Goal: Task Accomplishment & Management: Manage account settings

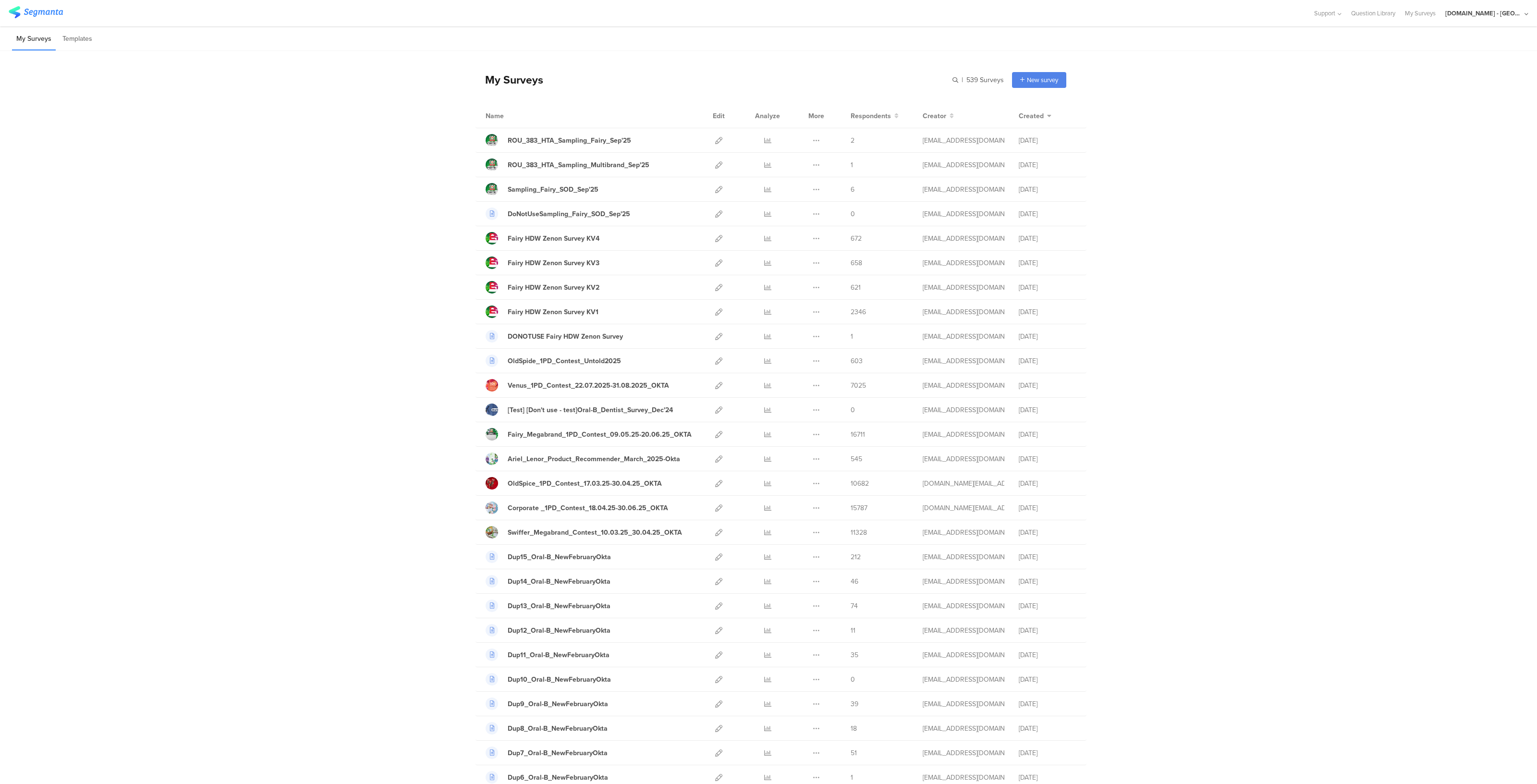
click at [1492, 18] on div "Youtil.ro - Romania" at bounding box center [1487, 13] width 83 height 26
click at [1491, 60] on span "Member" at bounding box center [1503, 62] width 25 height 7
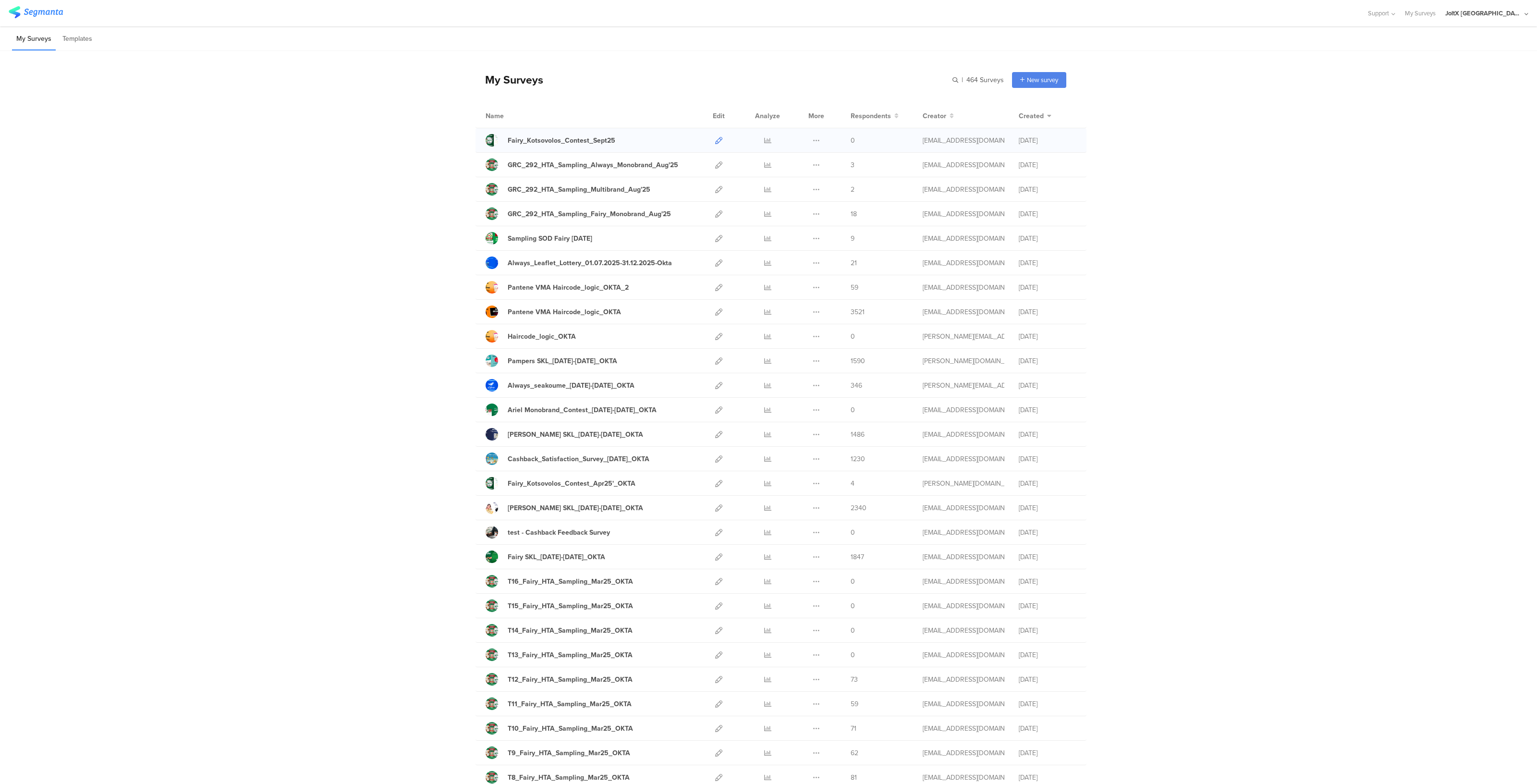
click at [716, 135] on link at bounding box center [719, 141] width 7 height 24
click at [956, 82] on input "text" at bounding box center [936, 80] width 135 height 16
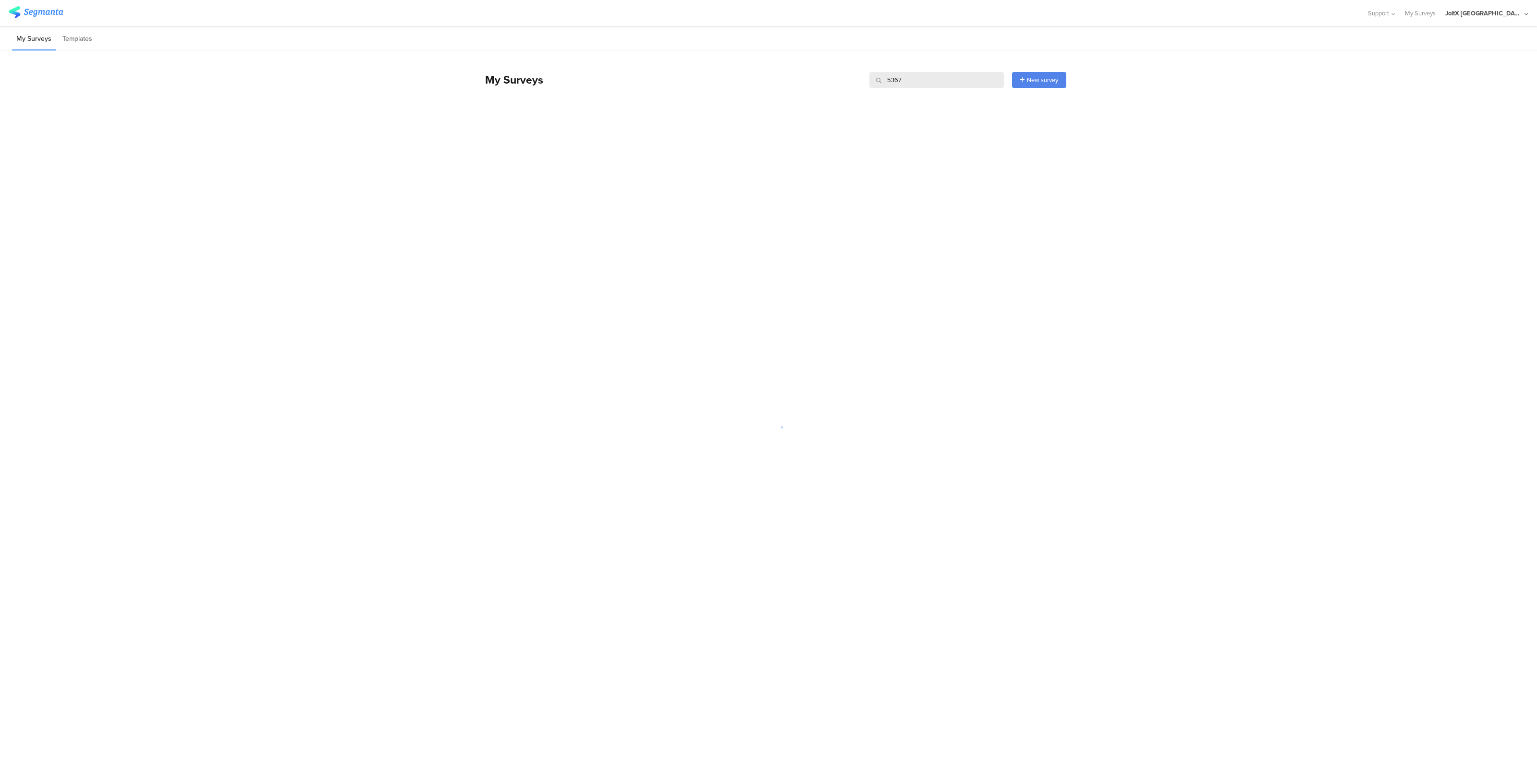
type input "5367"
drag, startPoint x: 948, startPoint y: 74, endPoint x: 845, endPoint y: 78, distance: 103.1
click at [845, 78] on div "My Surveys 5367 5367 New survey Start from scratch Choose from templates" at bounding box center [771, 80] width 590 height 38
click at [34, 39] on li "My Surveys" at bounding box center [34, 39] width 43 height 23
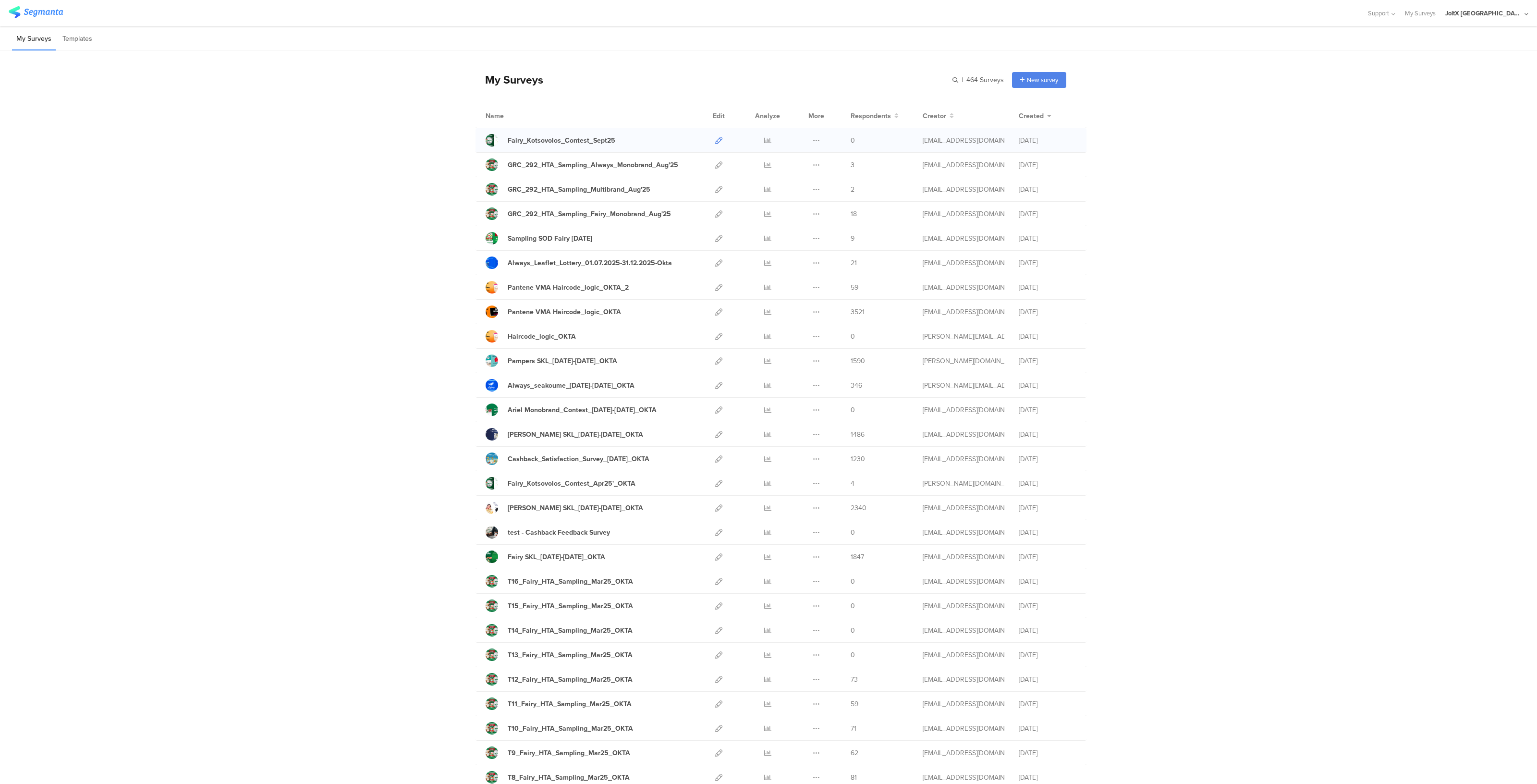
click at [716, 138] on icon at bounding box center [719, 141] width 7 height 7
click at [1507, 16] on div "JoltX [GEOGRAPHIC_DATA]" at bounding box center [1483, 13] width 76 height 10
click at [1446, 83] on span "[DOMAIN_NAME] - [GEOGRAPHIC_DATA]" at bounding box center [1455, 82] width 75 height 10
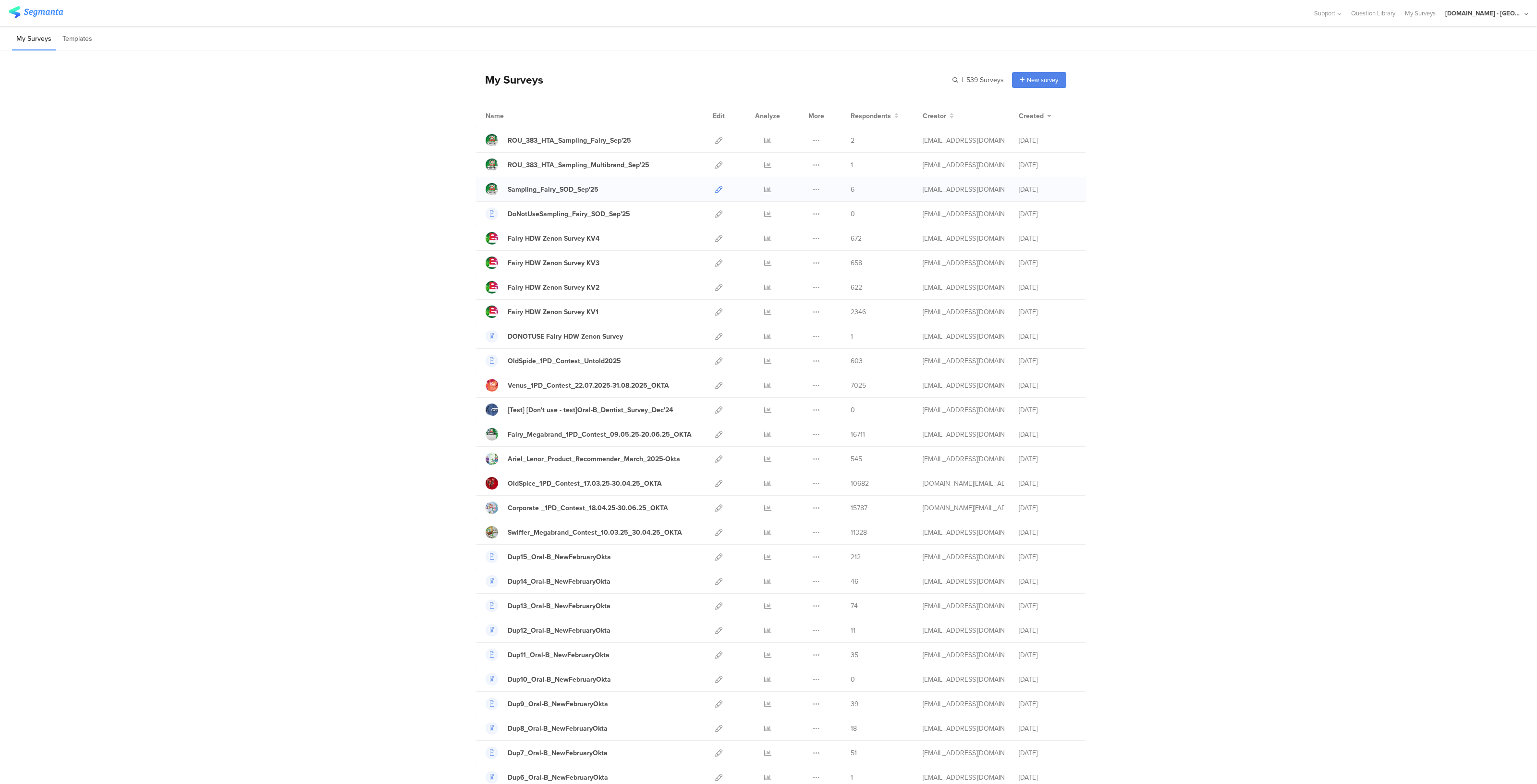
click at [716, 187] on icon at bounding box center [719, 189] width 7 height 7
click at [716, 139] on icon at bounding box center [719, 141] width 7 height 7
click at [716, 193] on link at bounding box center [719, 189] width 7 height 24
click at [1493, 20] on div "[DOMAIN_NAME] - [GEOGRAPHIC_DATA]" at bounding box center [1487, 13] width 83 height 26
click at [1444, 62] on span "JoltX [GEOGRAPHIC_DATA]" at bounding box center [1455, 62] width 75 height 10
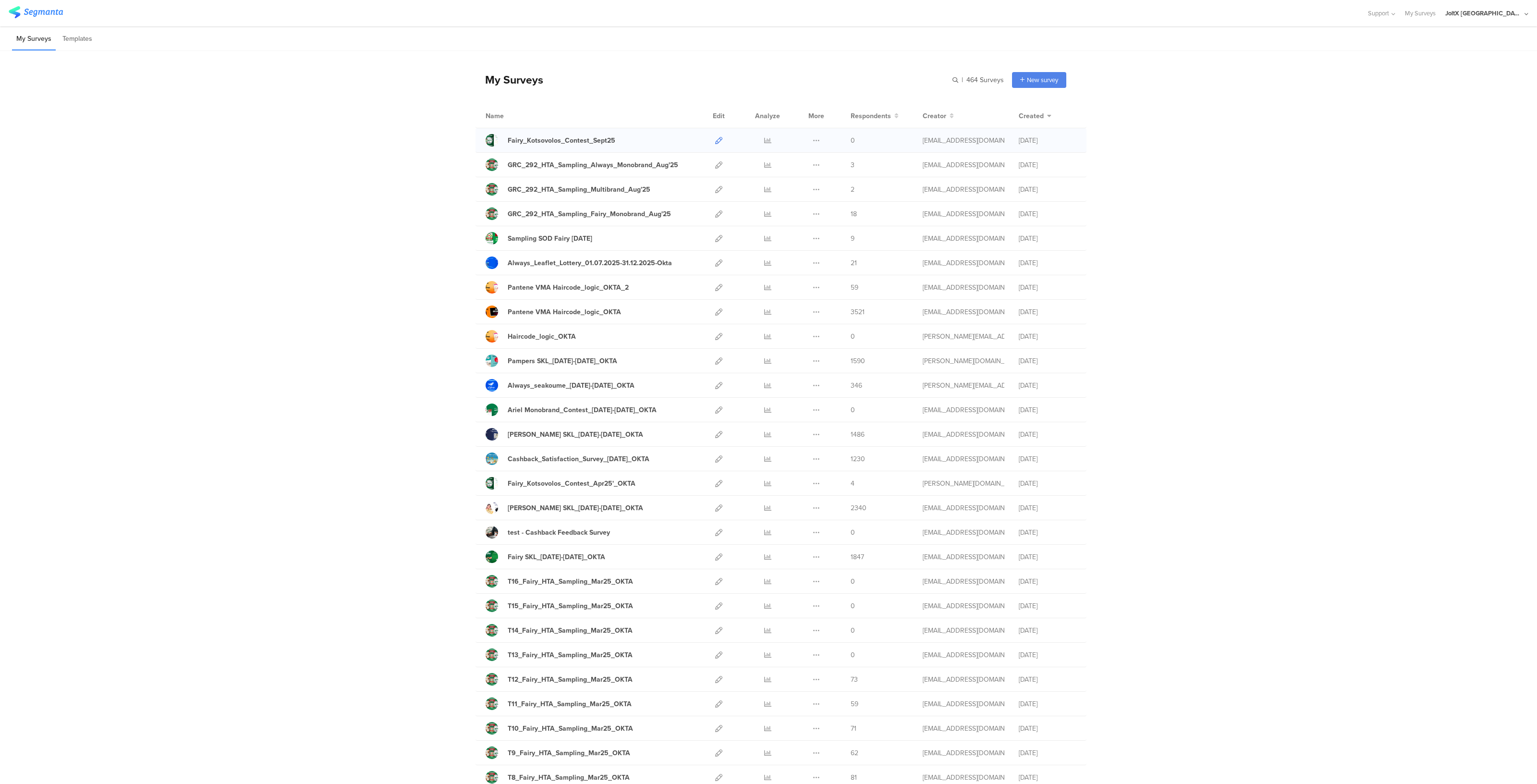
click at [716, 141] on icon at bounding box center [719, 141] width 7 height 7
click at [943, 79] on input "text" at bounding box center [936, 80] width 135 height 16
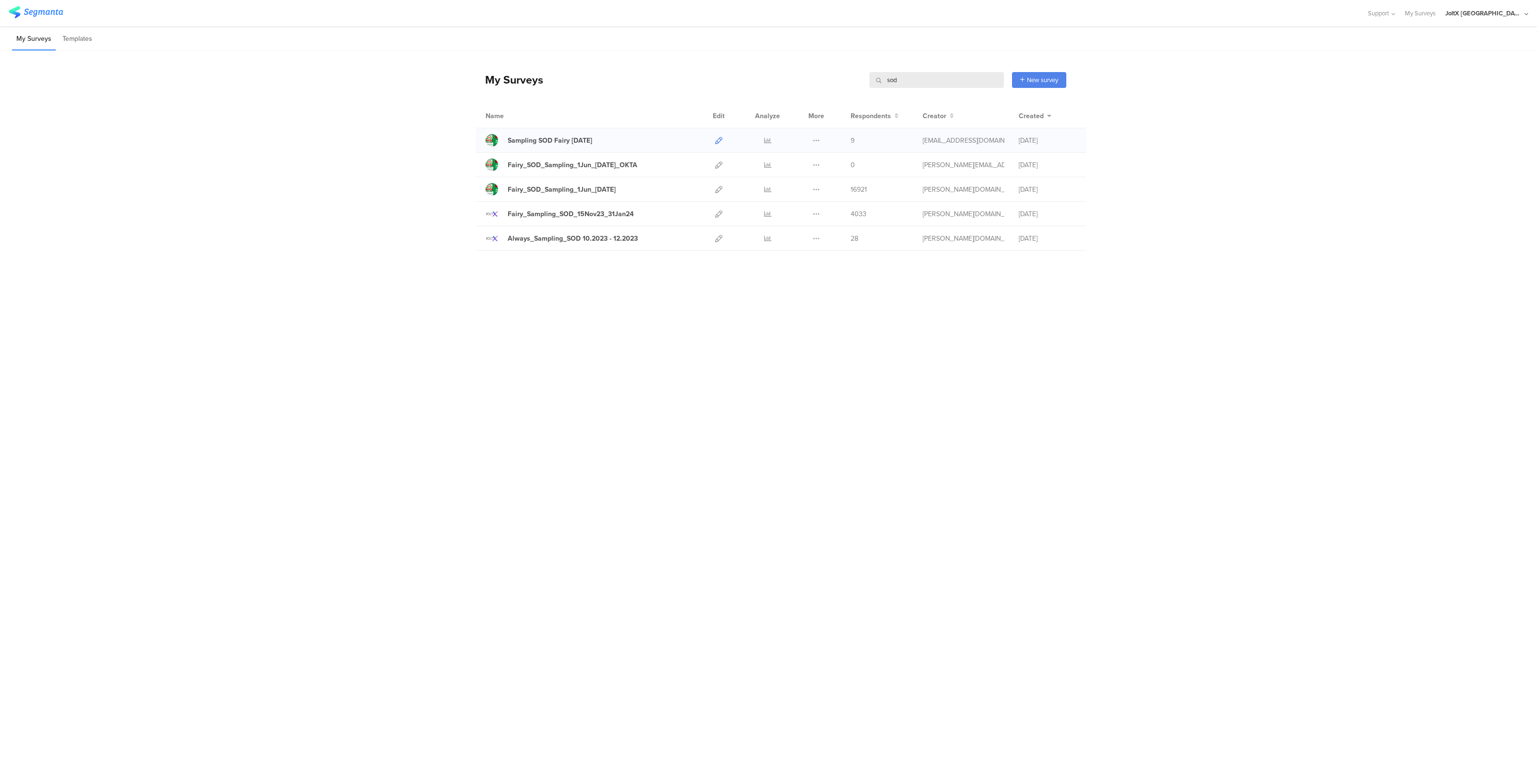
click at [722, 142] on icon at bounding box center [719, 141] width 7 height 7
click at [925, 81] on input "sod" at bounding box center [936, 80] width 135 height 16
type input "s"
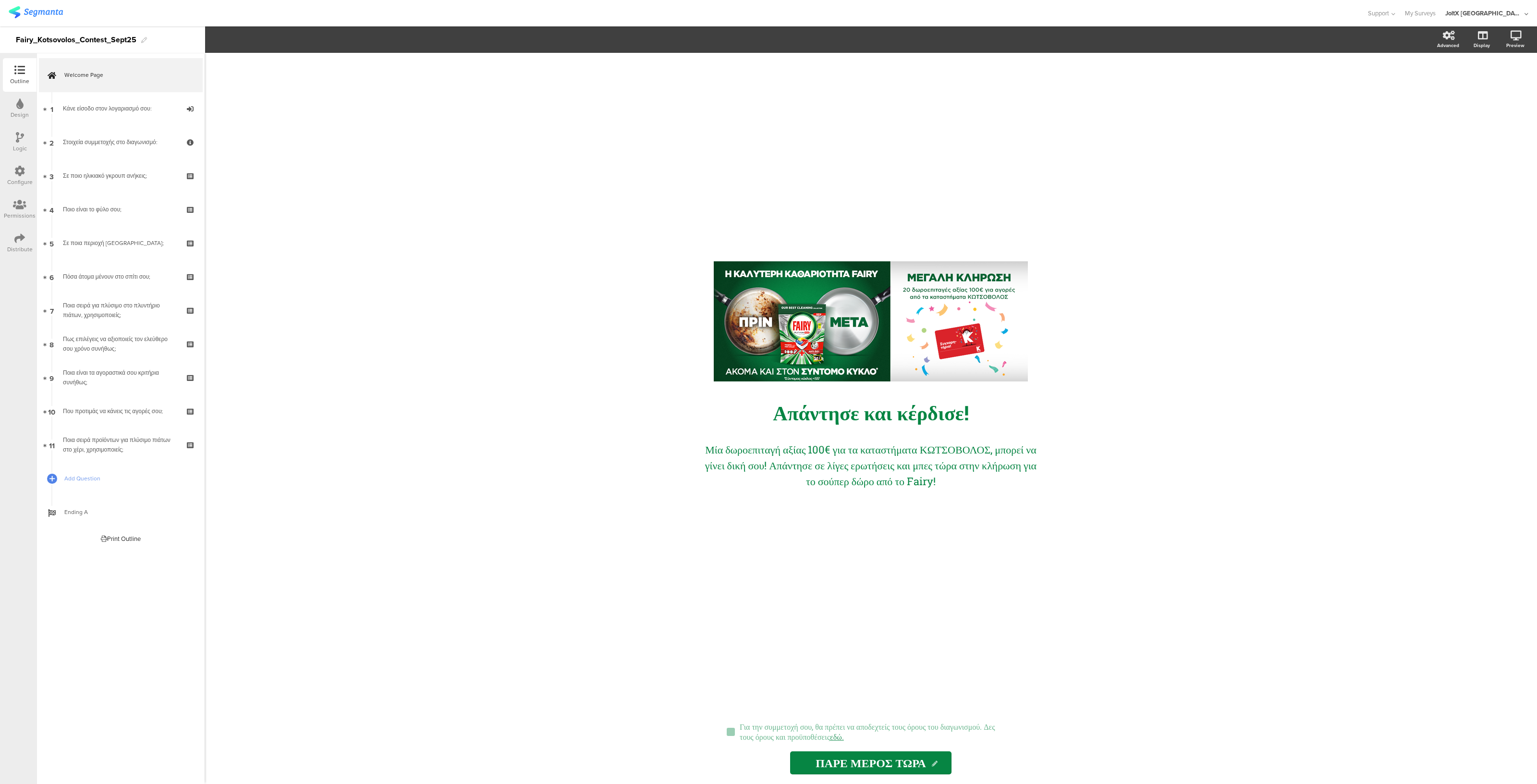
click at [19, 184] on div "Configure" at bounding box center [19, 182] width 25 height 9
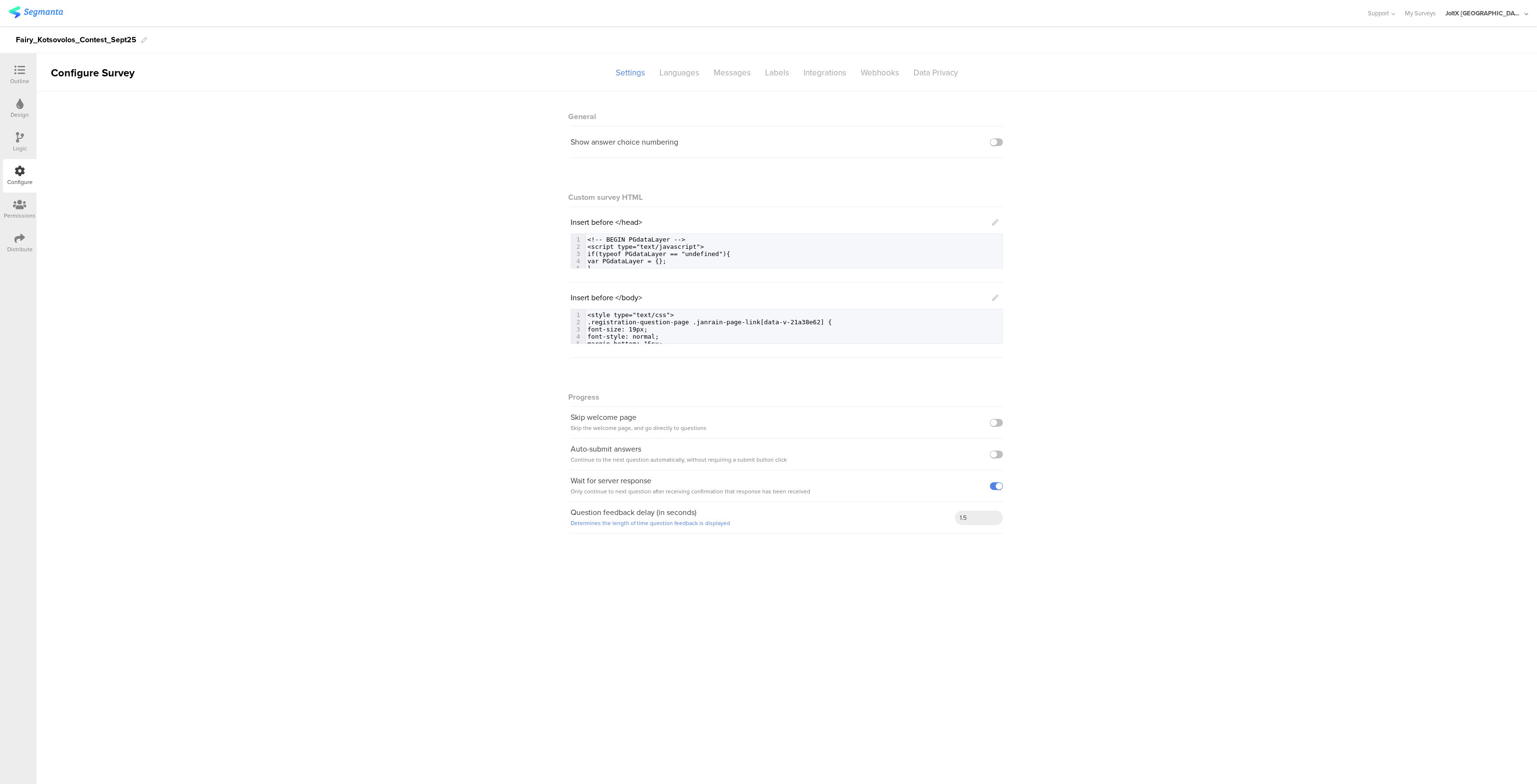
click at [19, 239] on icon at bounding box center [20, 238] width 10 height 10
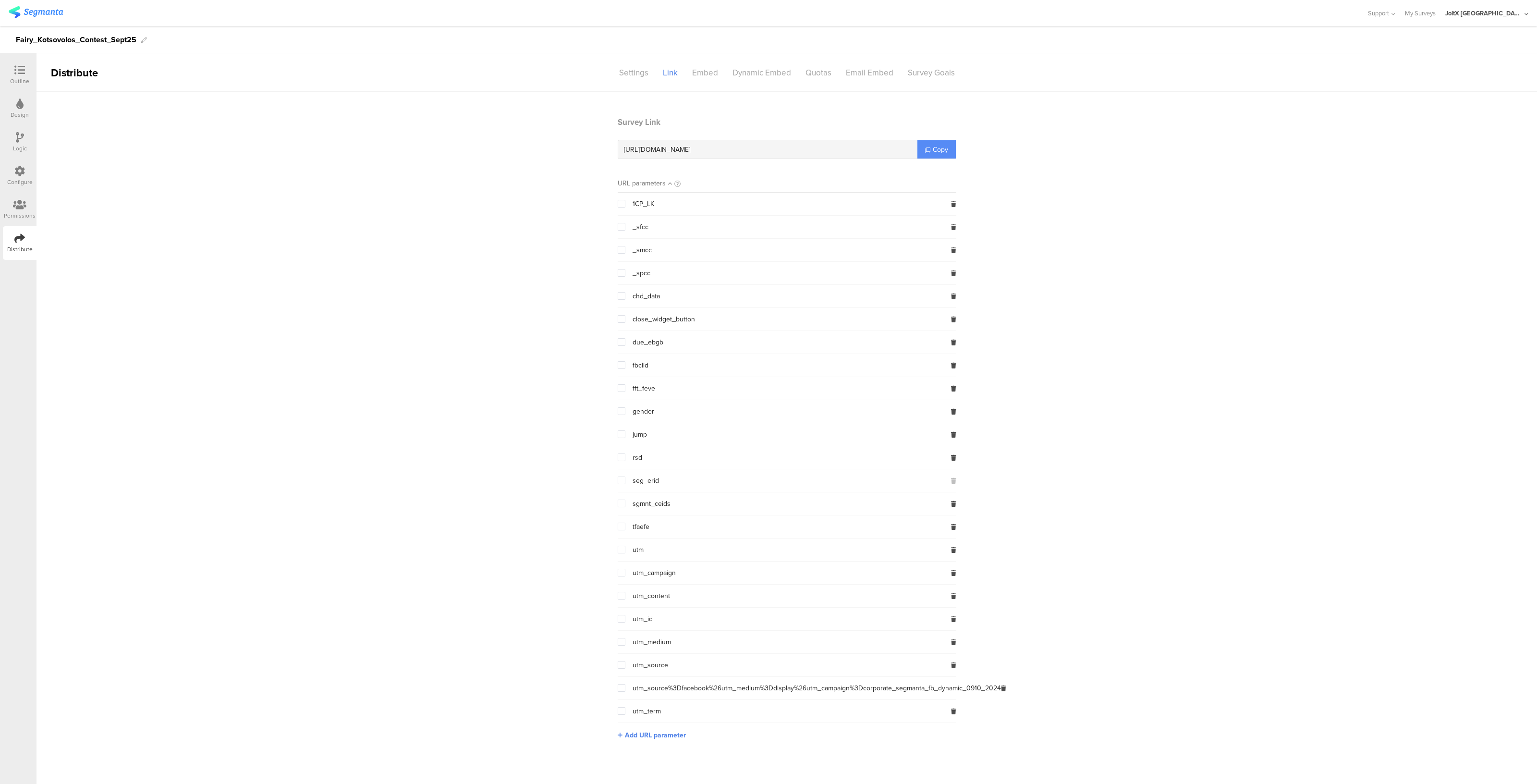
click at [945, 145] on span "Copy" at bounding box center [940, 149] width 16 height 10
click at [941, 150] on span "Copy" at bounding box center [940, 149] width 16 height 10
click at [22, 75] on icon at bounding box center [20, 70] width 10 height 10
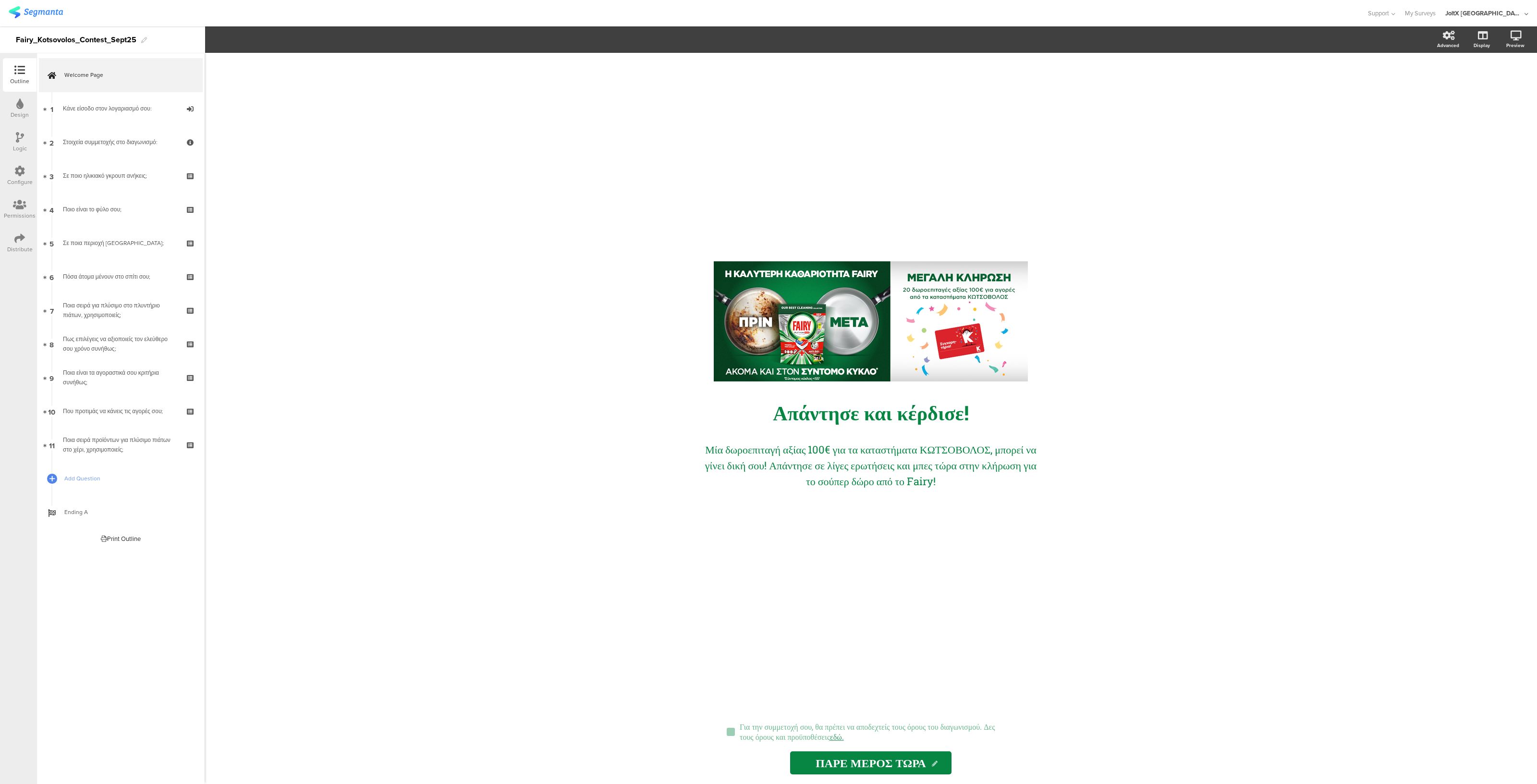
drag, startPoint x: 443, startPoint y: 484, endPoint x: 536, endPoint y: 443, distance: 101.6
click at [536, 443] on div "/ Απάντησε και κέρδισε! Απάντησε και κέρδισε! Μία δωροεπιταγή αξίας 100€ για τα…" at bounding box center [871, 418] width 1332 height 731
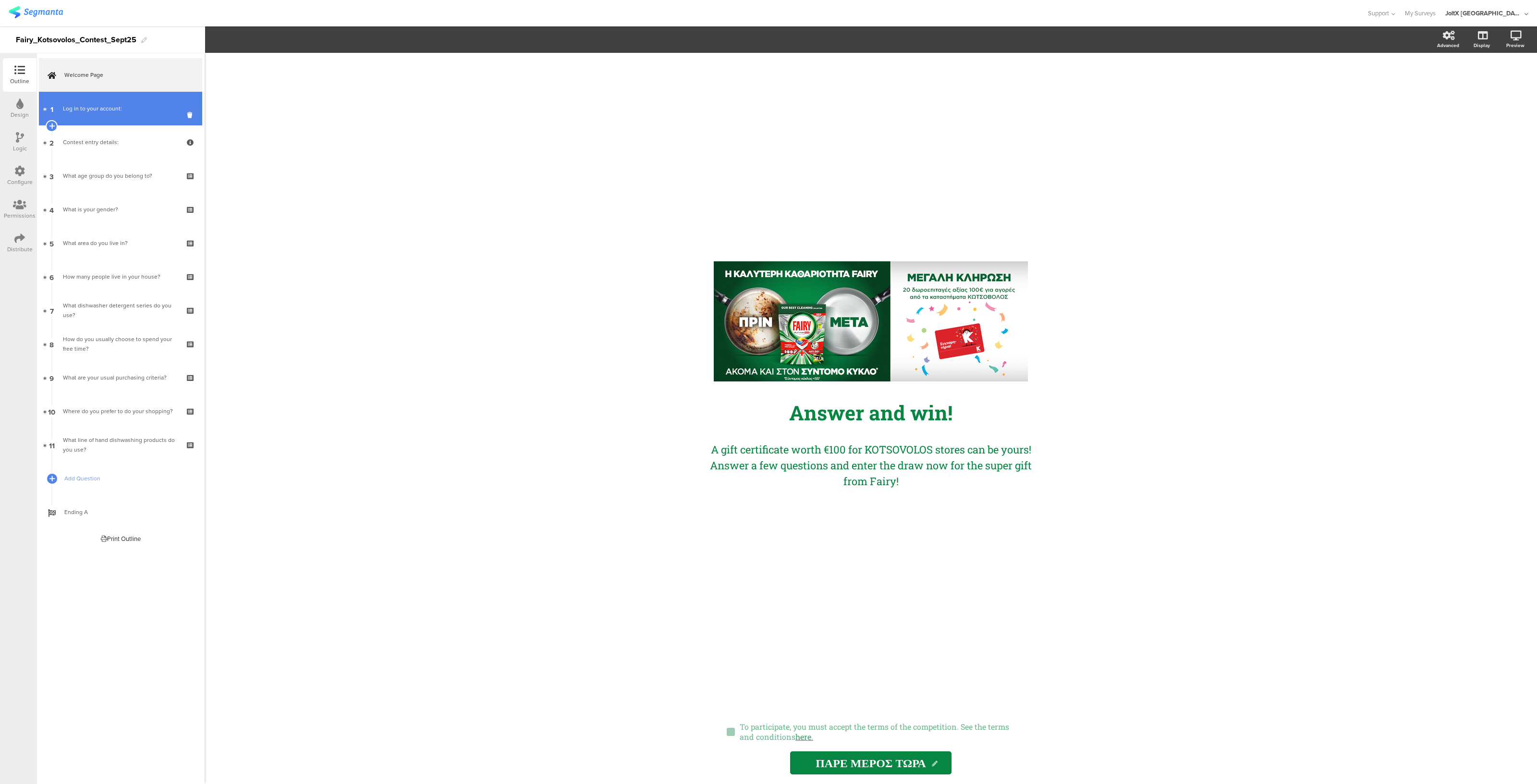
click at [97, 122] on link "1 Log in to your account:" at bounding box center [121, 109] width 163 height 34
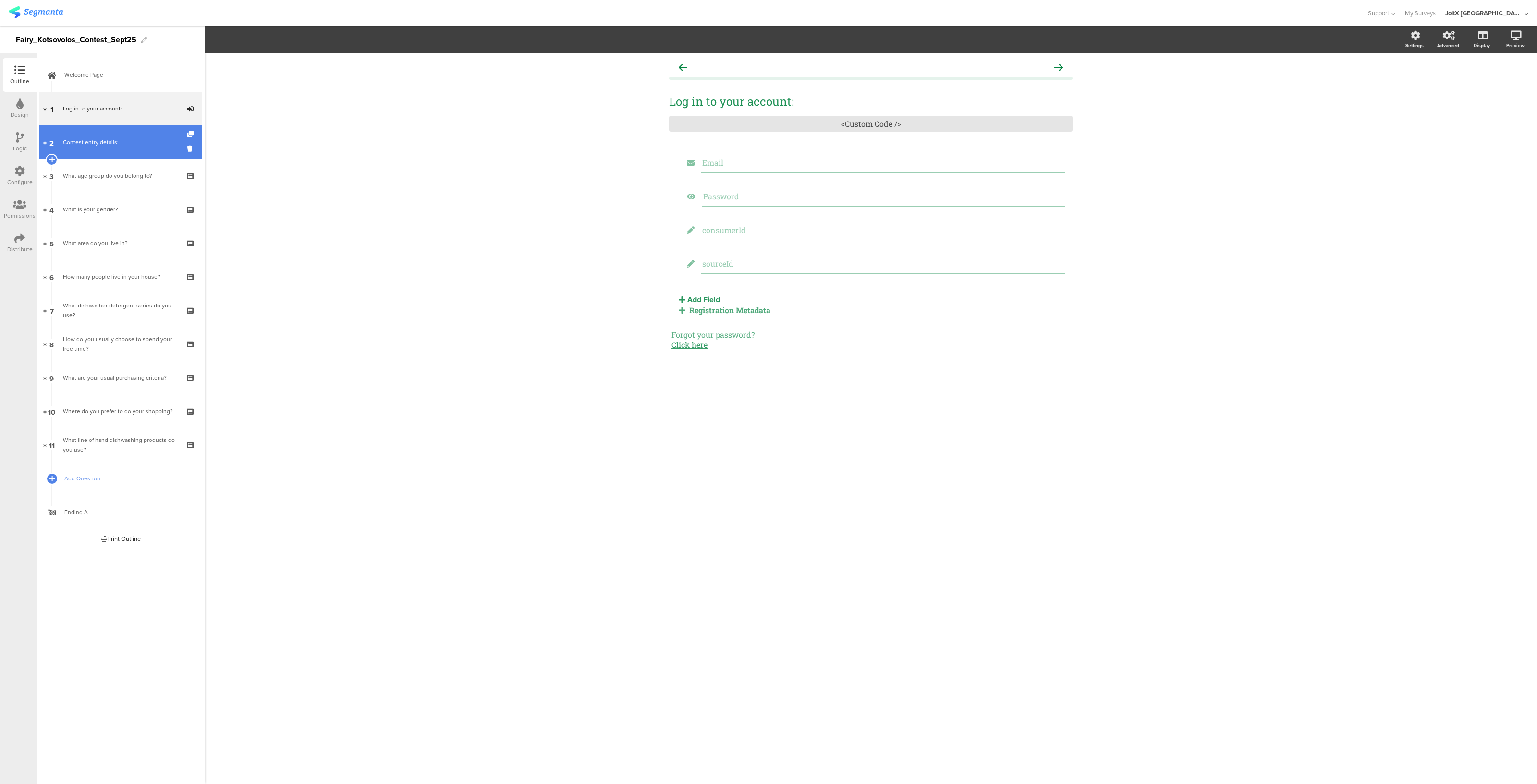
click at [97, 138] on font "Contest entry details:" at bounding box center [90, 142] width 56 height 9
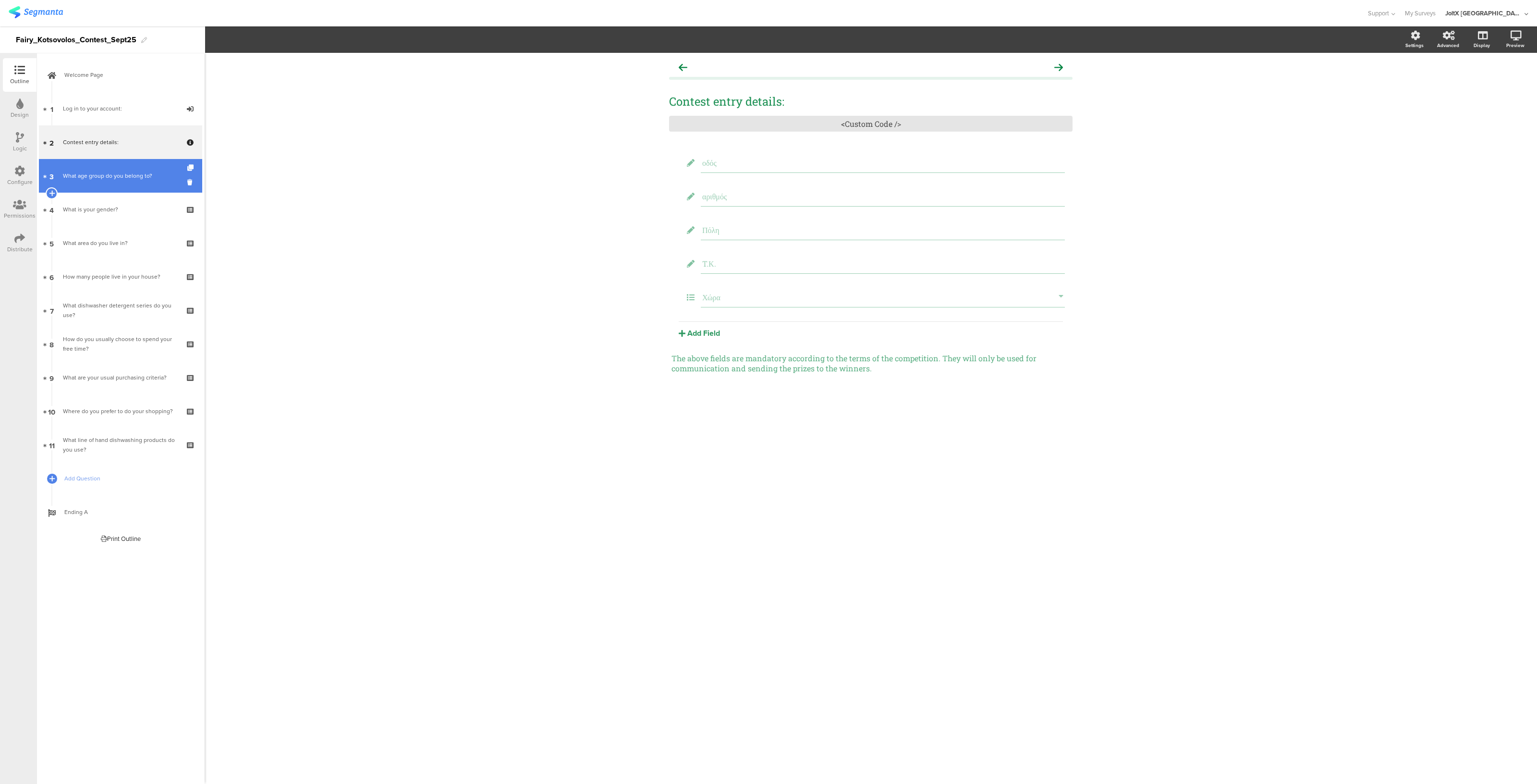
click at [100, 177] on font "What age group do you belong to?" at bounding box center [107, 175] width 89 height 9
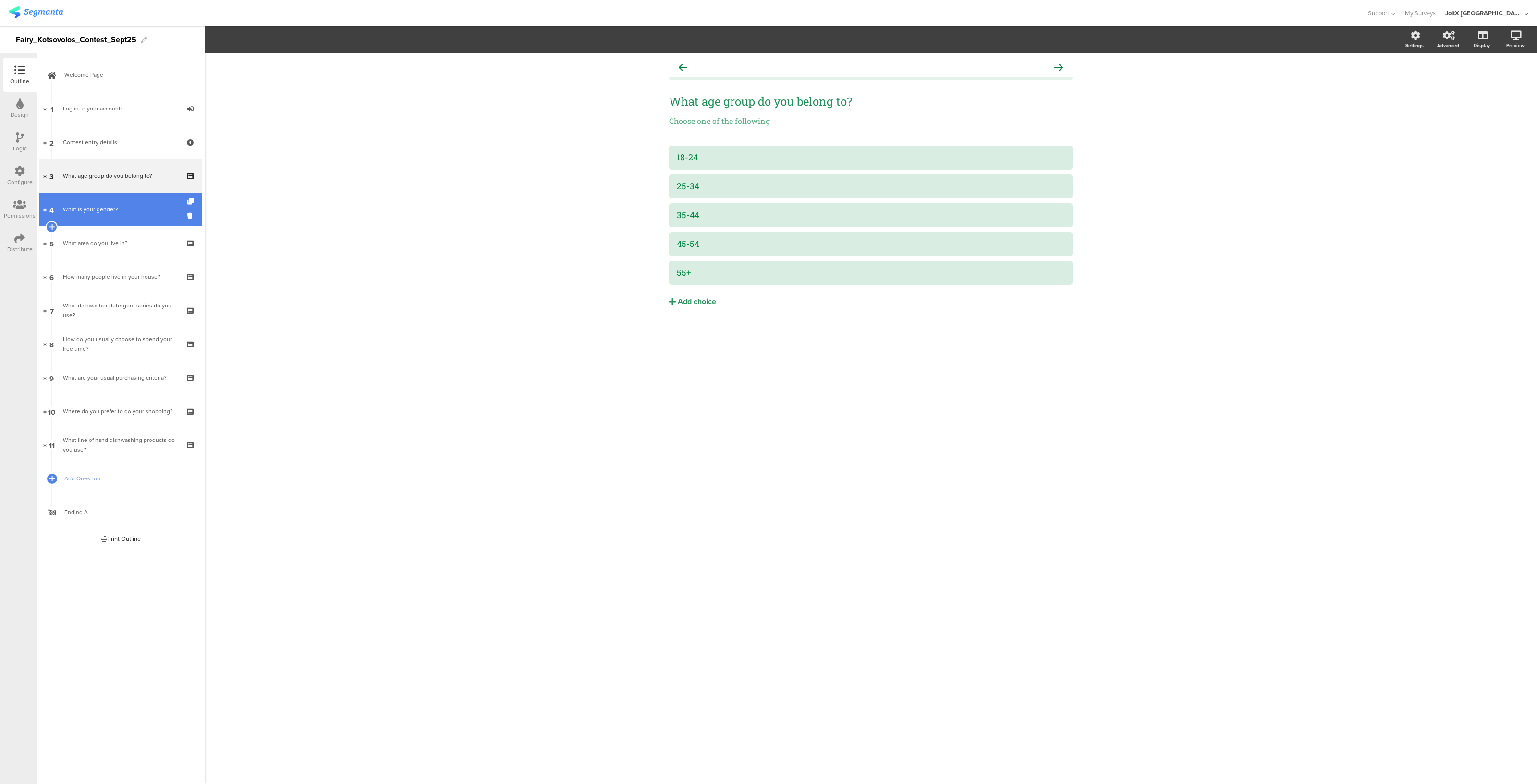
click at [99, 213] on font "What is your gender?" at bounding box center [90, 209] width 56 height 9
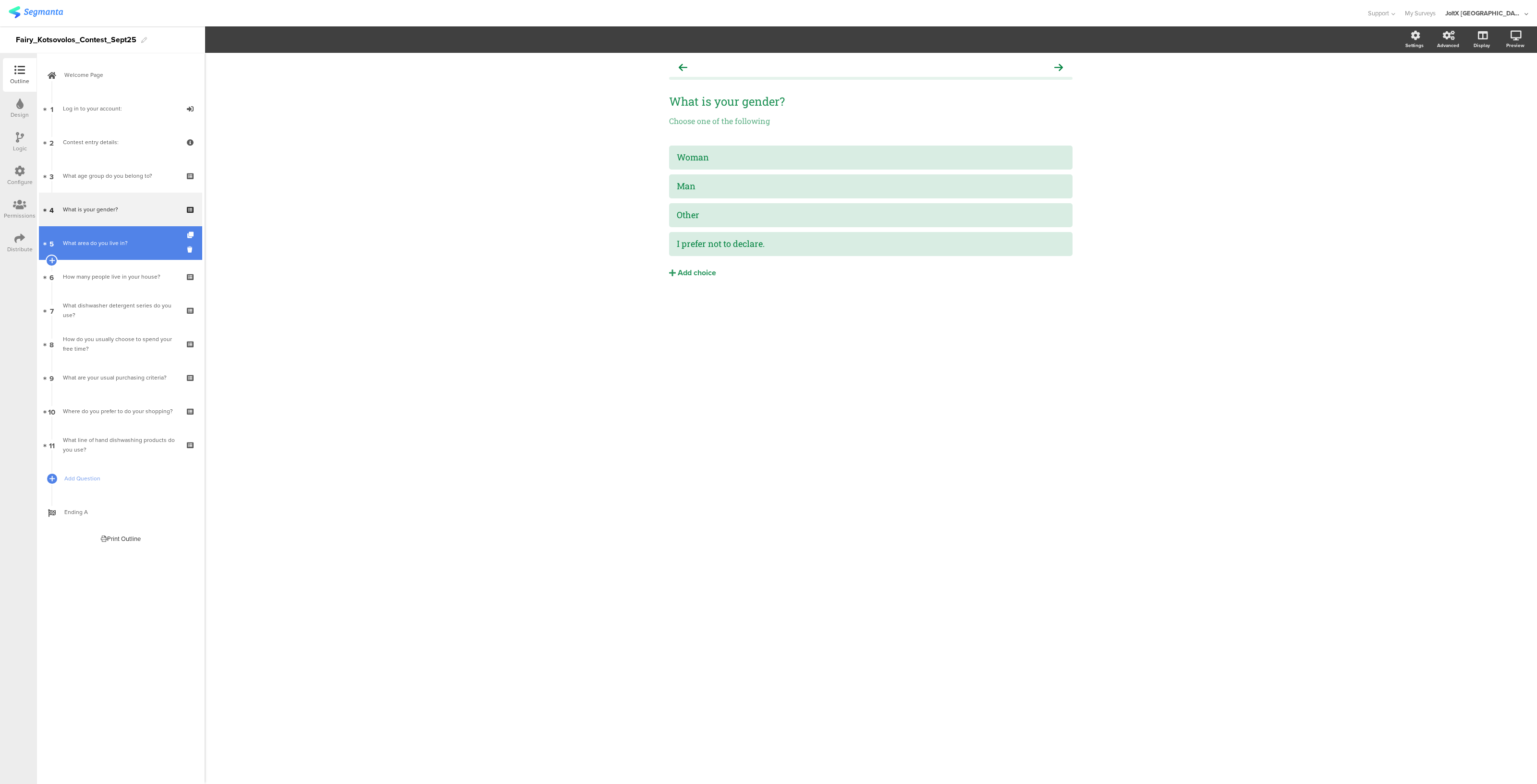
click at [101, 247] on font "What area do you live in?" at bounding box center [95, 243] width 65 height 9
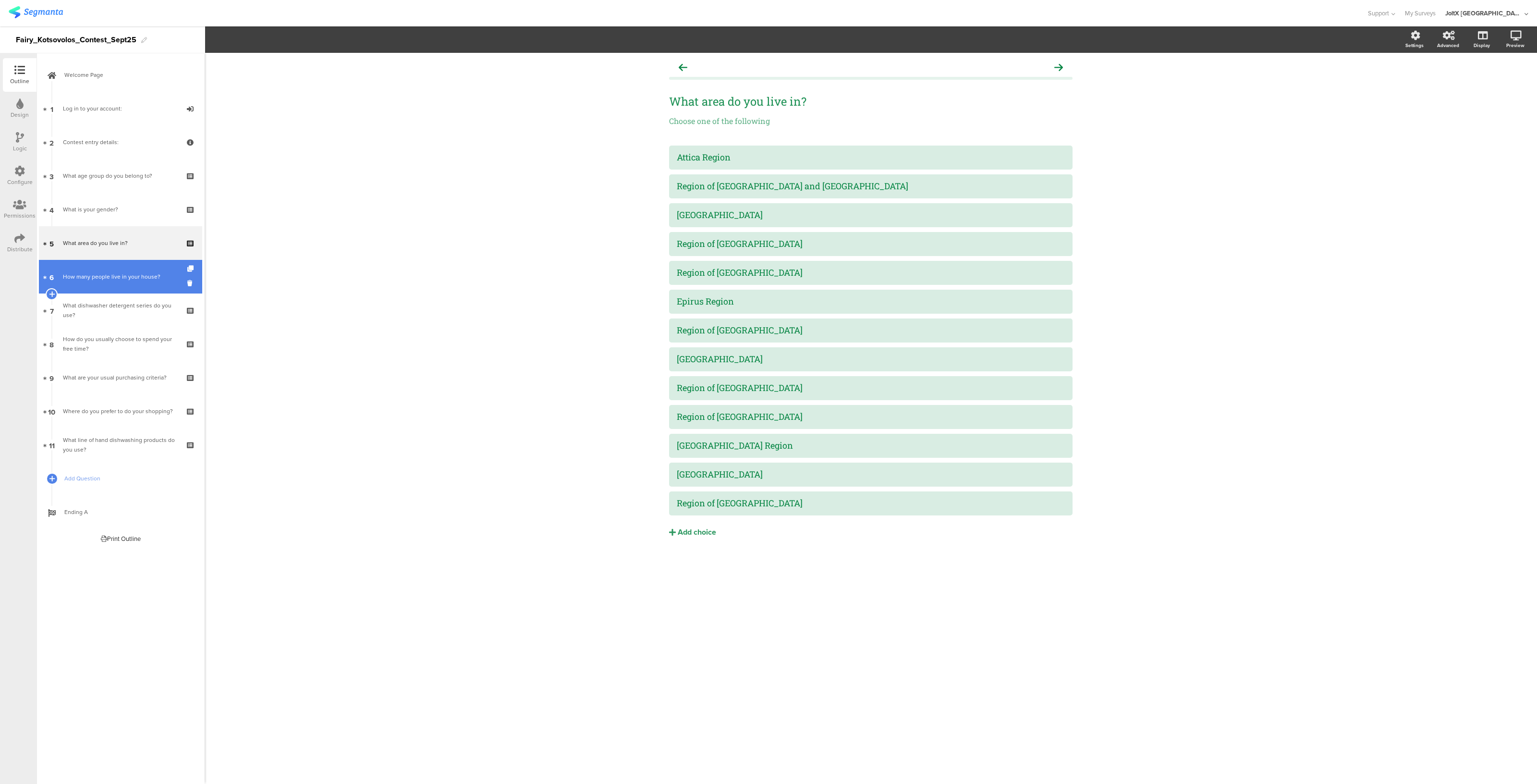
click at [103, 281] on link "6 How many people live in your house?" at bounding box center [121, 276] width 163 height 34
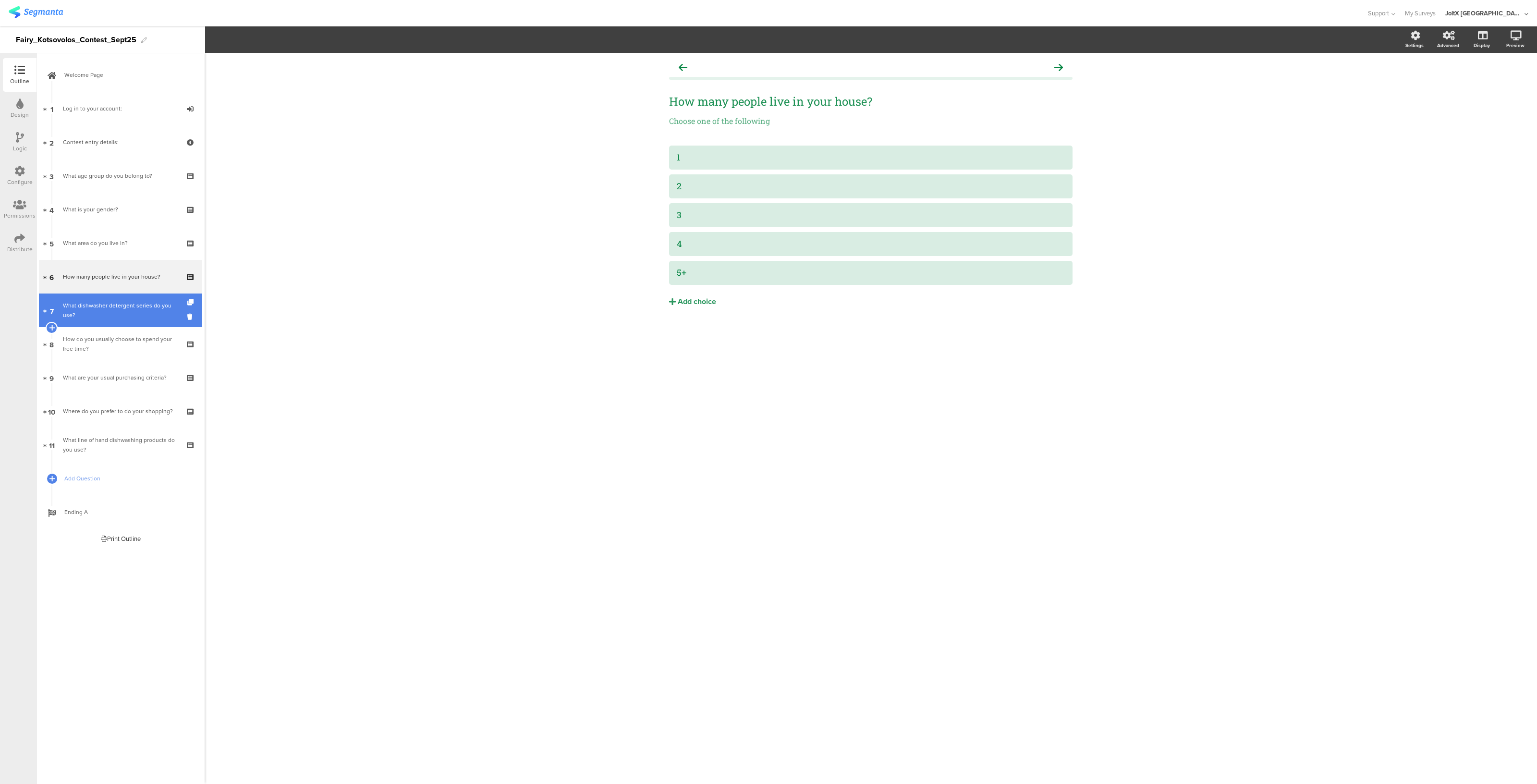
click at [105, 309] on font "What dishwasher detergent series do you use?" at bounding box center [116, 310] width 109 height 18
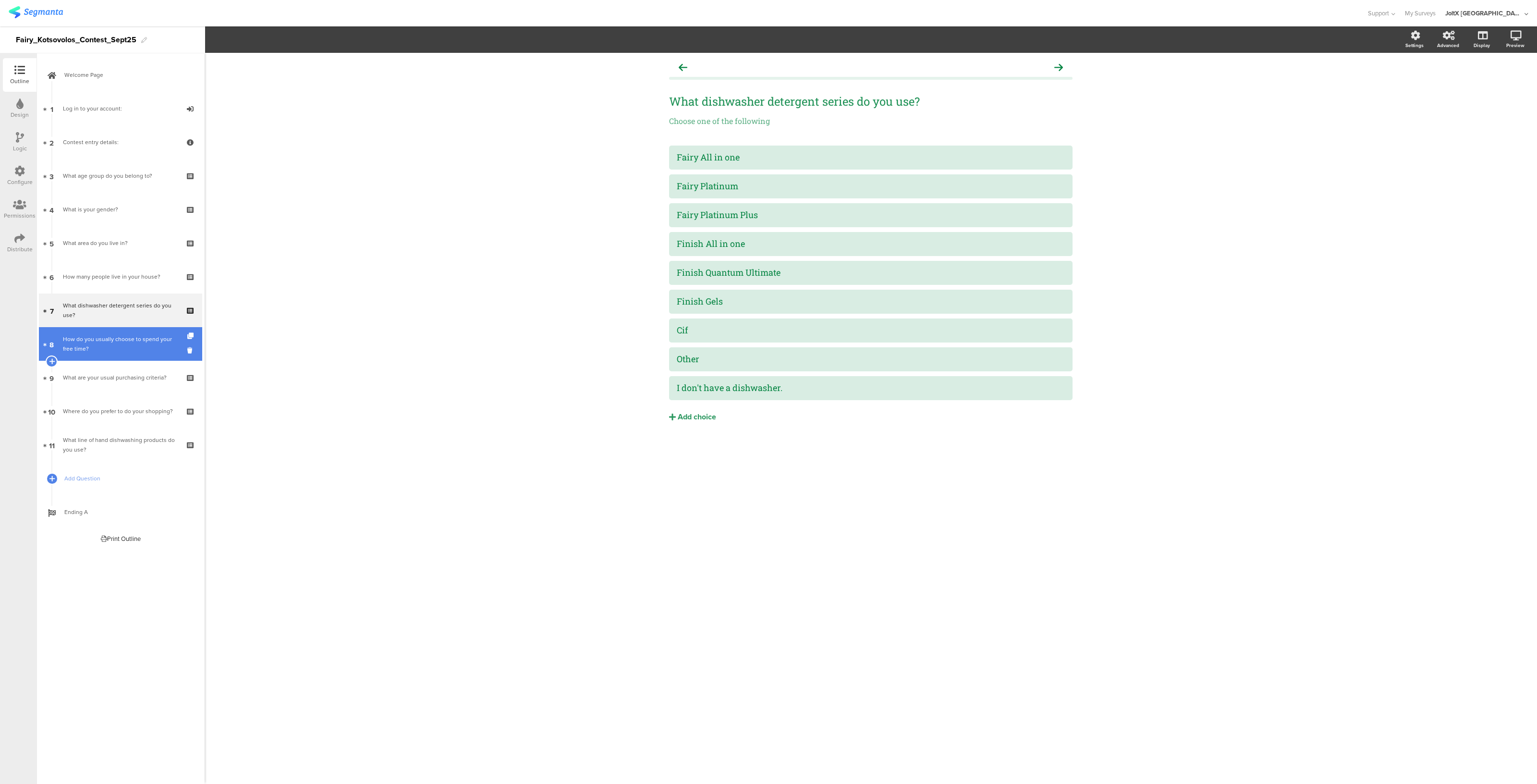
click at [103, 337] on font "How do you usually choose to spend your free time?" at bounding box center [117, 343] width 109 height 18
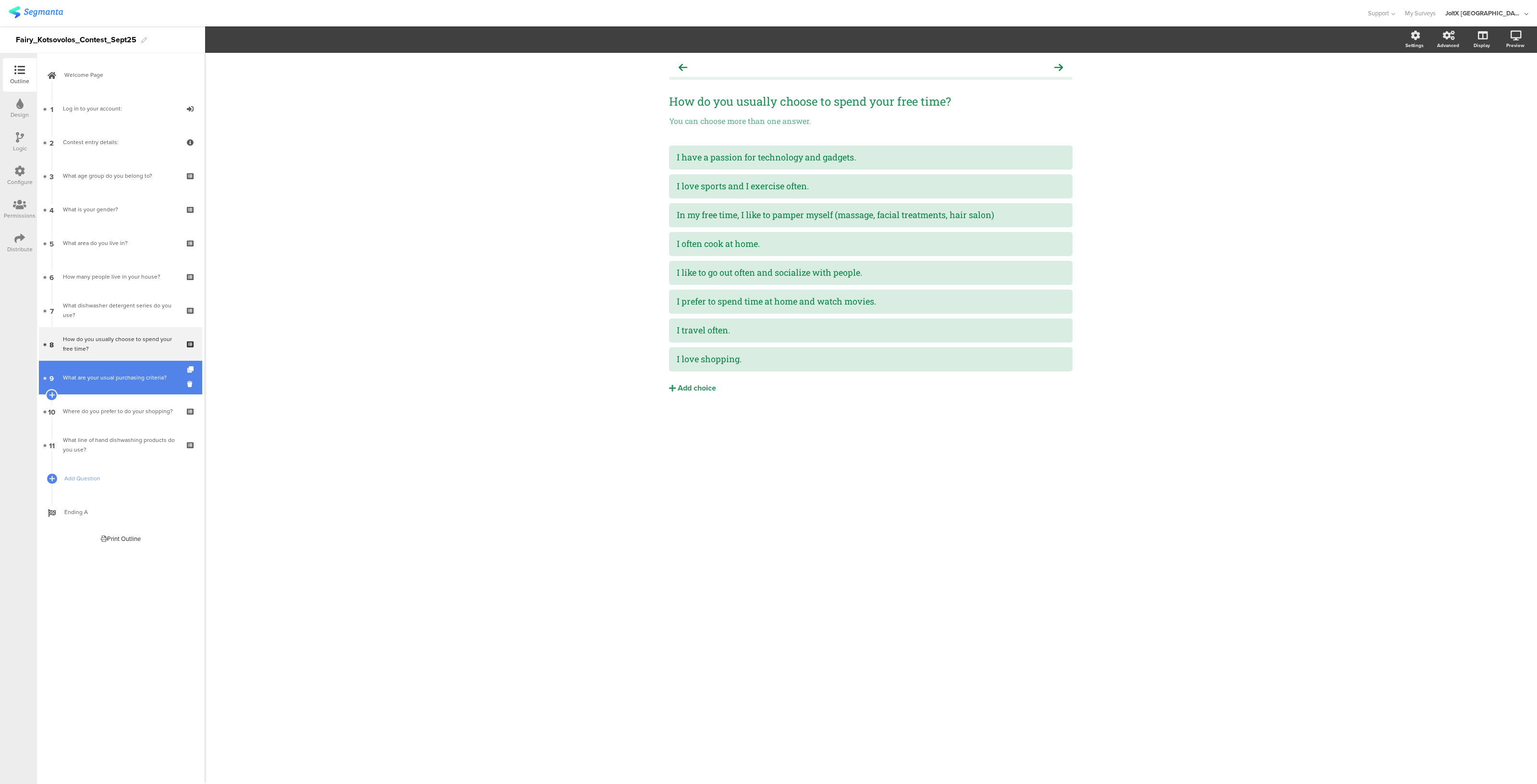
click at [102, 388] on link "9 What are your usual purchasing criteria?" at bounding box center [121, 377] width 163 height 34
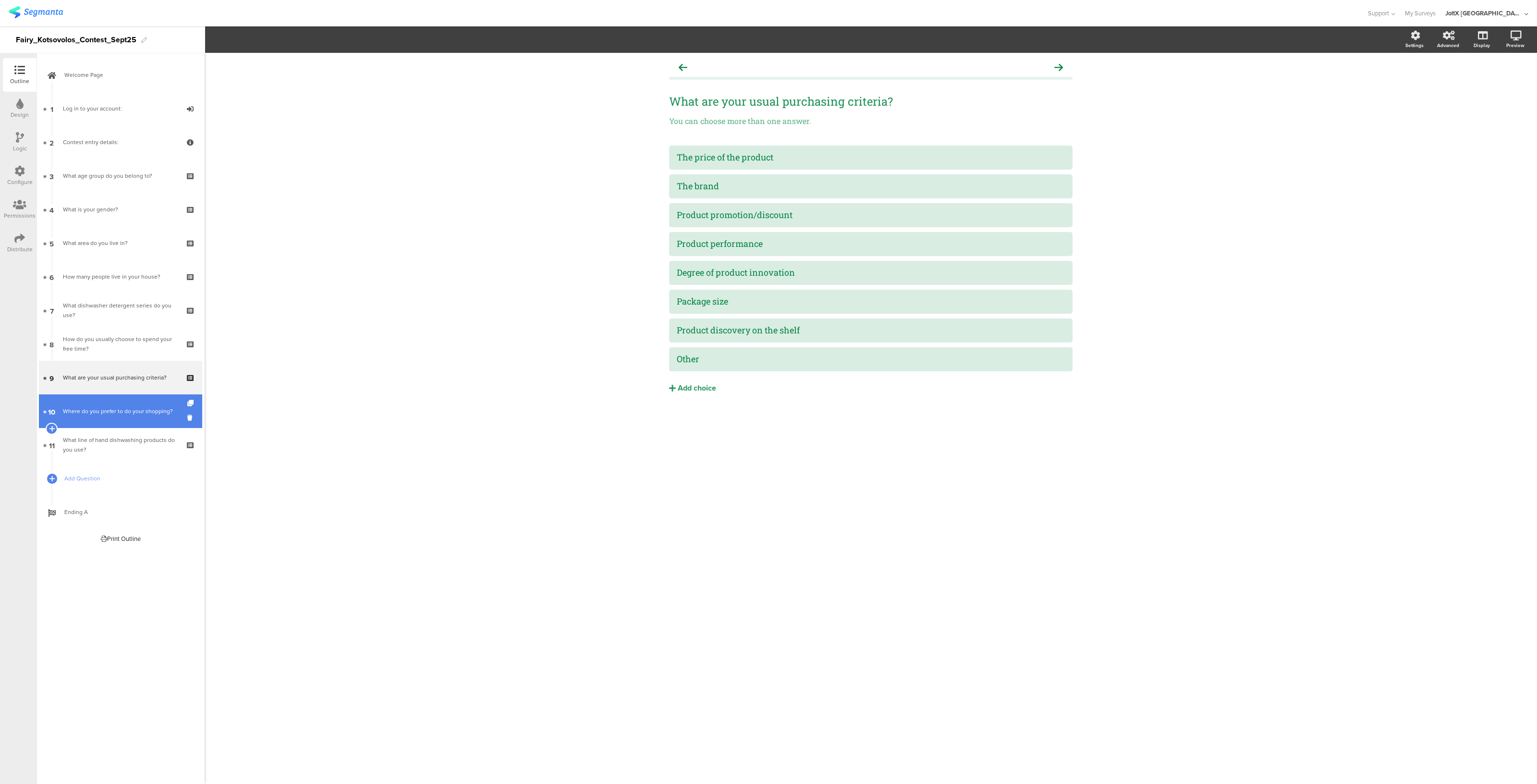
click at [105, 421] on link "10 Where do you prefer to do your shopping?" at bounding box center [121, 411] width 163 height 34
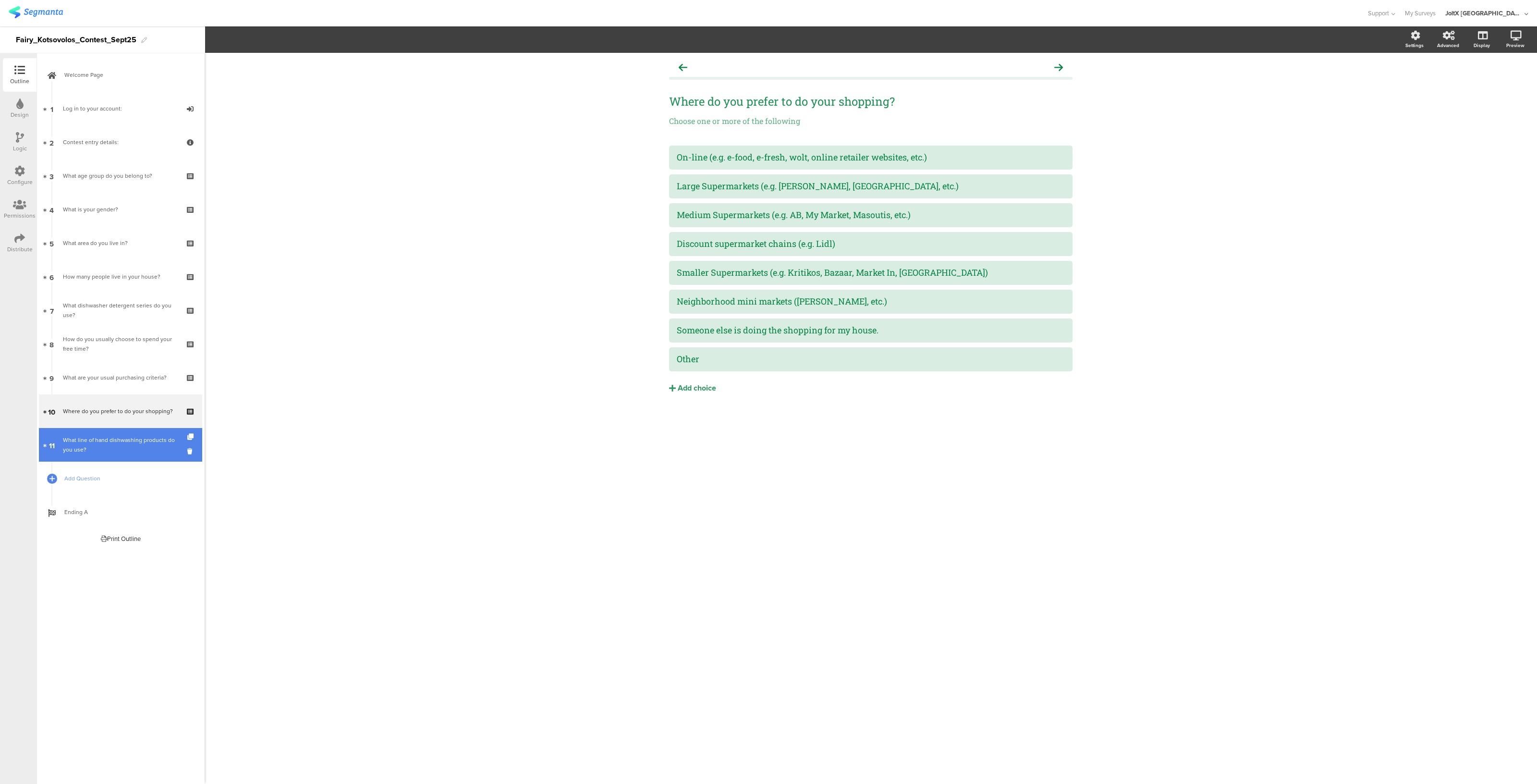
click at [109, 455] on link "11 What line of hand dishwashing products do you use?" at bounding box center [121, 445] width 163 height 34
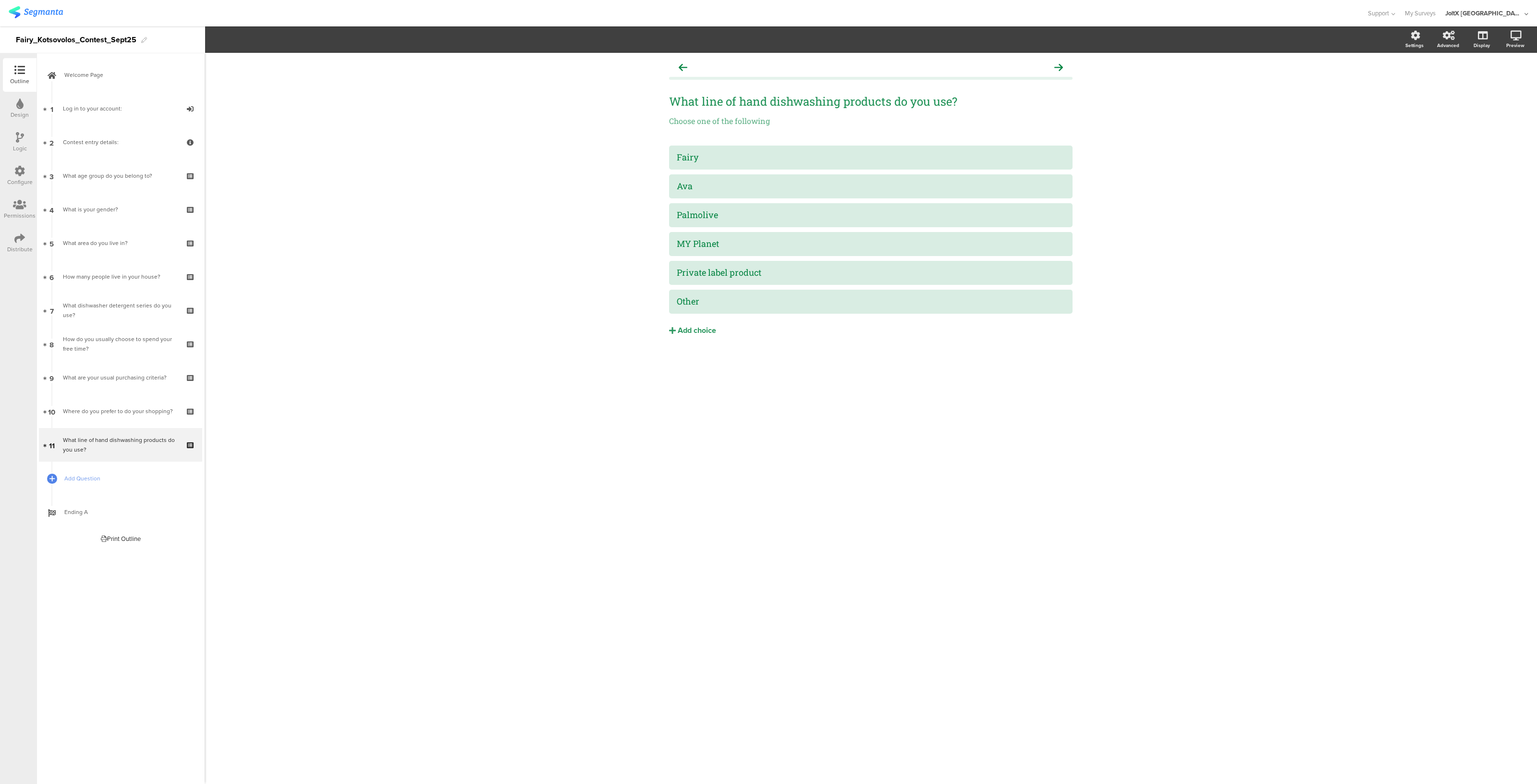
click at [12, 179] on div "Configure" at bounding box center [19, 182] width 25 height 9
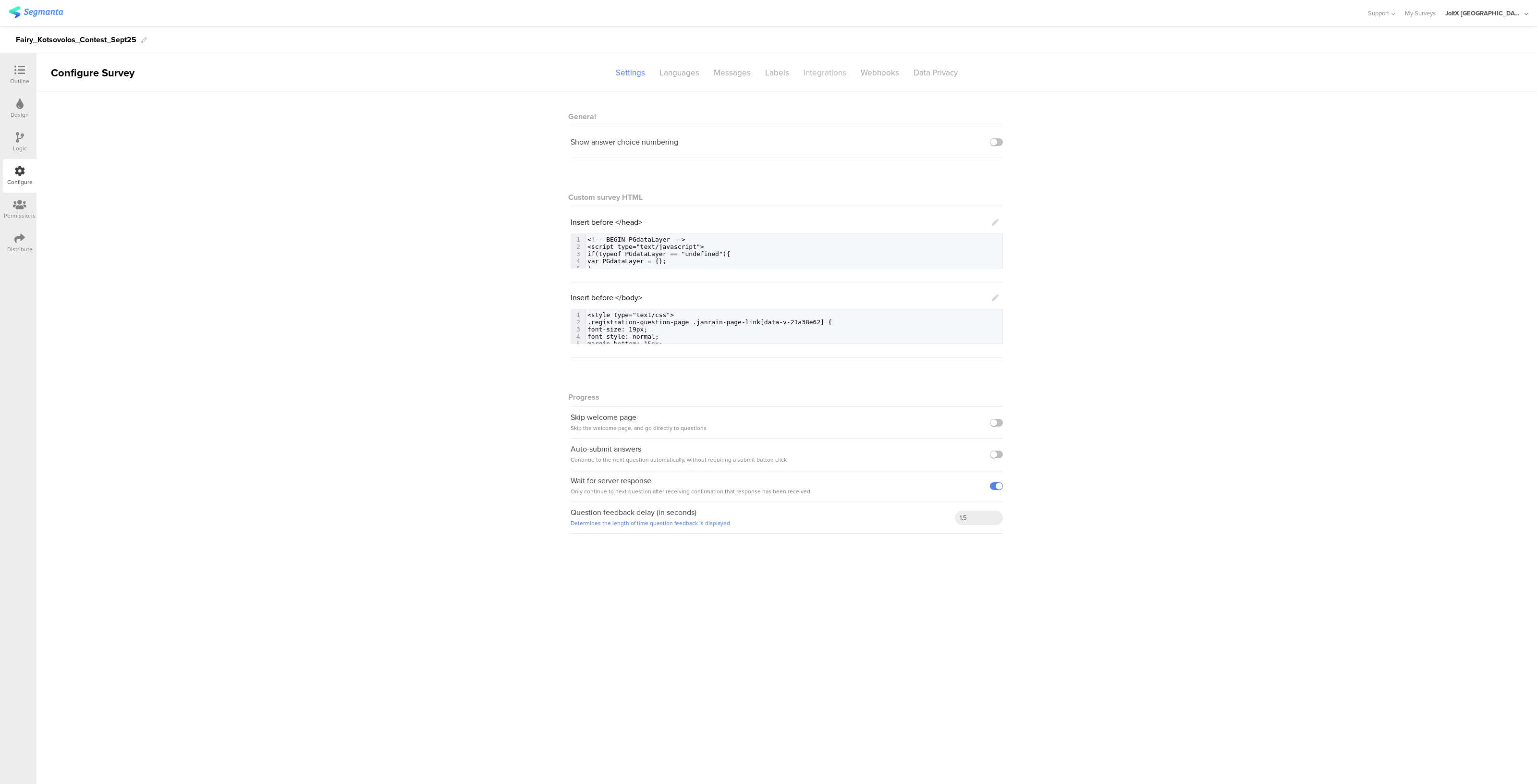
click at [809, 73] on div "Integrations" at bounding box center [825, 72] width 57 height 16
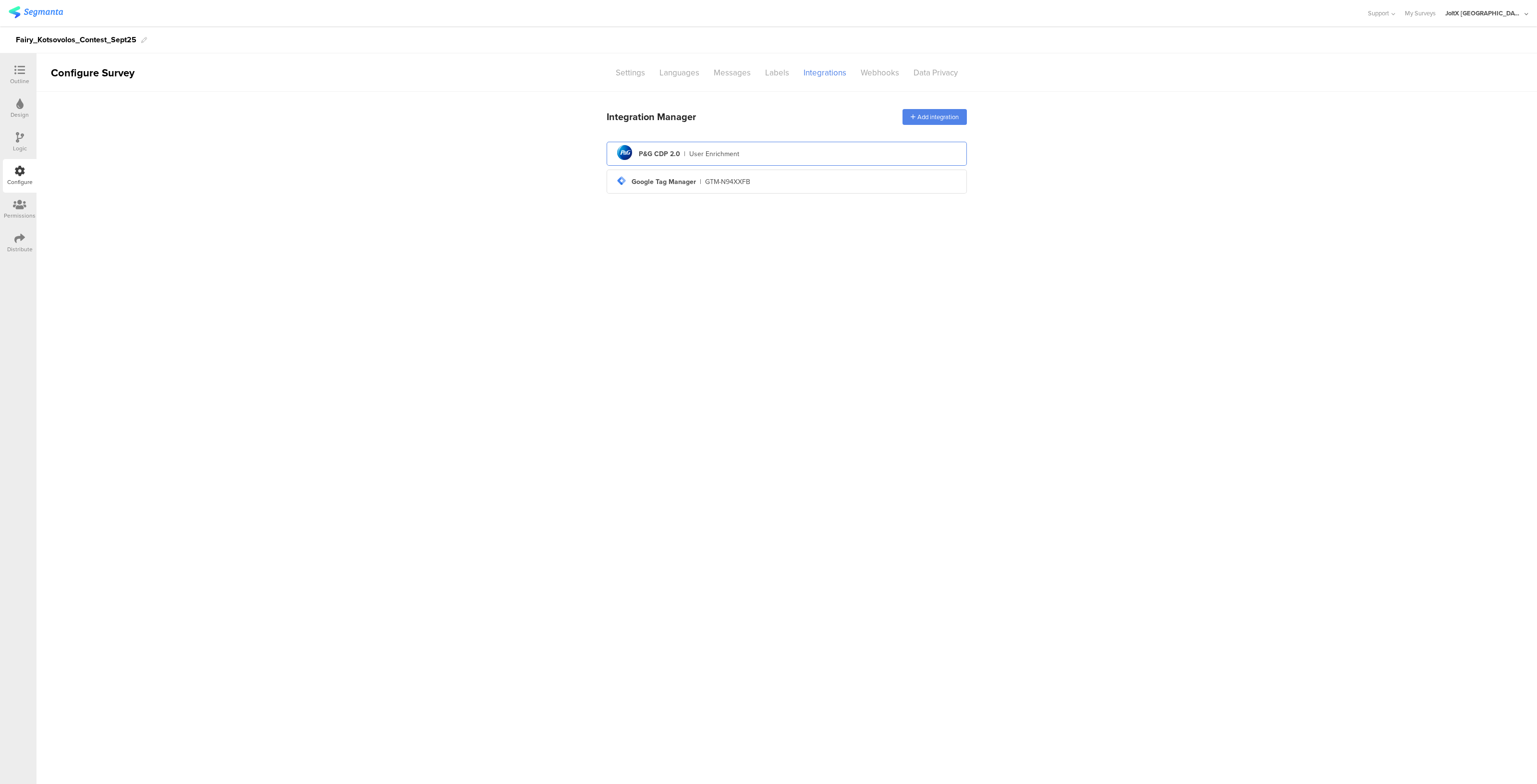
click at [728, 149] on div "User Enrichment" at bounding box center [715, 154] width 50 height 10
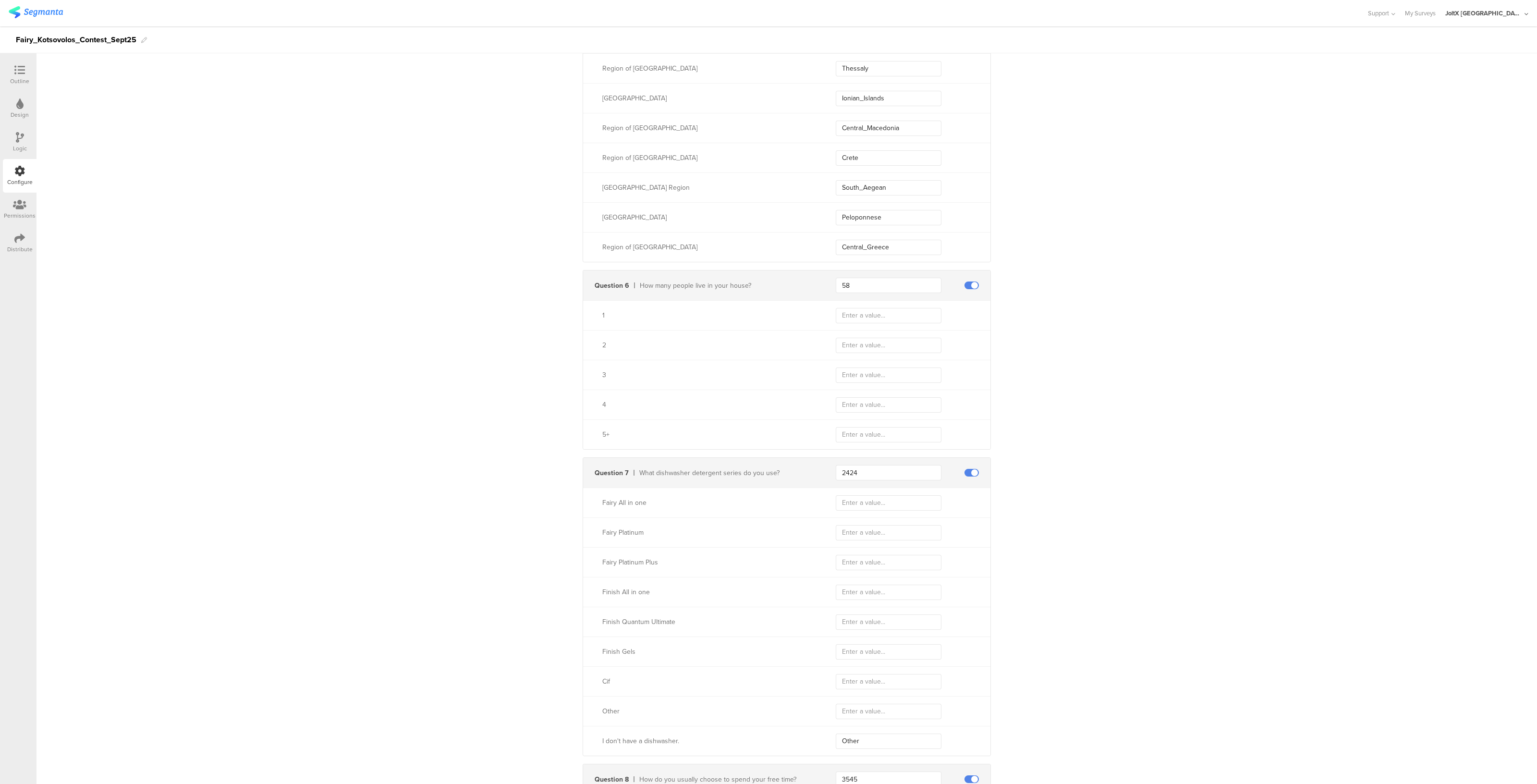
scroll to position [1343, 0]
click at [682, 418] on div "5+" at bounding box center [786, 432] width 407 height 30
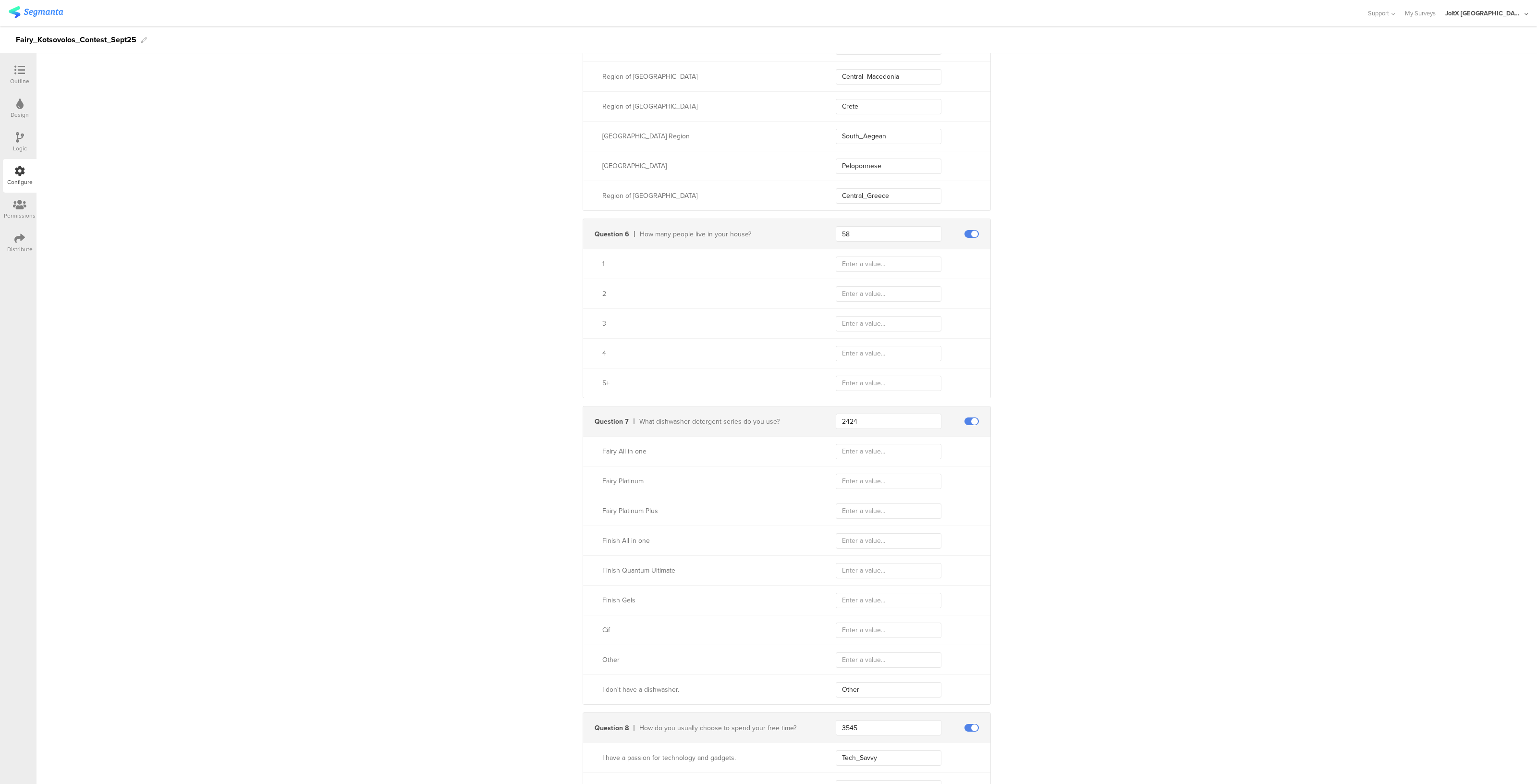
scroll to position [1393, 0]
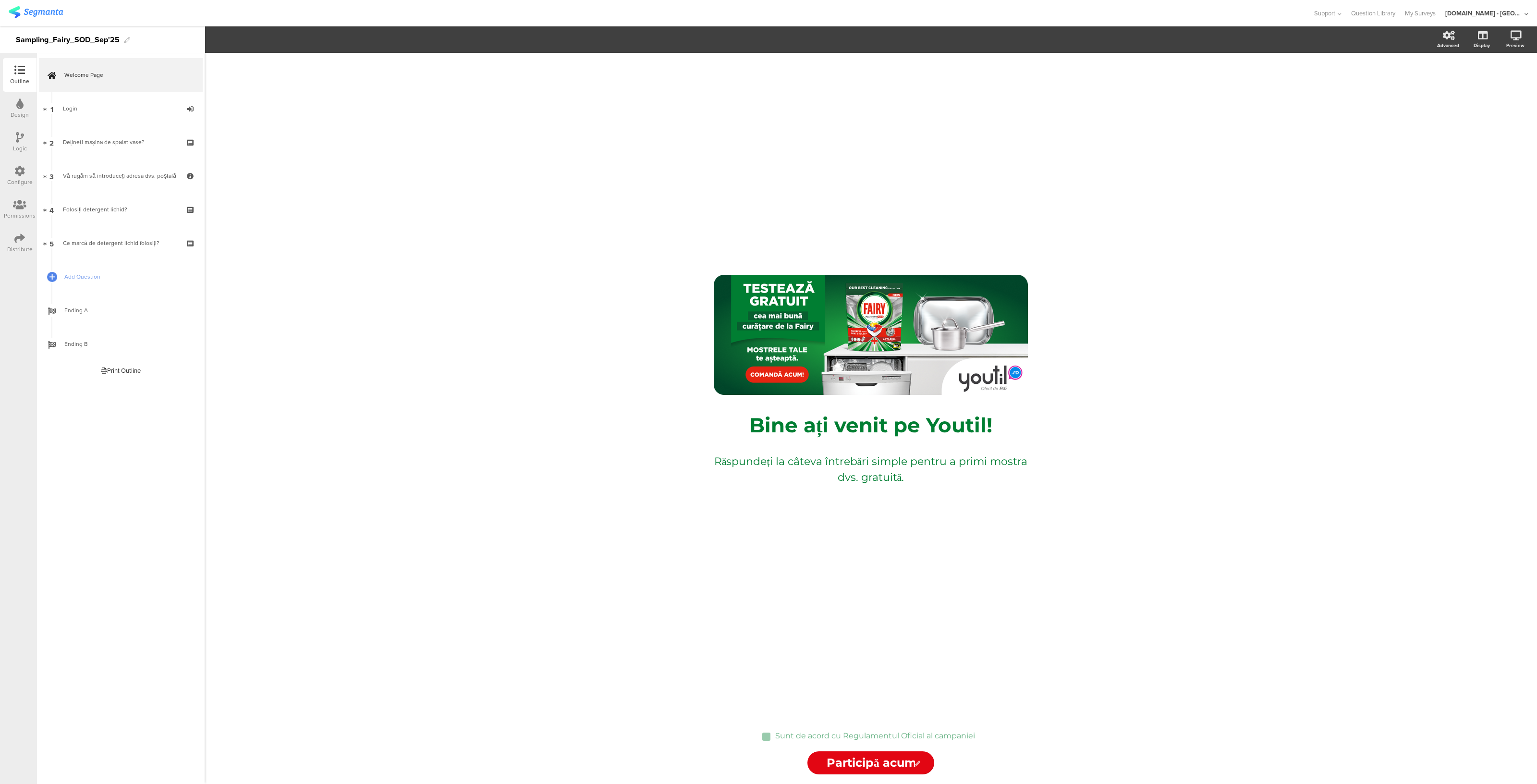
click at [26, 179] on div "Configure" at bounding box center [19, 182] width 25 height 9
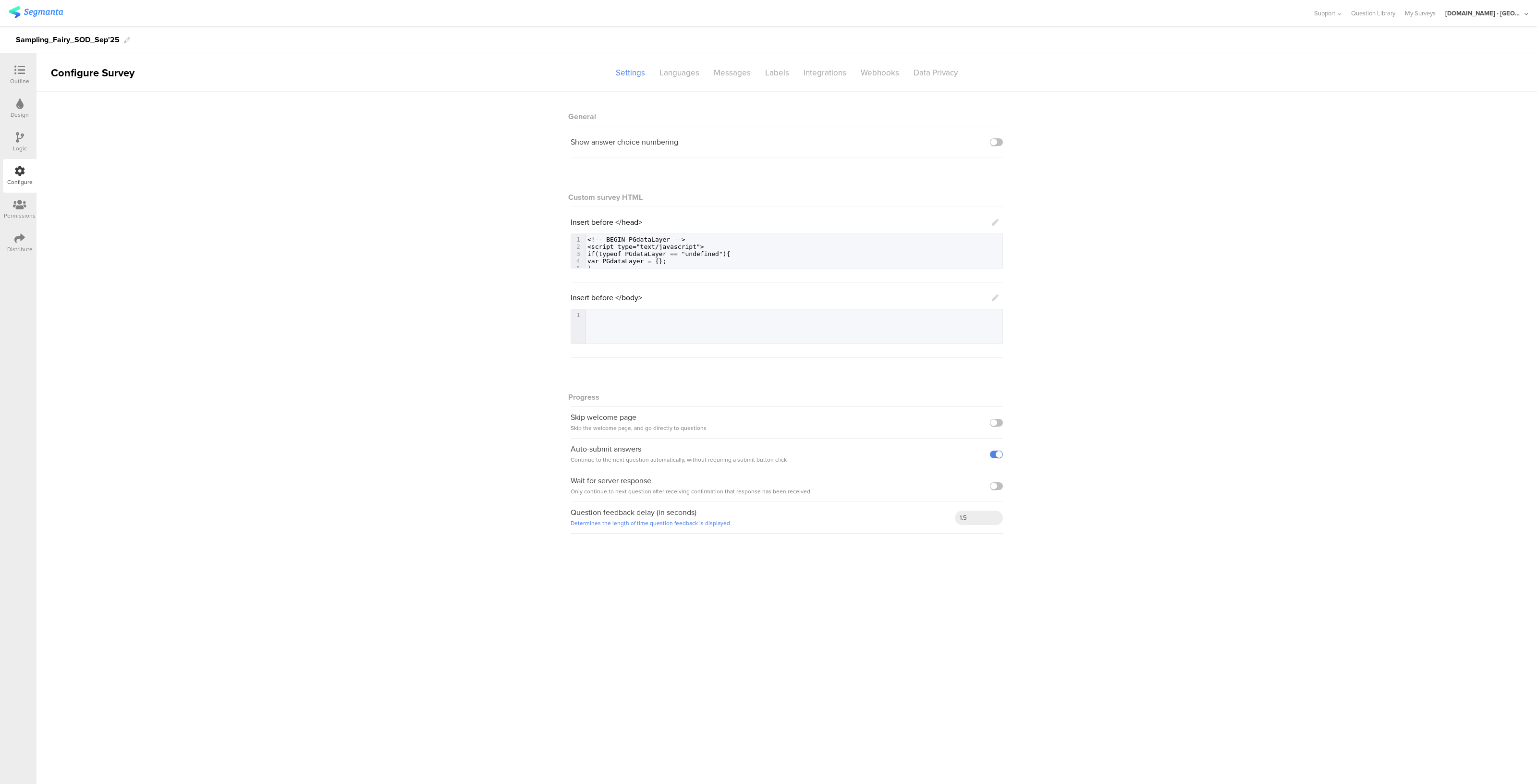
click at [22, 69] on icon at bounding box center [20, 70] width 10 height 10
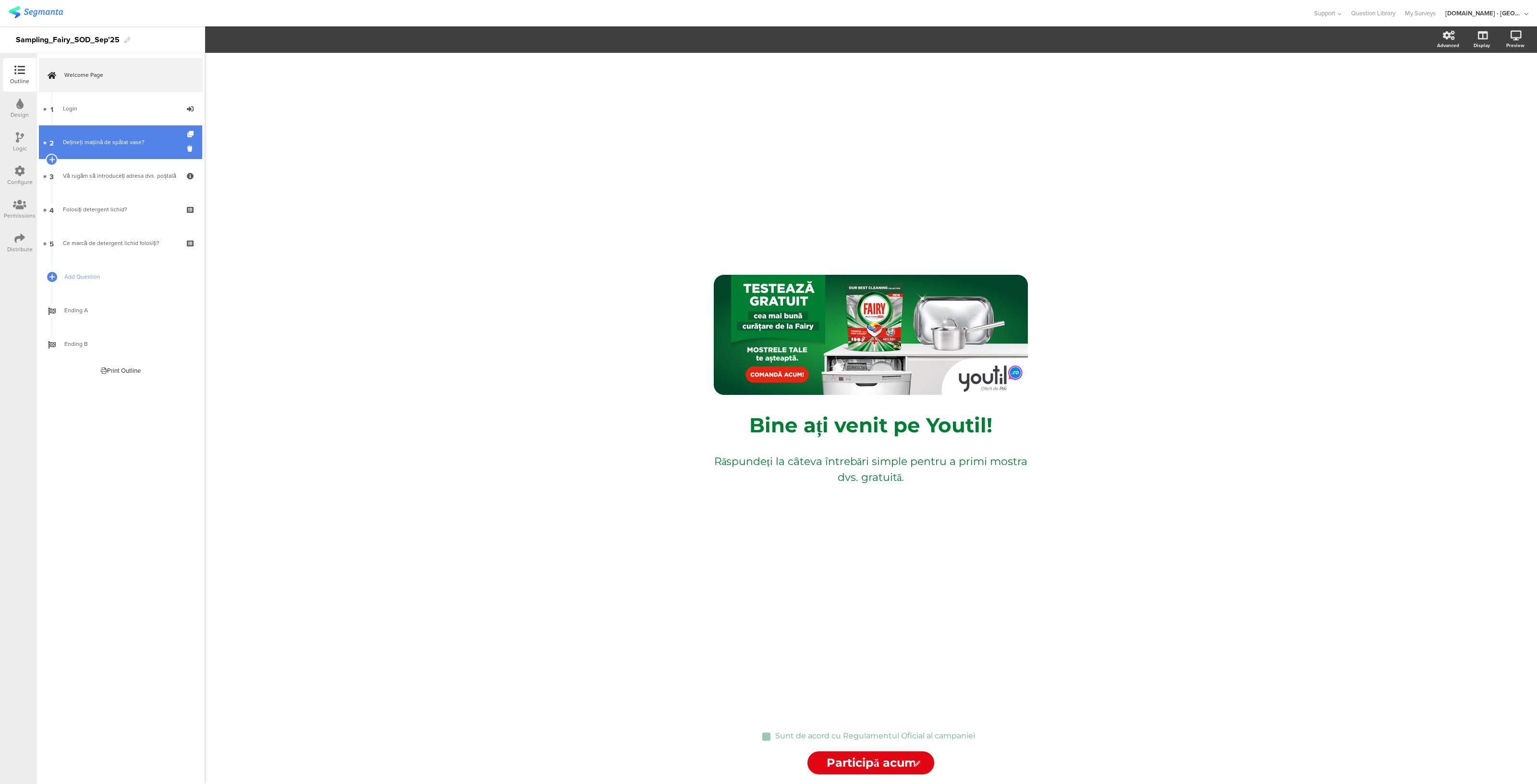
click at [85, 156] on link "2 Dețineți mașină de spălat vase?" at bounding box center [121, 142] width 163 height 34
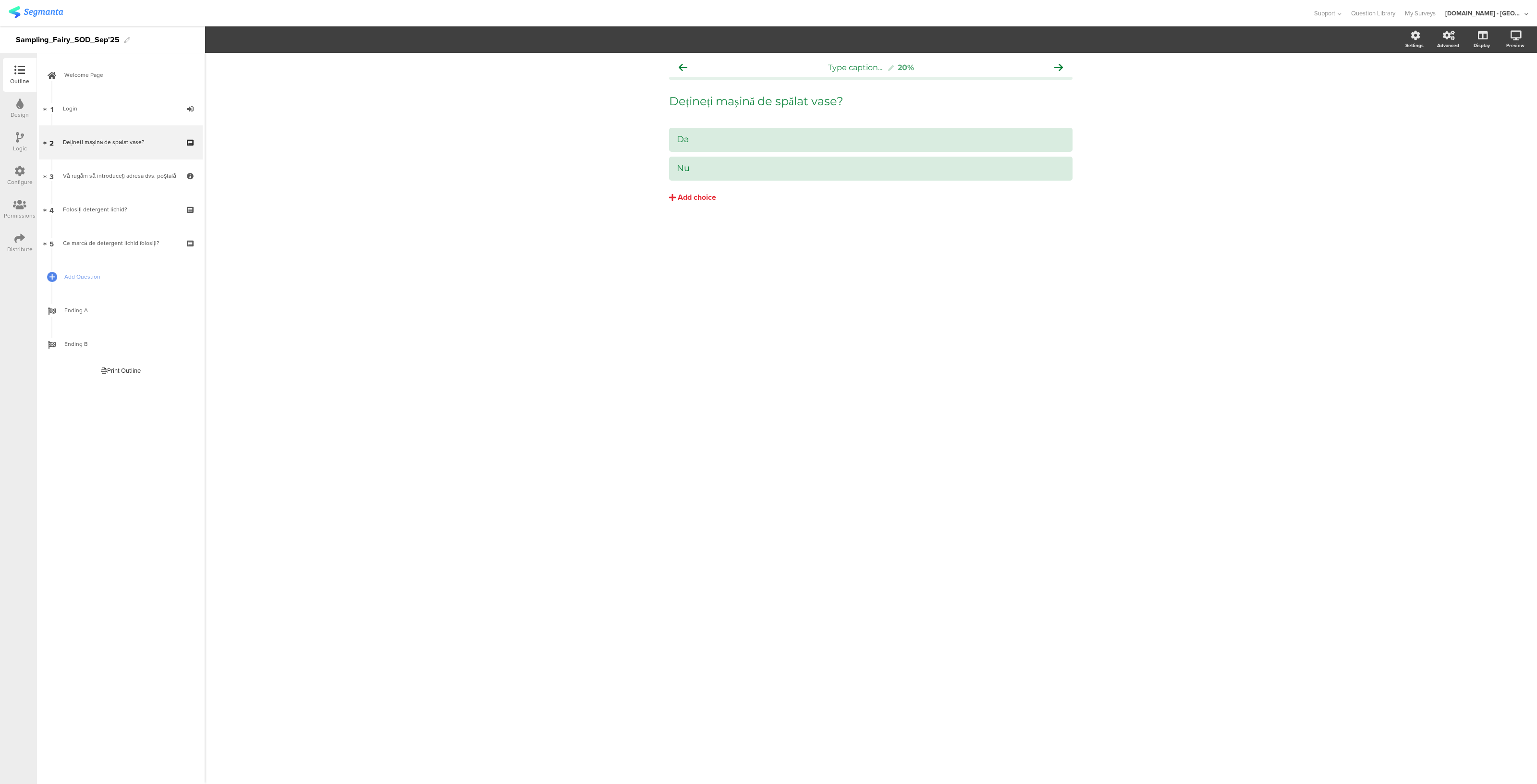
click at [23, 173] on icon at bounding box center [20, 171] width 10 height 10
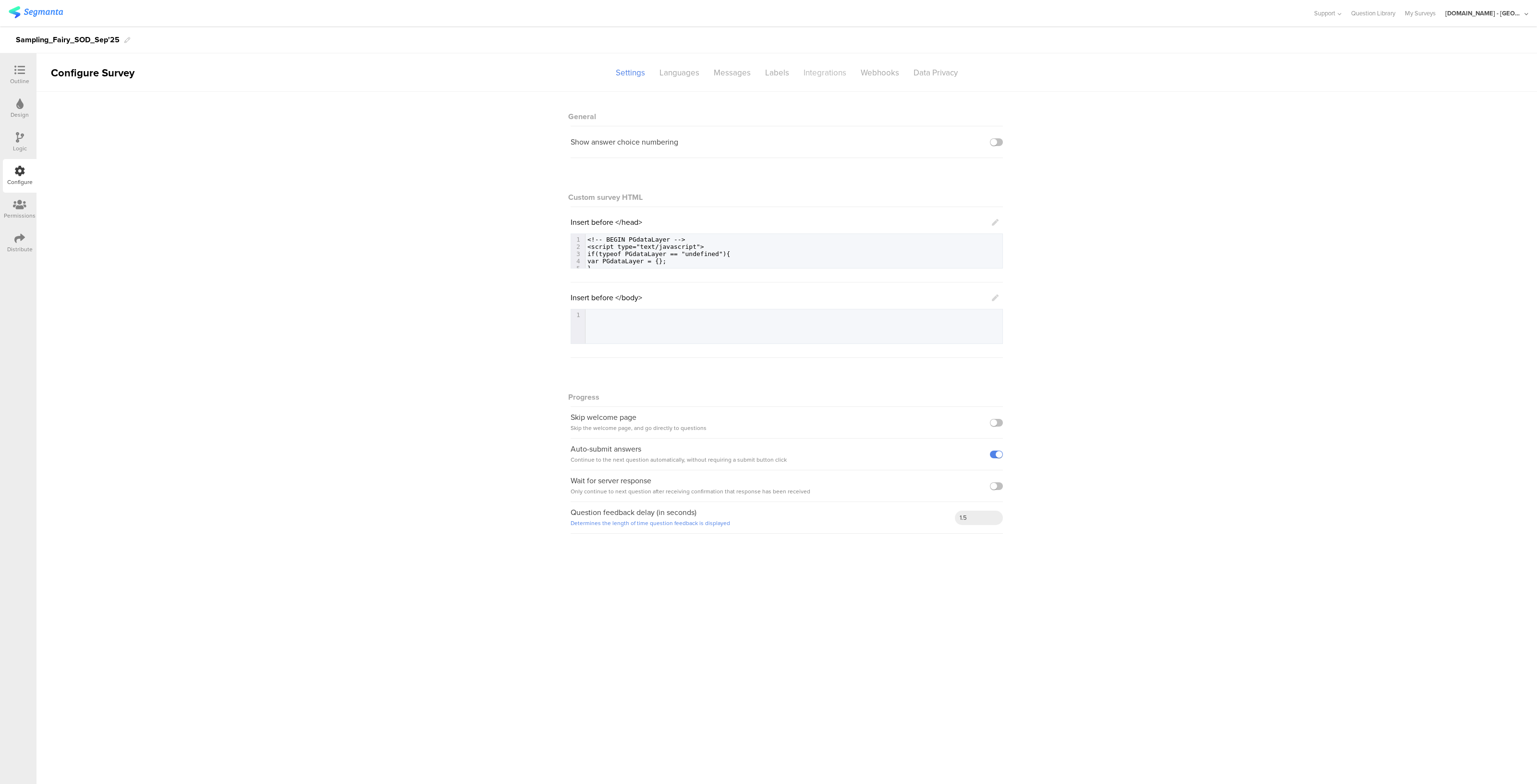
click at [821, 75] on div "Integrations" at bounding box center [825, 72] width 57 height 16
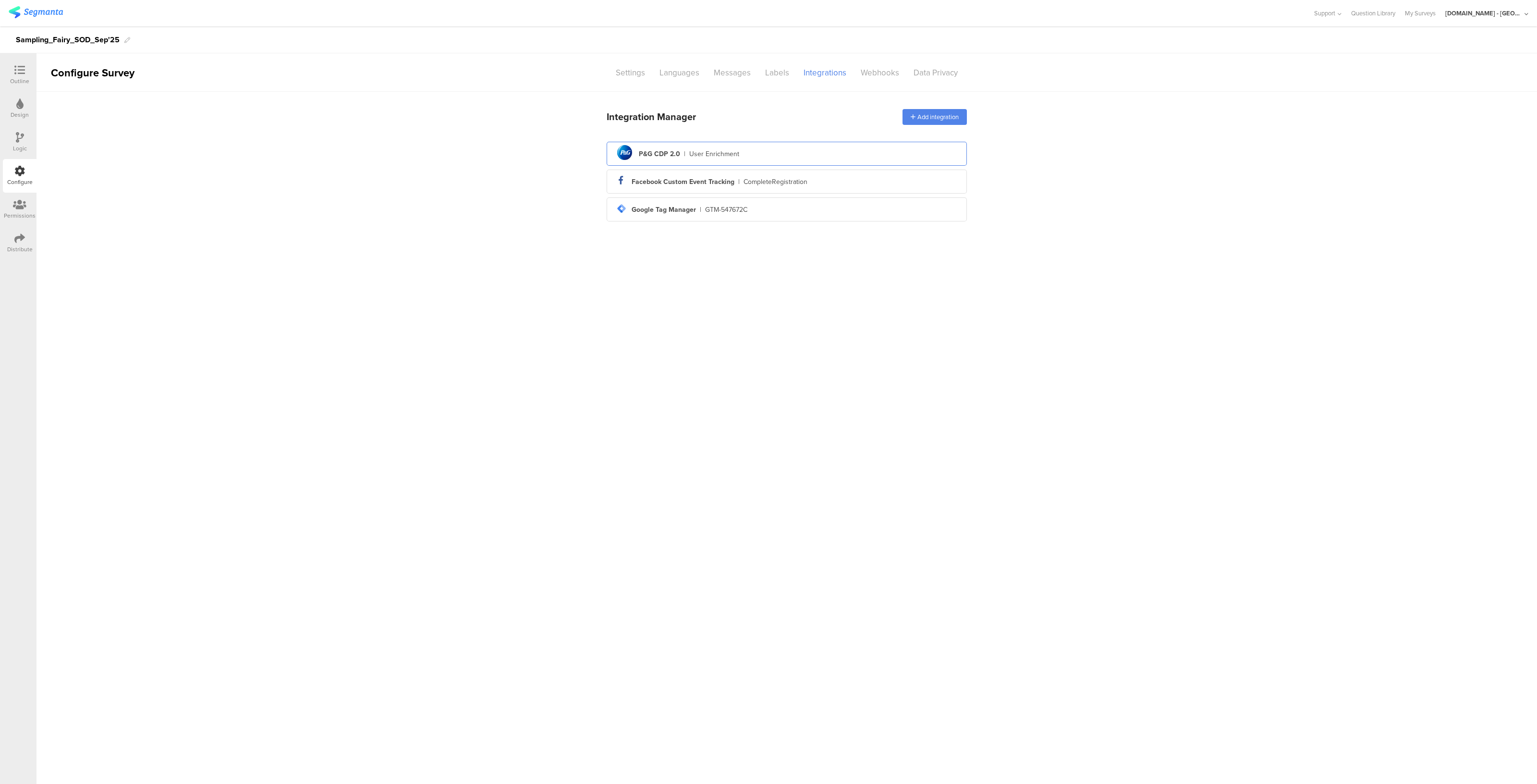
click at [667, 161] on div "pg logo P&G CDP 2.0 | User Enrichment" at bounding box center [786, 154] width 345 height 23
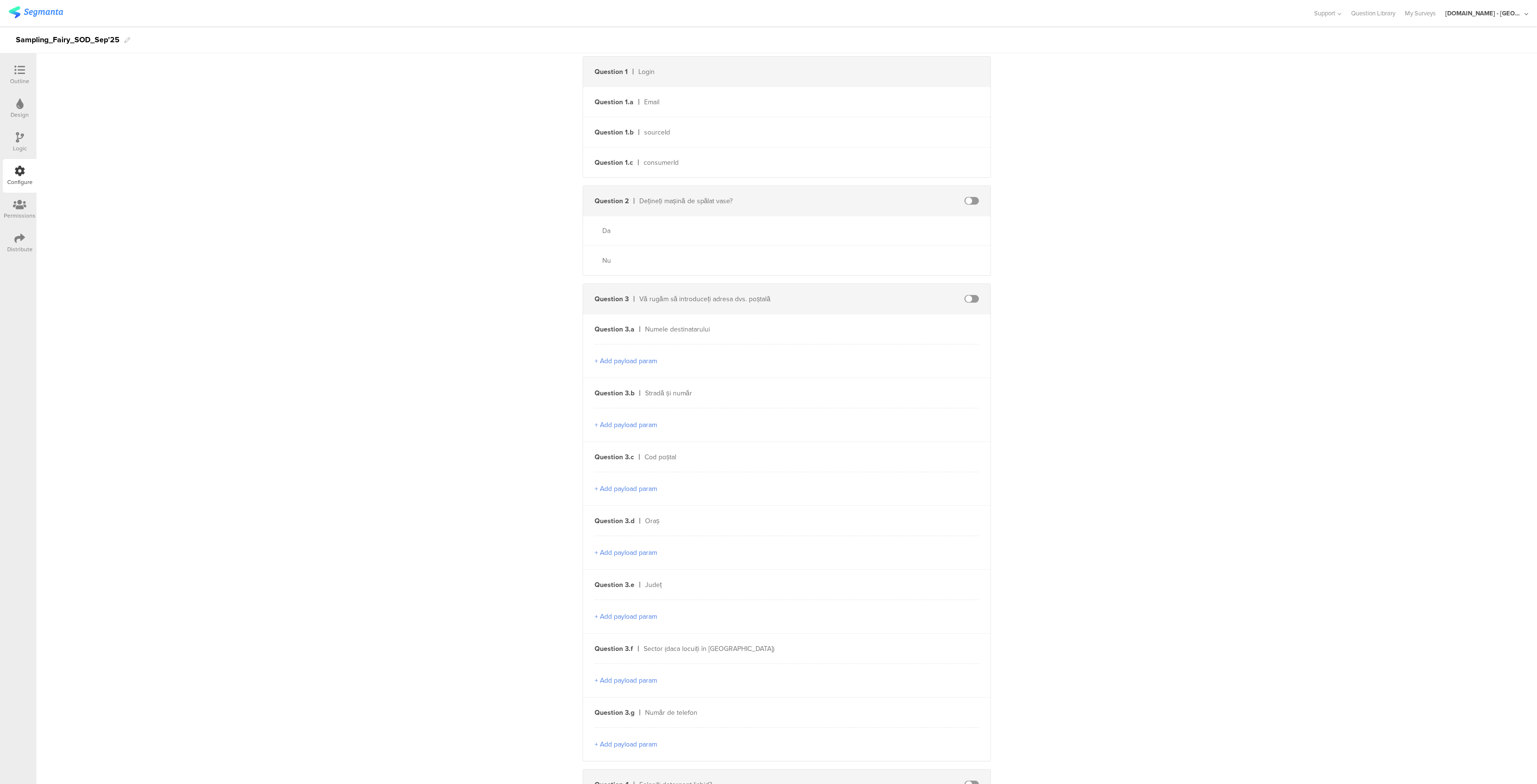
scroll to position [204, 0]
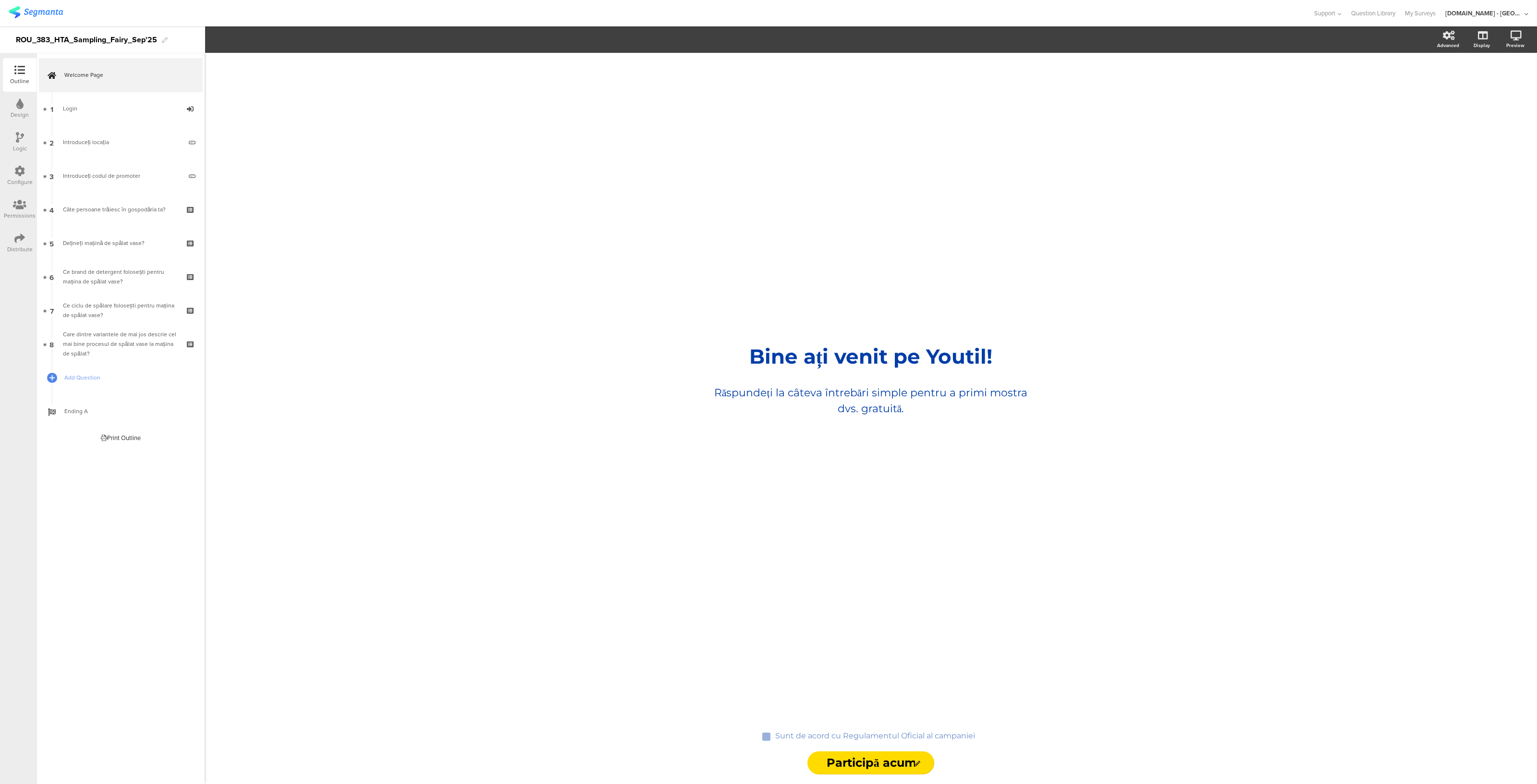
click at [11, 175] on div "Configure" at bounding box center [19, 175] width 34 height 34
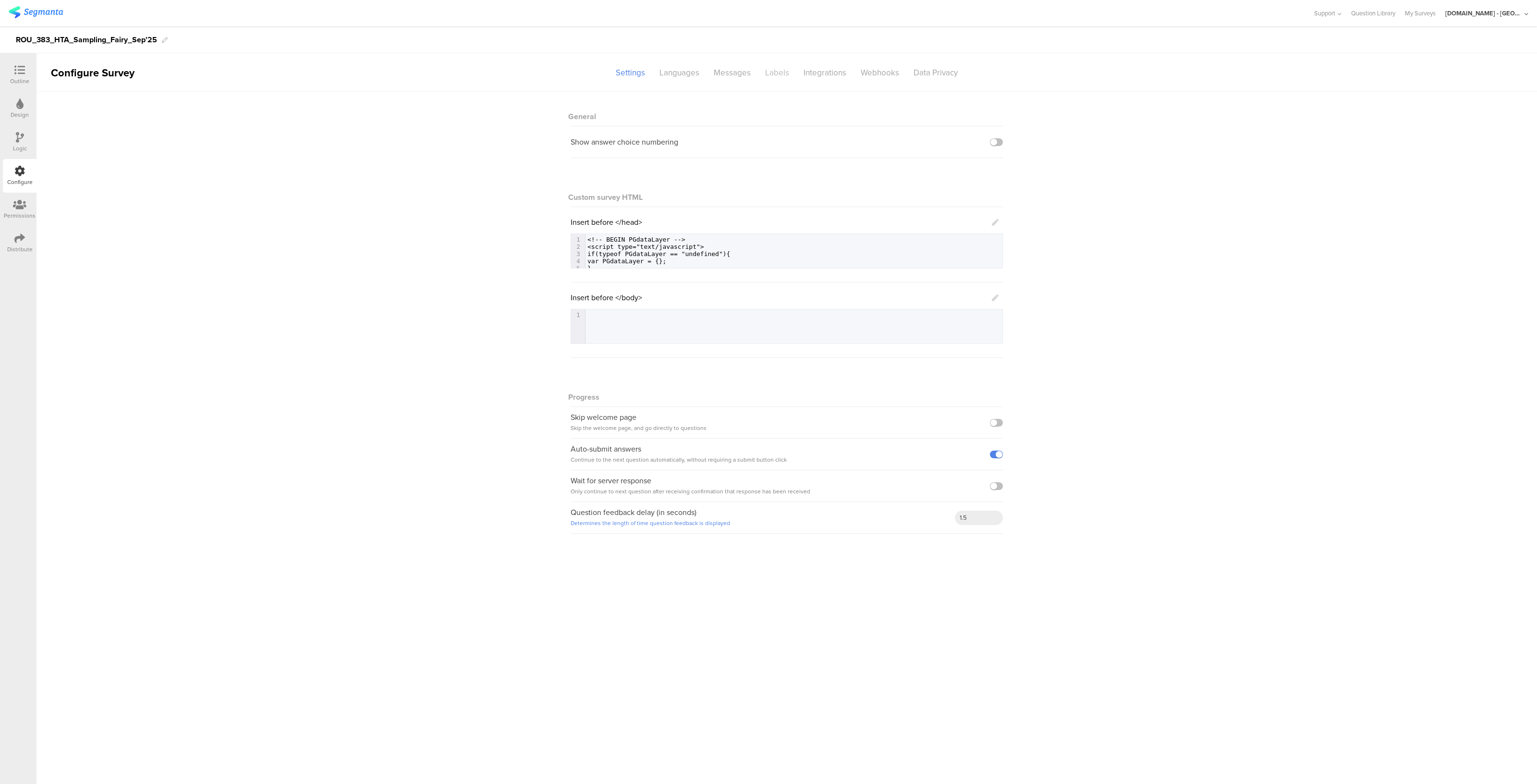
click at [785, 76] on div "Labels" at bounding box center [777, 72] width 38 height 16
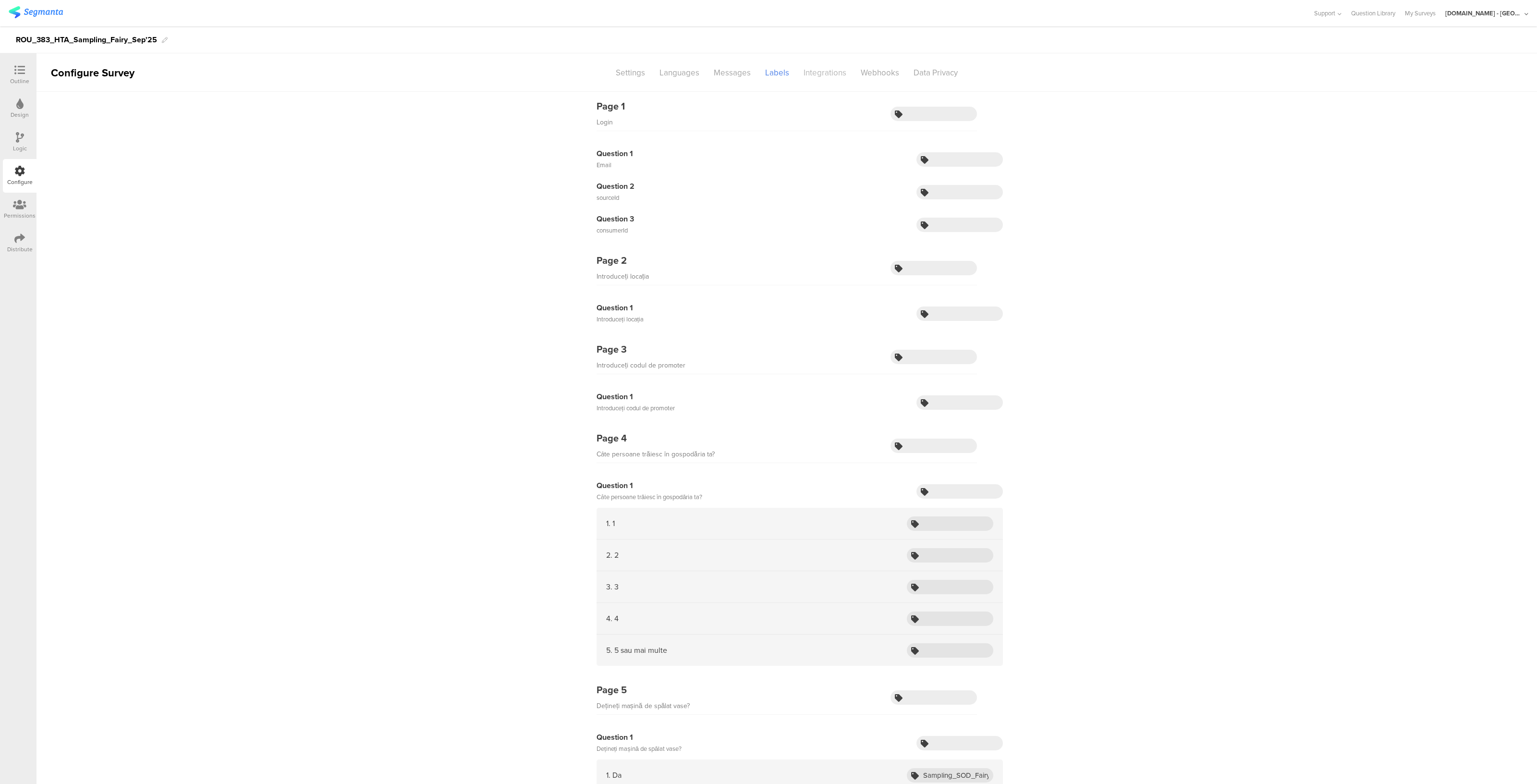
click at [808, 74] on div "Integrations" at bounding box center [825, 72] width 57 height 16
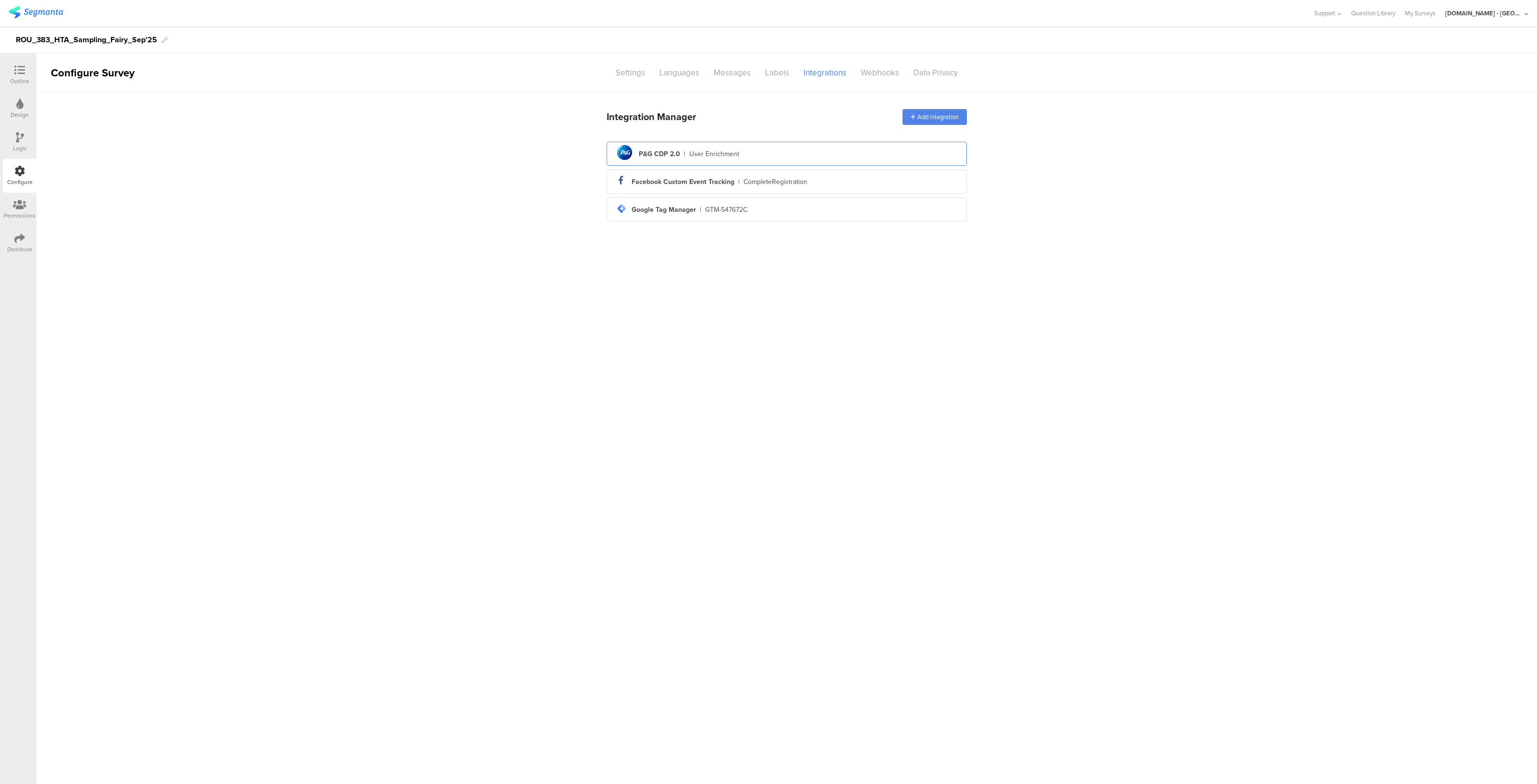
click at [744, 157] on div "pg logo P&G CDP 2.0 | User Enrichment" at bounding box center [786, 154] width 345 height 23
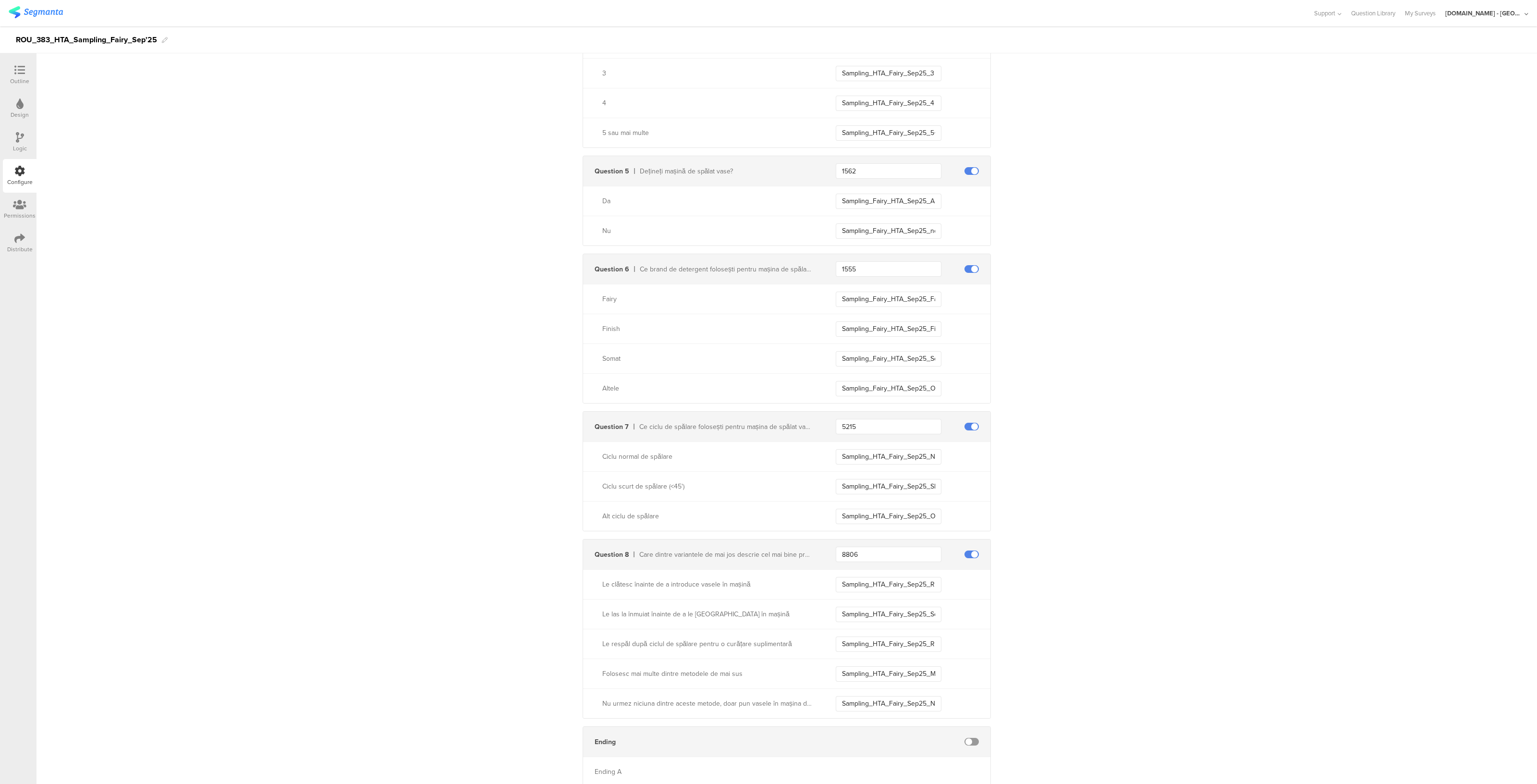
scroll to position [563, 0]
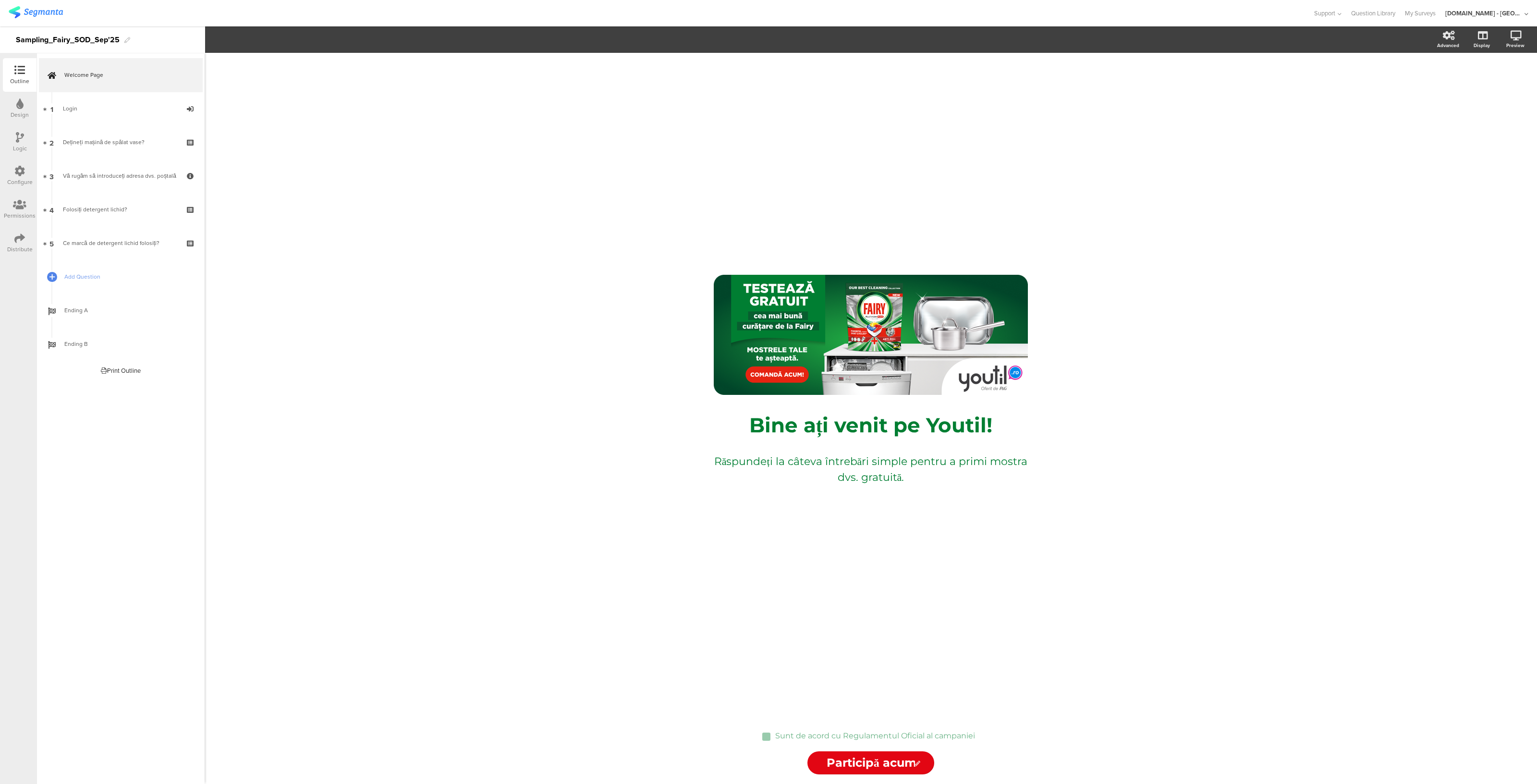
click at [15, 167] on icon at bounding box center [20, 171] width 10 height 10
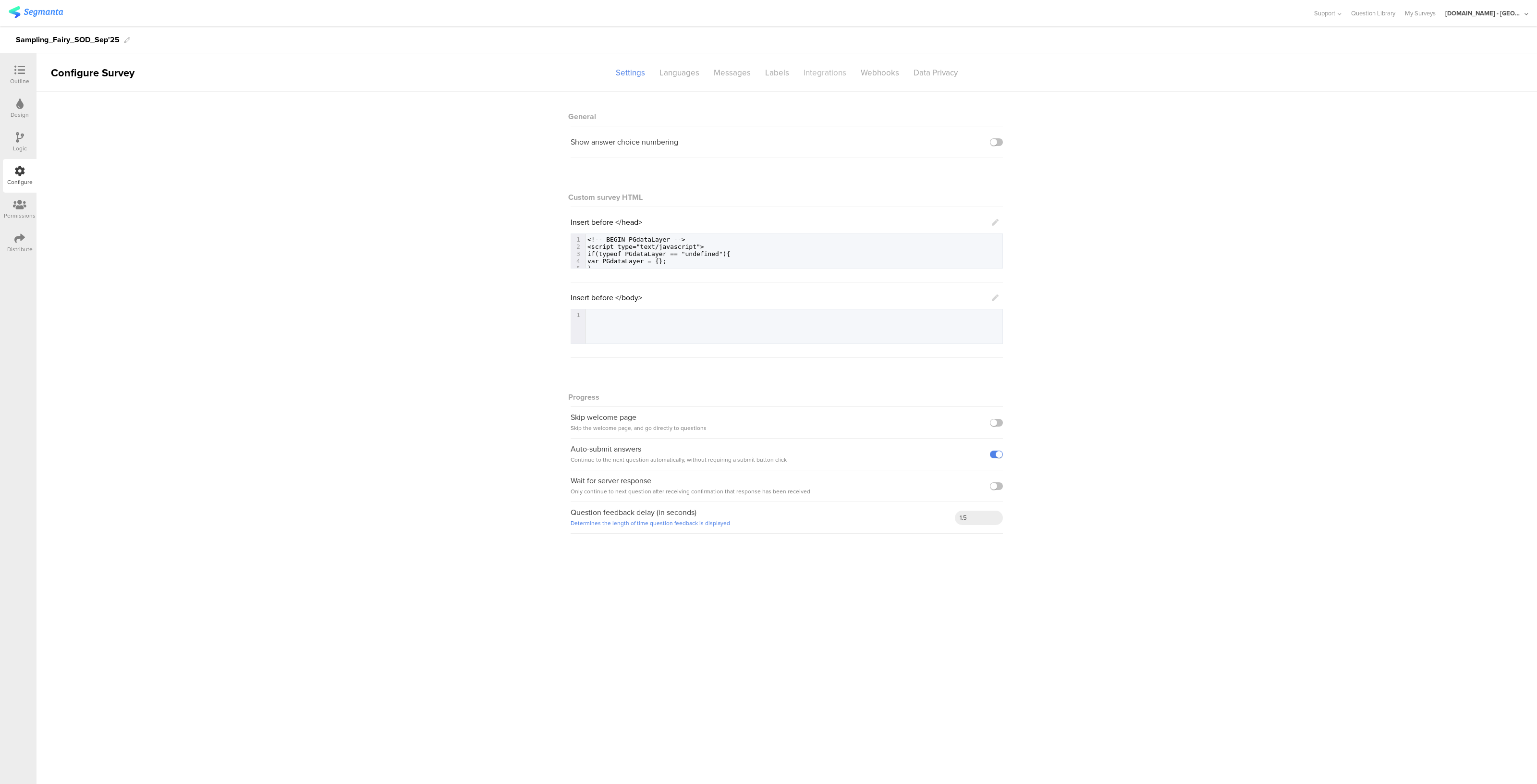
click at [811, 74] on div "Integrations" at bounding box center [825, 72] width 57 height 16
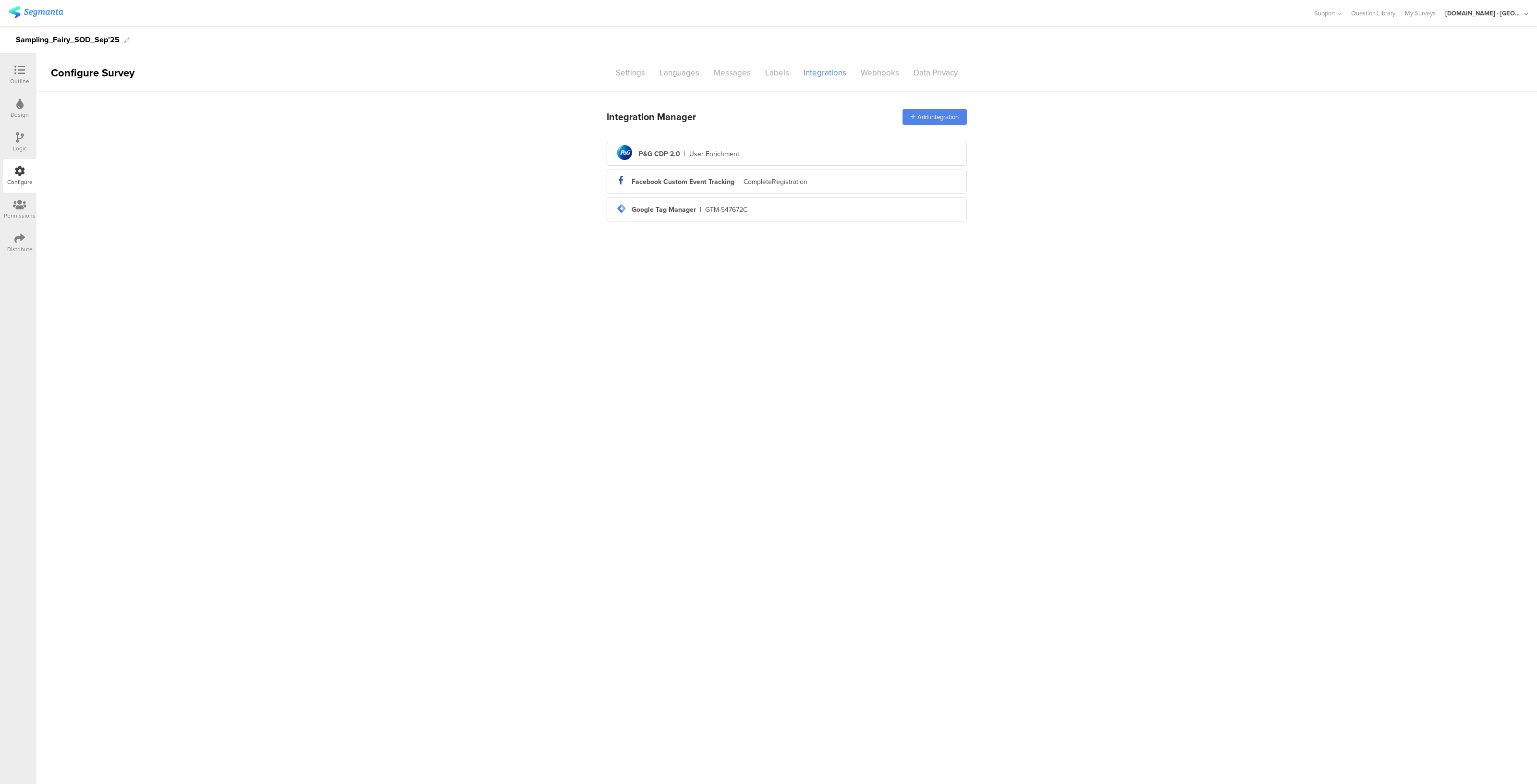
click at [830, 167] on div "pg logo P&G CDP 2.0 | User Enrichment facebook_icon Created with Sketch. Facebo…" at bounding box center [787, 181] width 360 height 80
click at [829, 153] on div "pg logo P&G CDP 2.0 | User Enrichment" at bounding box center [786, 154] width 345 height 23
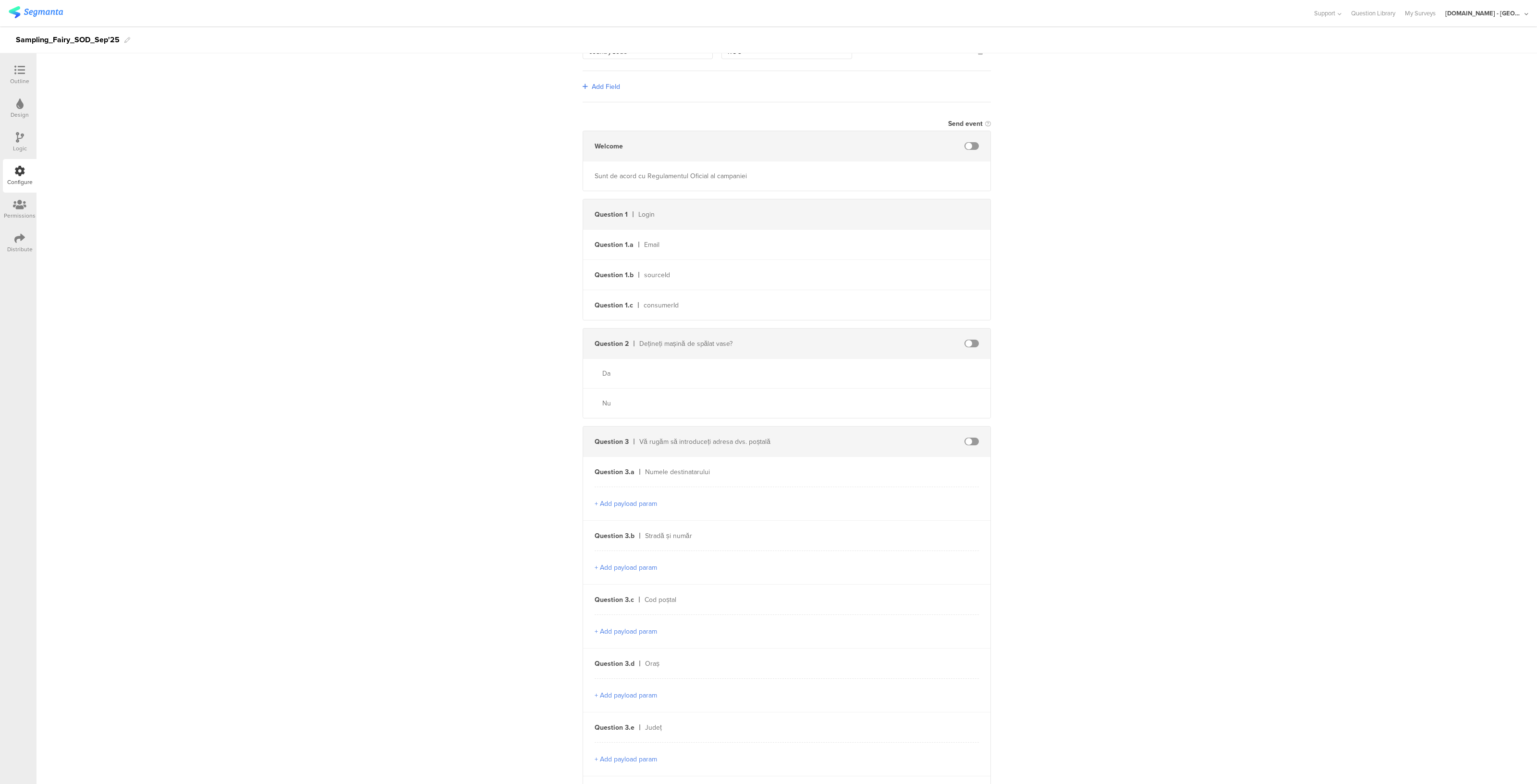
scroll to position [126, 0]
click at [965, 344] on span at bounding box center [972, 342] width 15 height 8
click at [966, 437] on span at bounding box center [972, 440] width 15 height 8
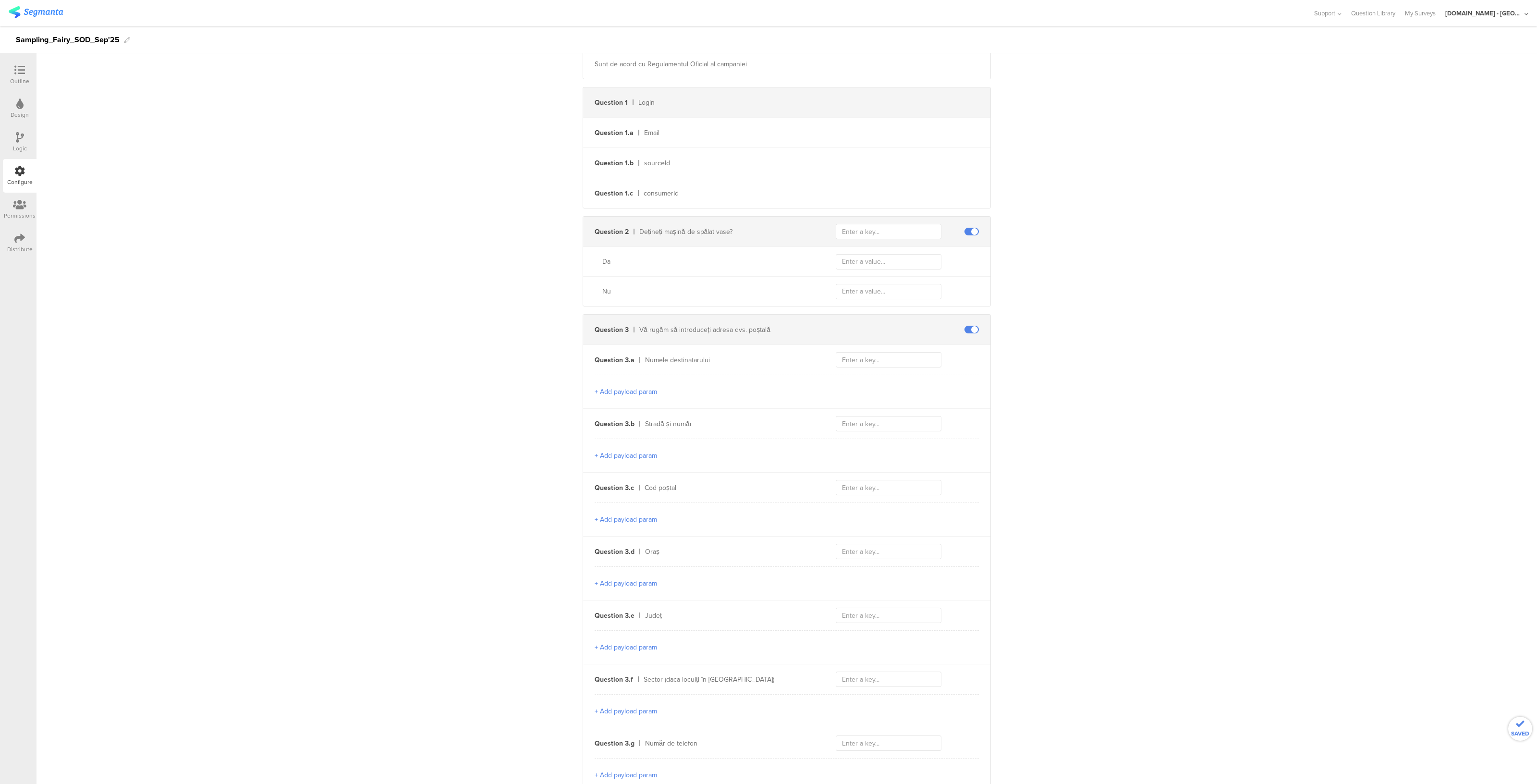
scroll to position [234, 0]
click at [966, 332] on span at bounding box center [972, 332] width 15 height 8
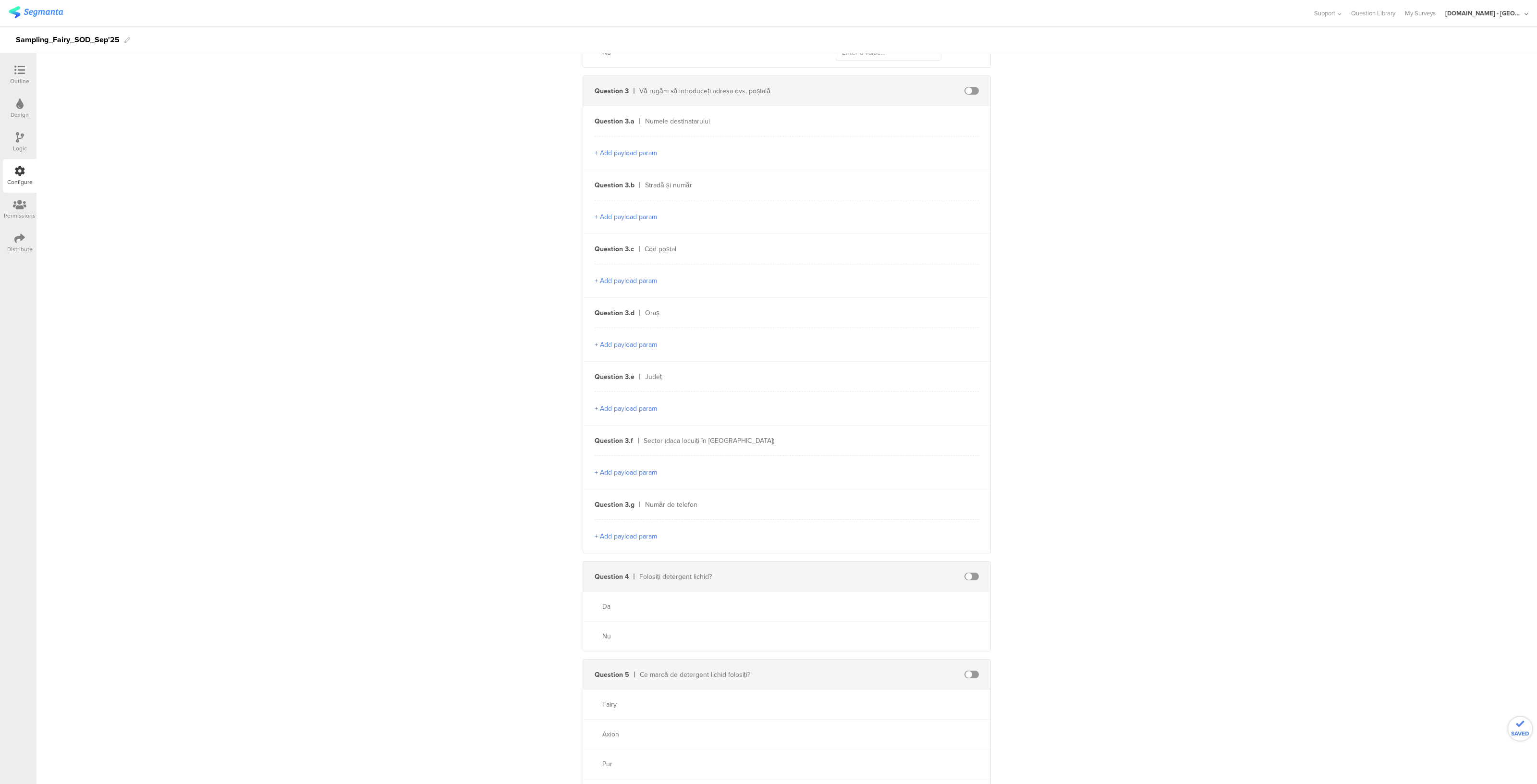
scroll to position [483, 0]
click at [967, 565] on span at bounding box center [972, 569] width 15 height 8
click at [966, 671] on div "Question [DATE] marcă de detergent lichid folosiți?" at bounding box center [786, 667] width 407 height 30
click at [966, 669] on div "Question 5 Ce marcă de detergent lichid folosiți?" at bounding box center [786, 667] width 407 height 30
click at [966, 665] on span at bounding box center [972, 667] width 15 height 8
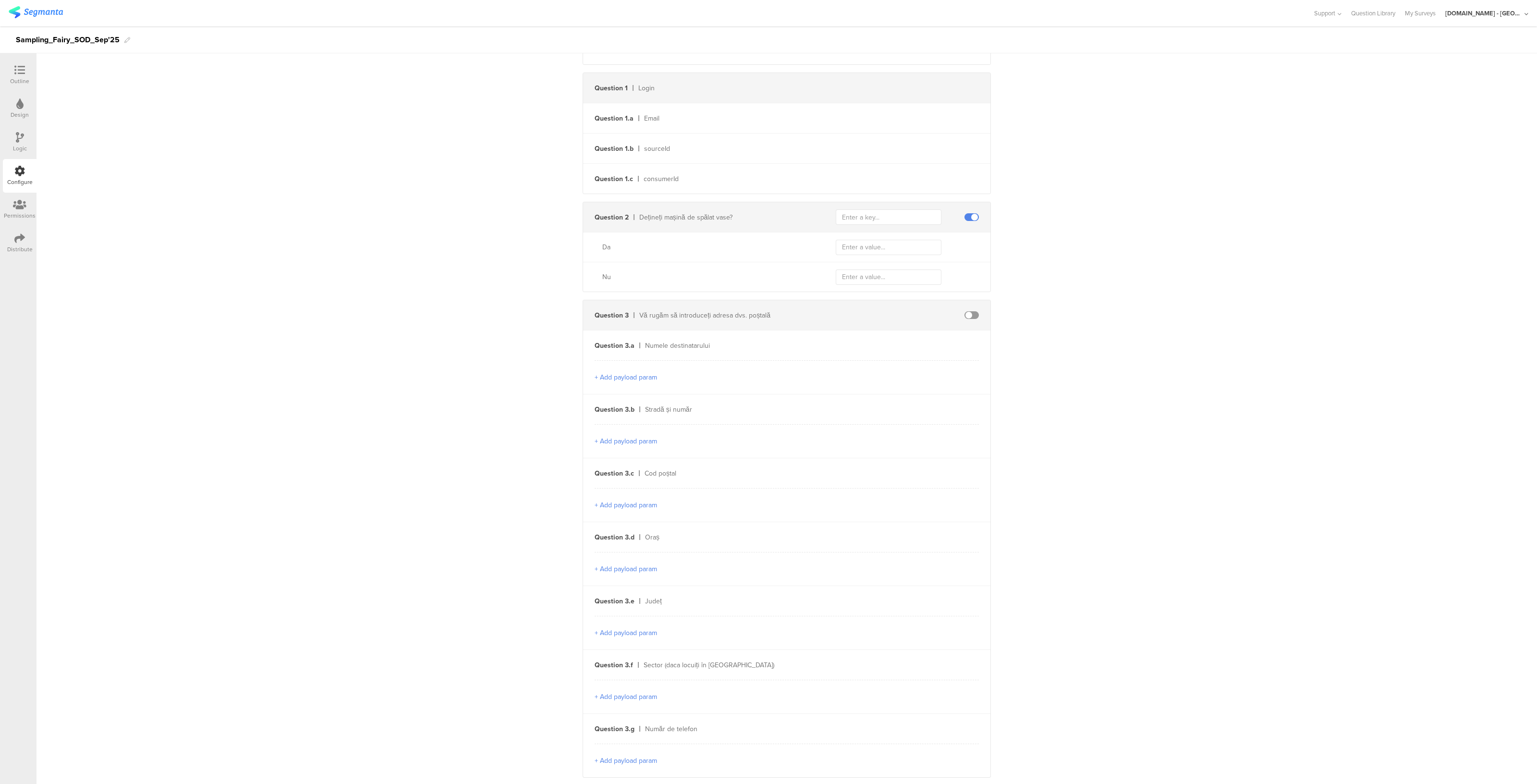
scroll to position [252, 0]
click at [867, 215] on input "text" at bounding box center [888, 217] width 106 height 16
click at [867, 215] on input "12" at bounding box center [888, 217] width 106 height 16
type input "1562"
click at [853, 248] on input "text" at bounding box center [888, 247] width 106 height 16
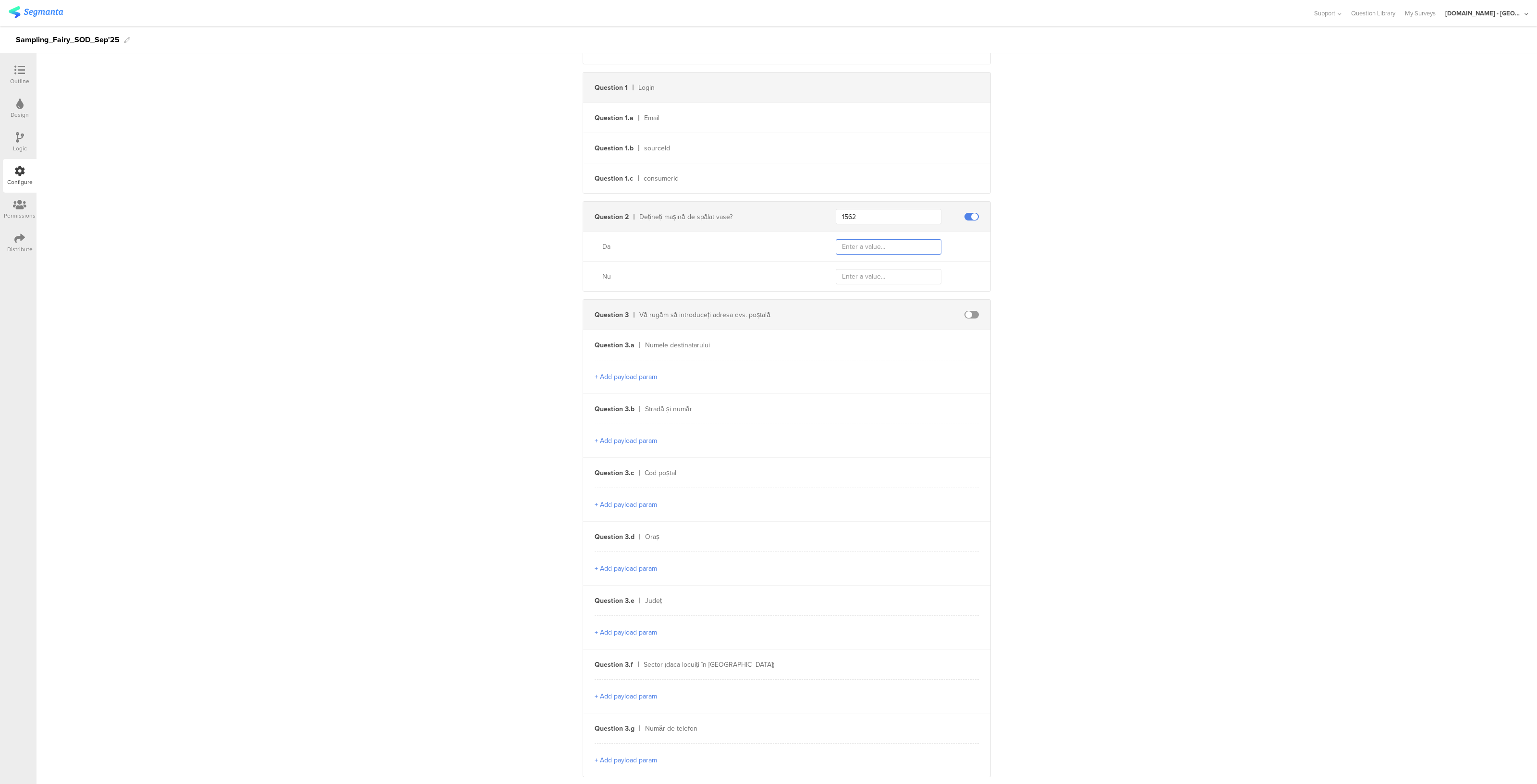
click at [848, 245] on input "text" at bounding box center [888, 247] width 106 height 16
paste input "Sampling_Fairy_SOD_Sep25_1"
type input "Sampling_Fairy_SOD_Sep25_ADW_owner"
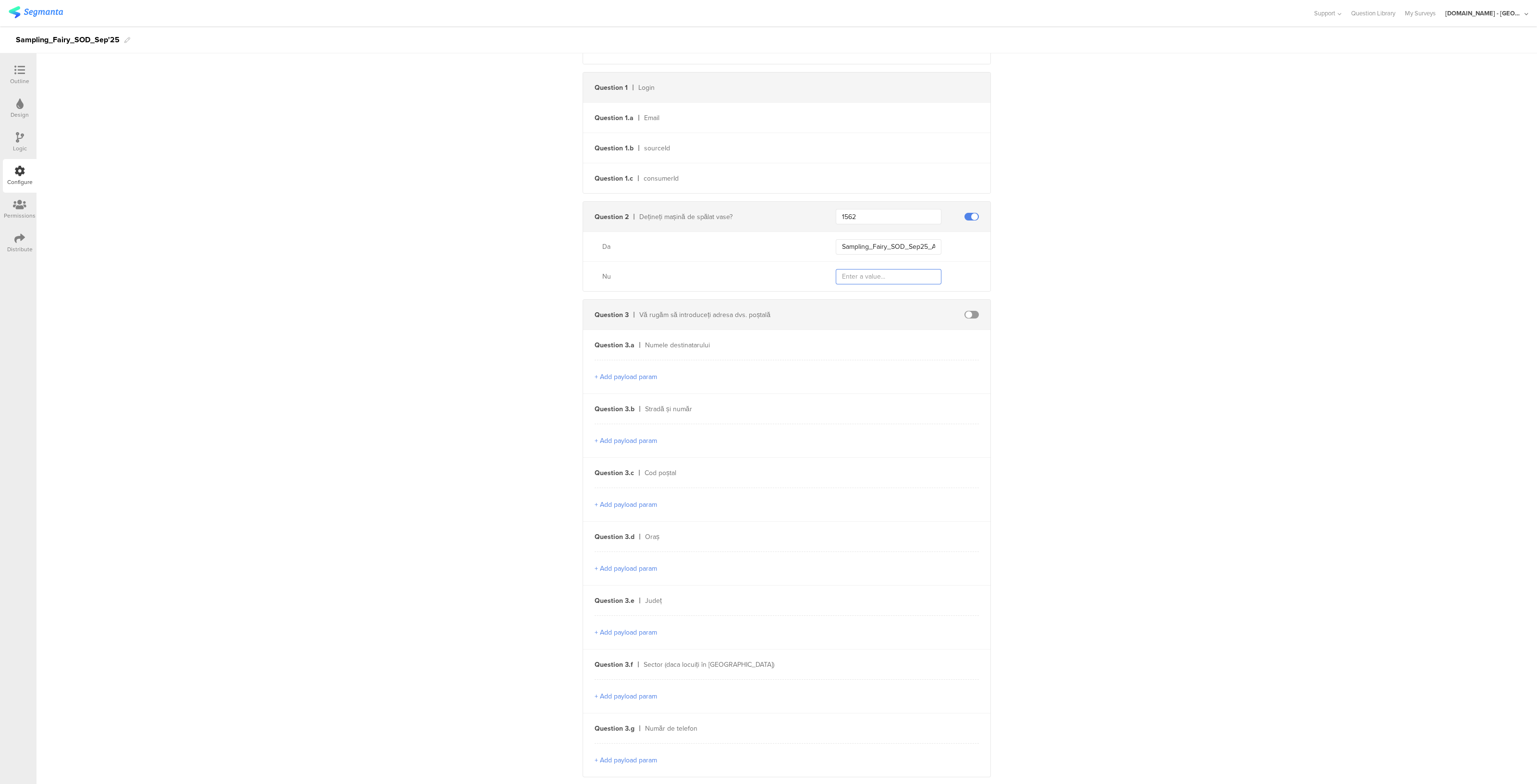
click at [867, 273] on input "text" at bounding box center [888, 277] width 106 height 16
paste input "Sampling_Fairy_SOD_Sep25_ADW_owner"
click at [893, 274] on input "Sampling_Fairy_SOD_Sep25_ADW_owner" at bounding box center [888, 277] width 106 height 16
type input "Sampling_Fairy_SOD_Sep25_non_ADW_owner"
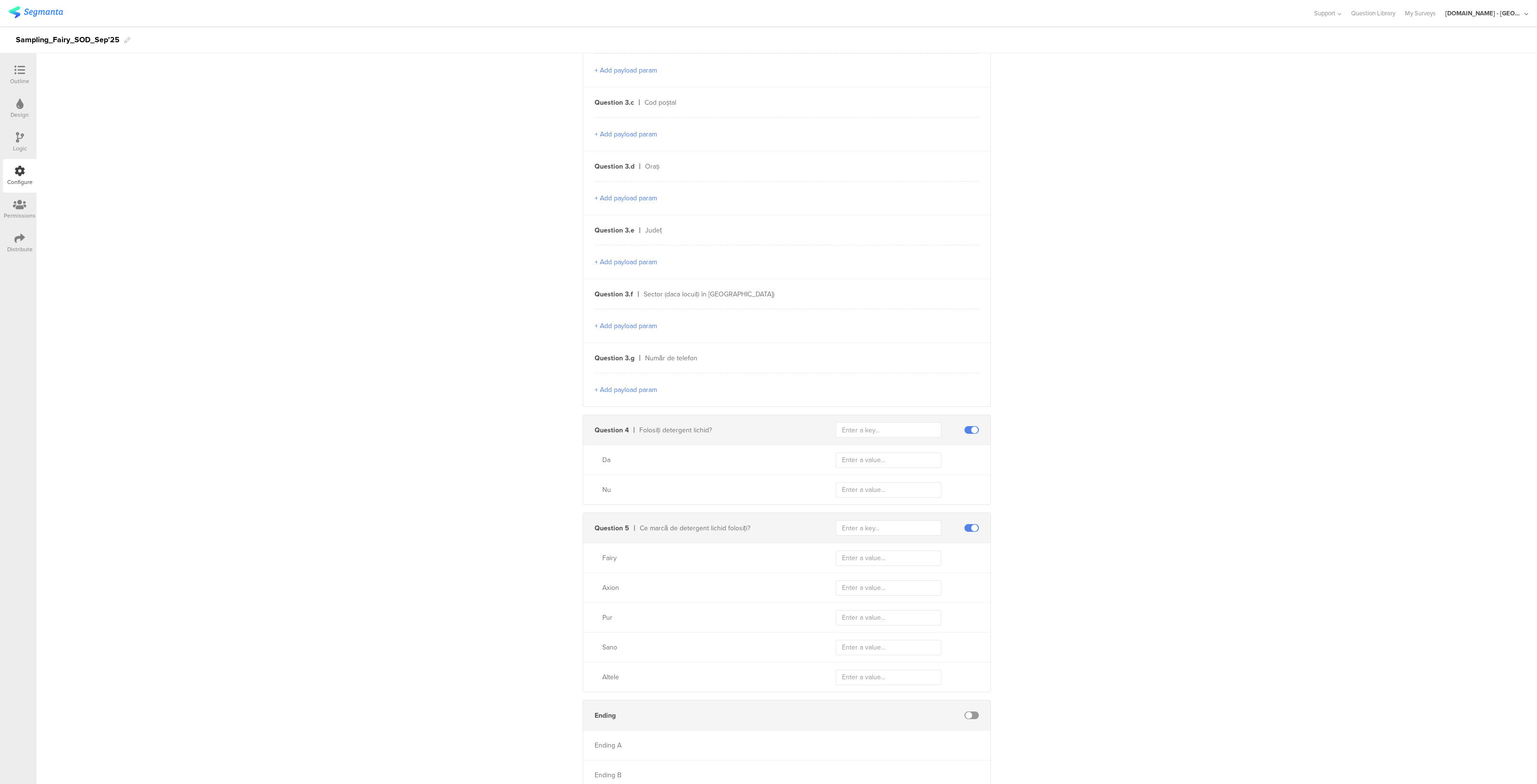
scroll to position [657, 0]
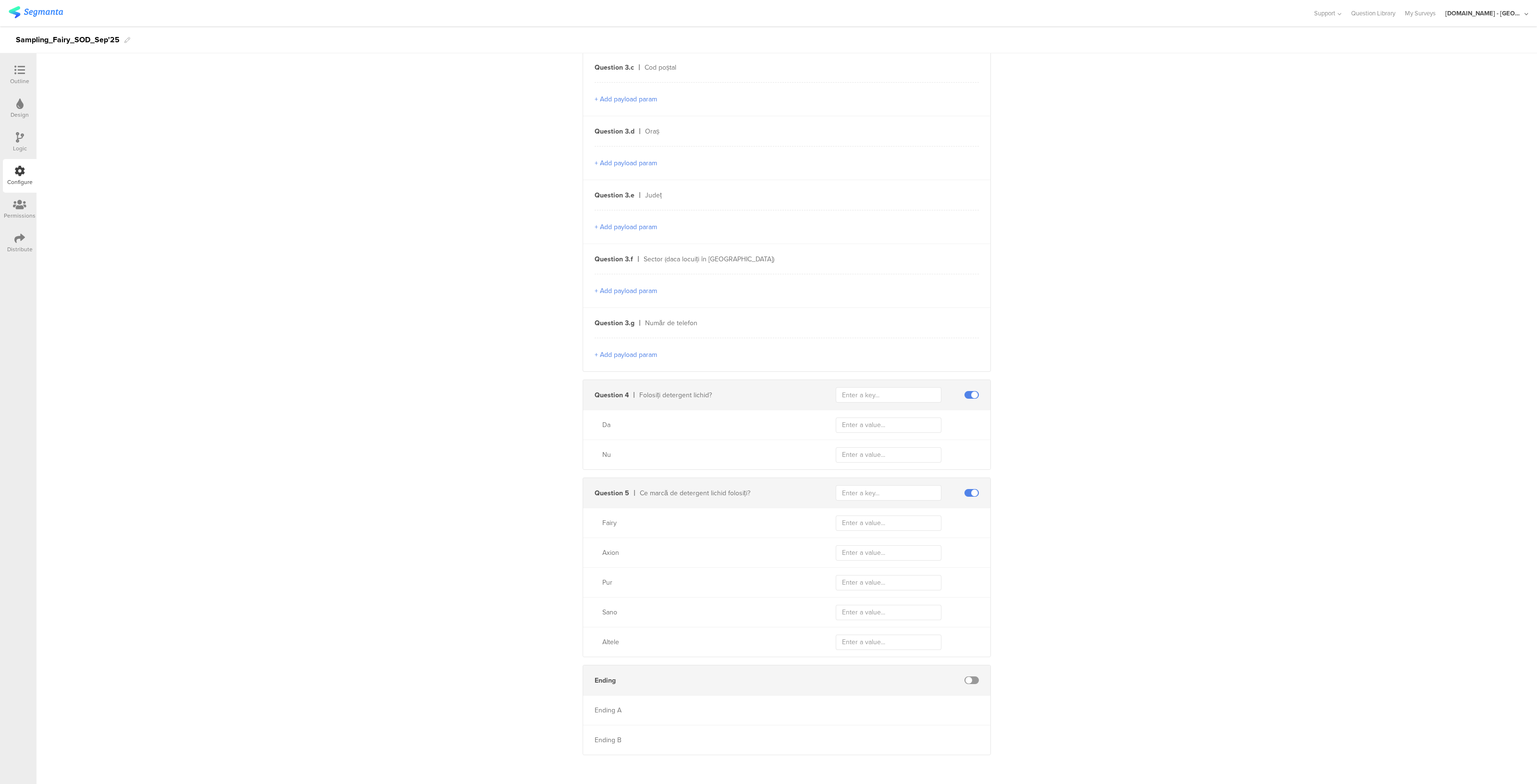
click at [968, 393] on span at bounding box center [972, 394] width 15 height 8
click at [859, 486] on input "text" at bounding box center [888, 493] width 106 height 16
type input "605"
click at [862, 518] on input "text" at bounding box center [888, 523] width 106 height 16
click at [881, 523] on input "text" at bounding box center [888, 523] width 106 height 16
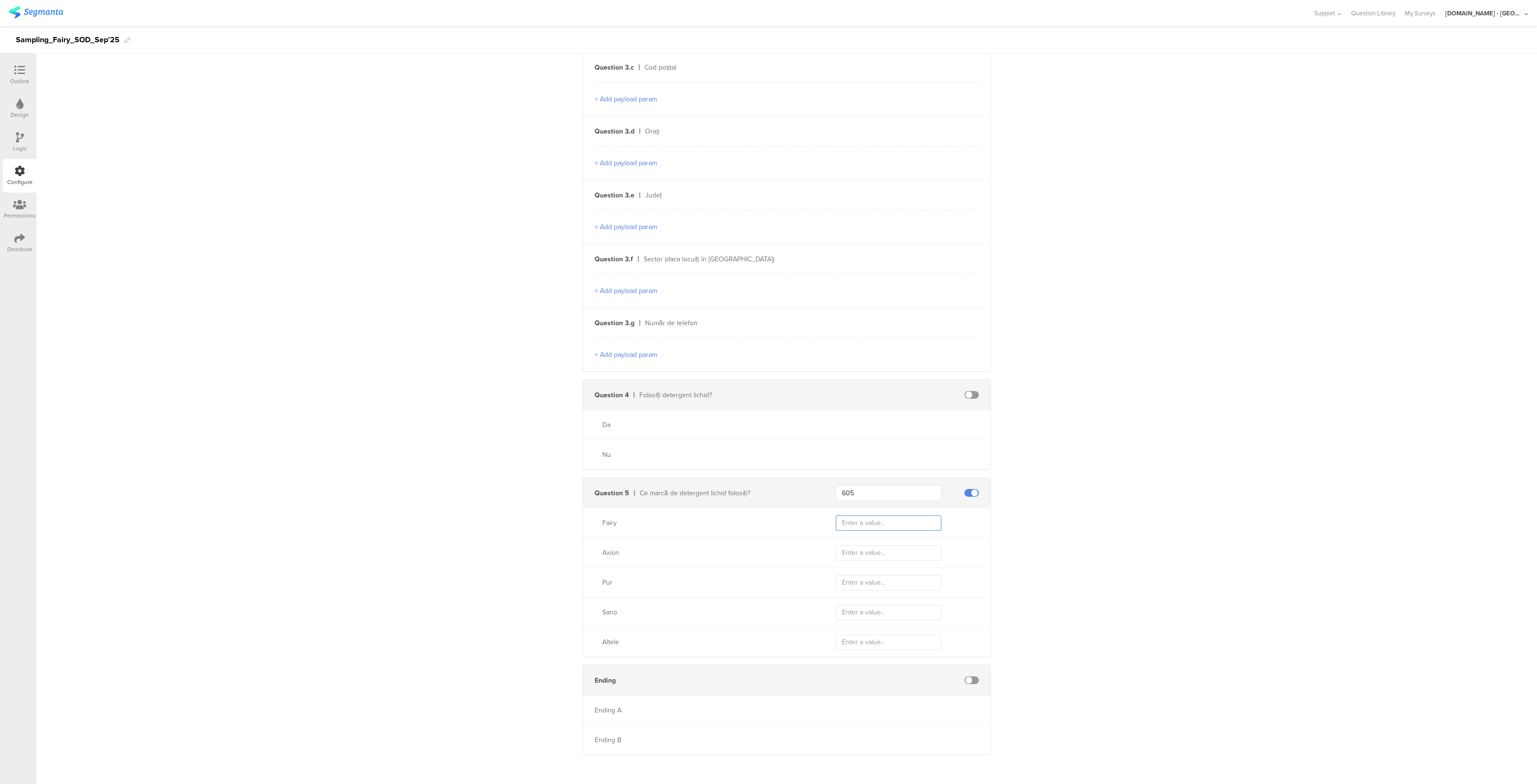
paste input "Sampling_Fairy_SOD_Sep25_1"
type input "Sampling_Fairy_SOD_Sep25_Fairy"
click at [865, 550] on input "text" at bounding box center [888, 553] width 106 height 16
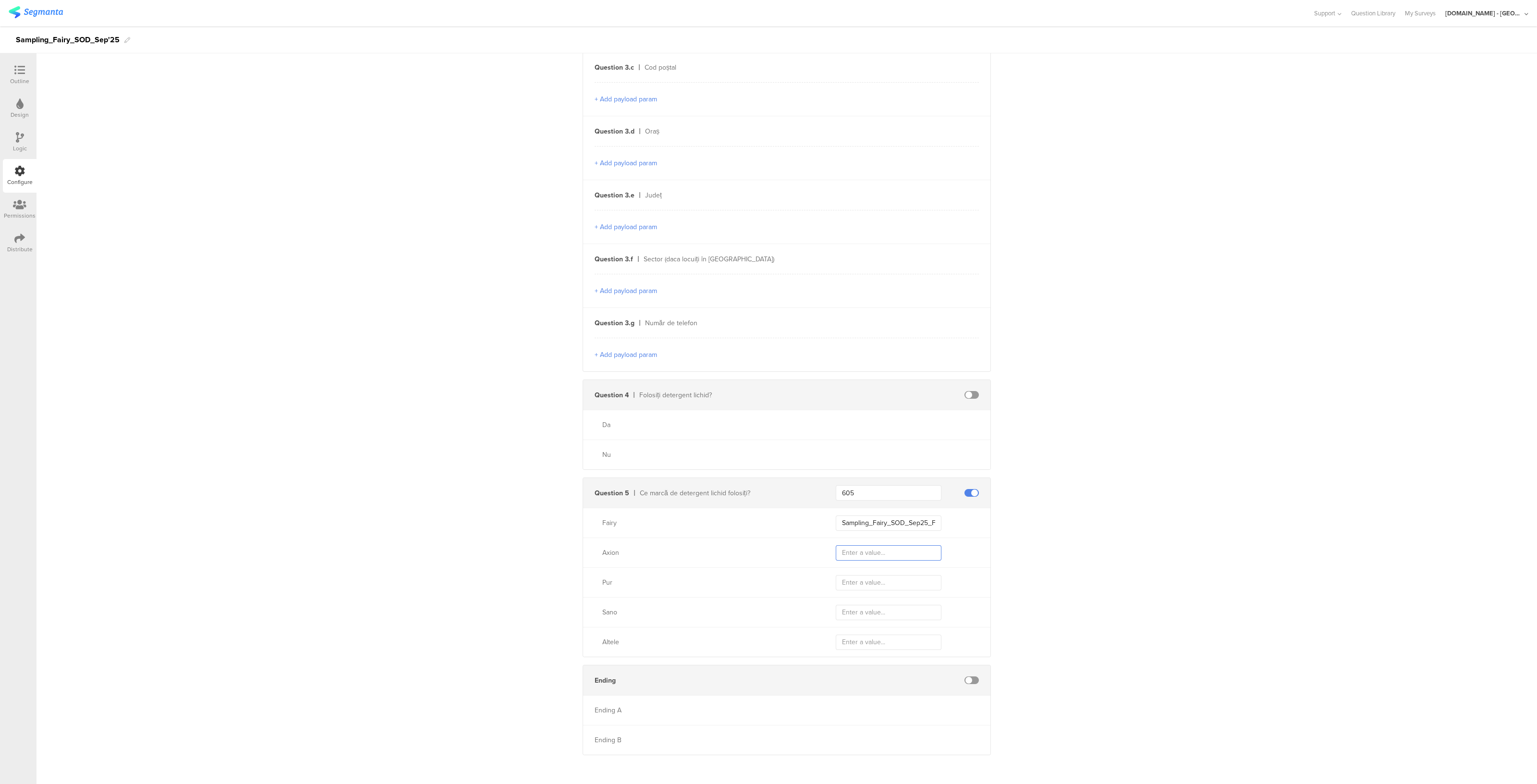
paste input "Sampling_Fairy_SOD_Sep25_Fairy"
type input "Sampling_Fairy_SOD_Sep25_Axion"
click at [852, 584] on input "text" at bounding box center [888, 583] width 106 height 16
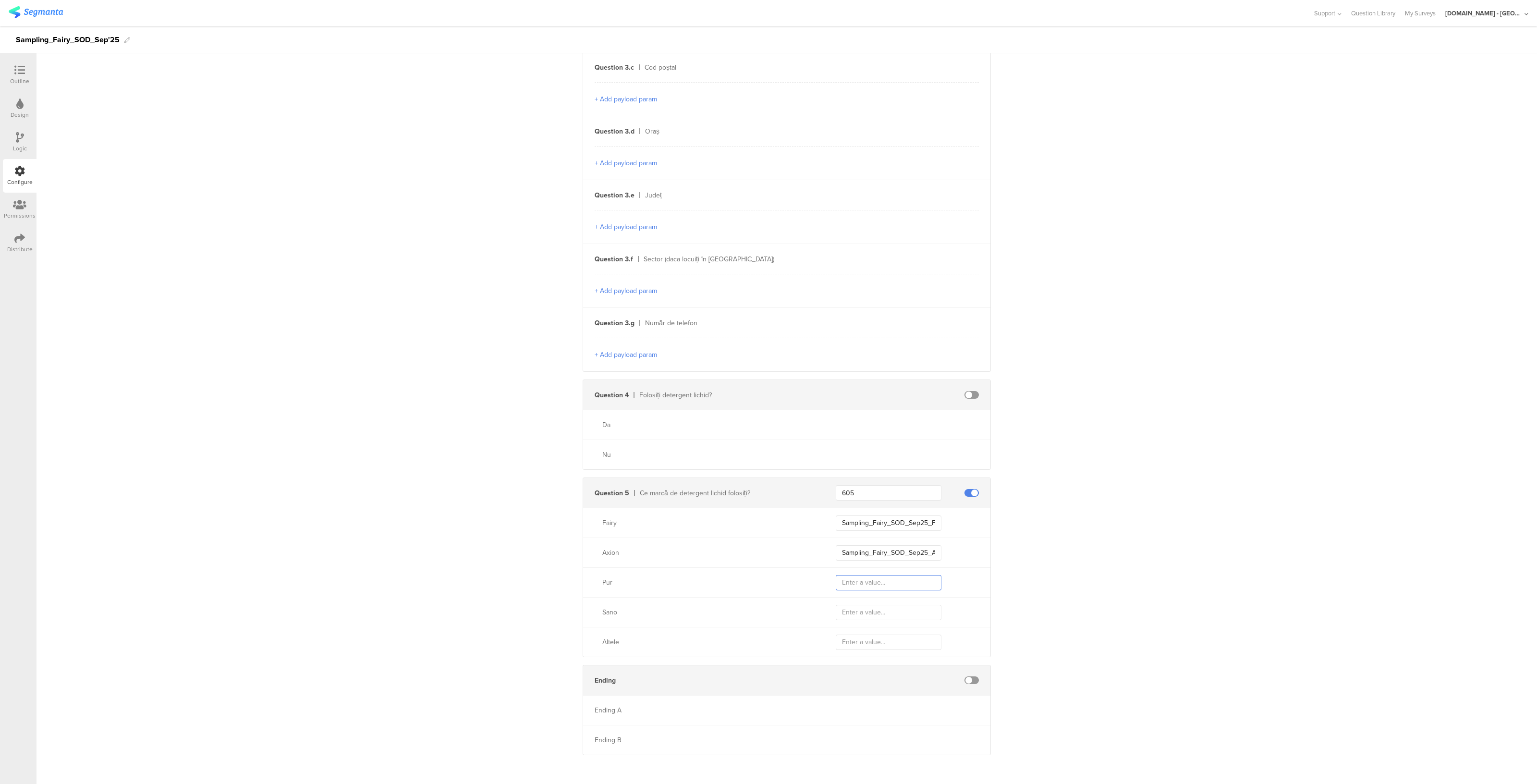
paste input "Sampling_Fairy_SOD_Sep25_Fairy"
type input "Sampling_Fairy_SOD_Sep25_Pur"
click at [850, 607] on input "text" at bounding box center [888, 612] width 106 height 16
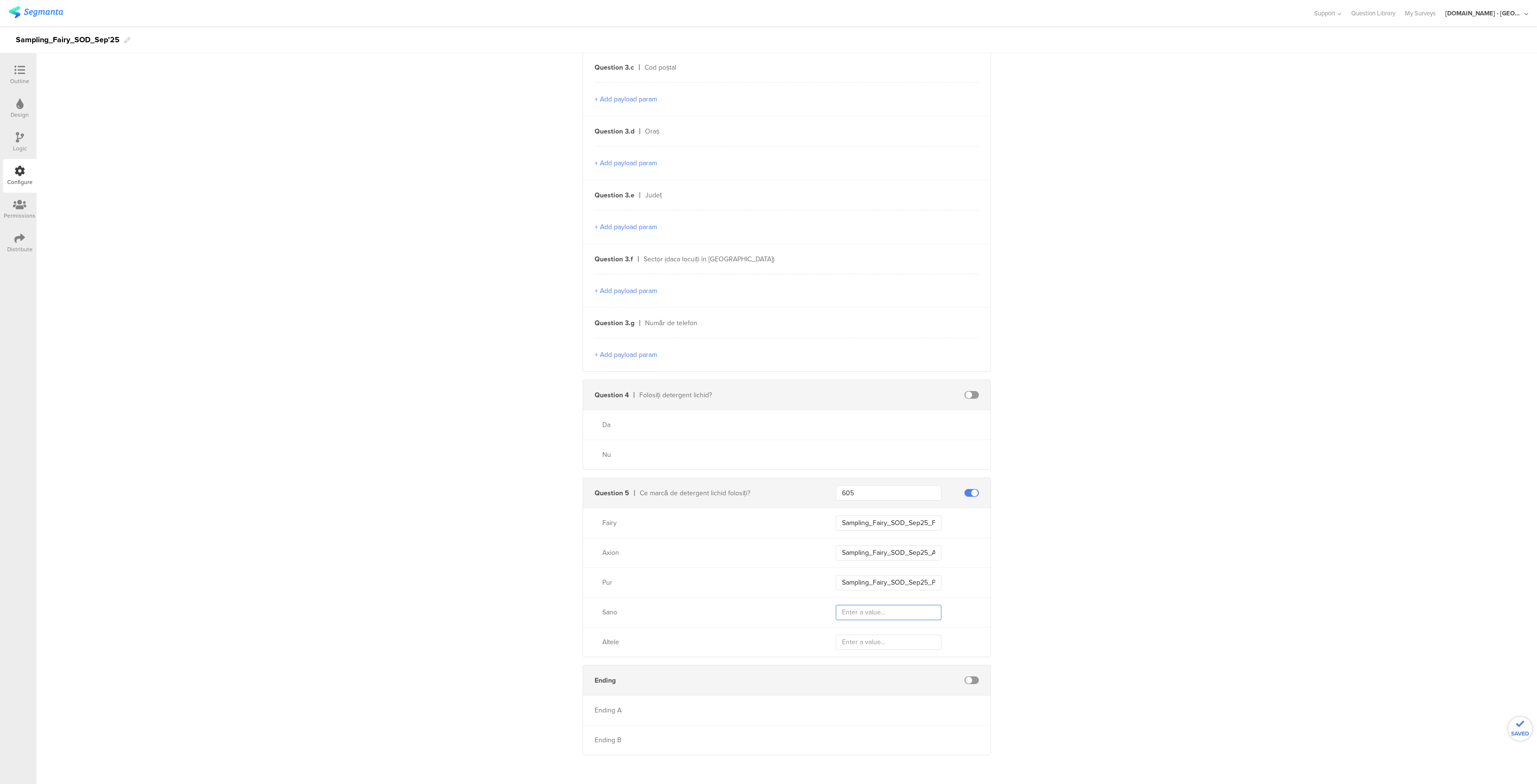
paste input "Sampling_Fairy_SOD_Sep25_Fairy"
type input "Sampling_Fairy_SOD_Sep25_Sano"
click at [850, 639] on input "text" at bounding box center [888, 642] width 106 height 16
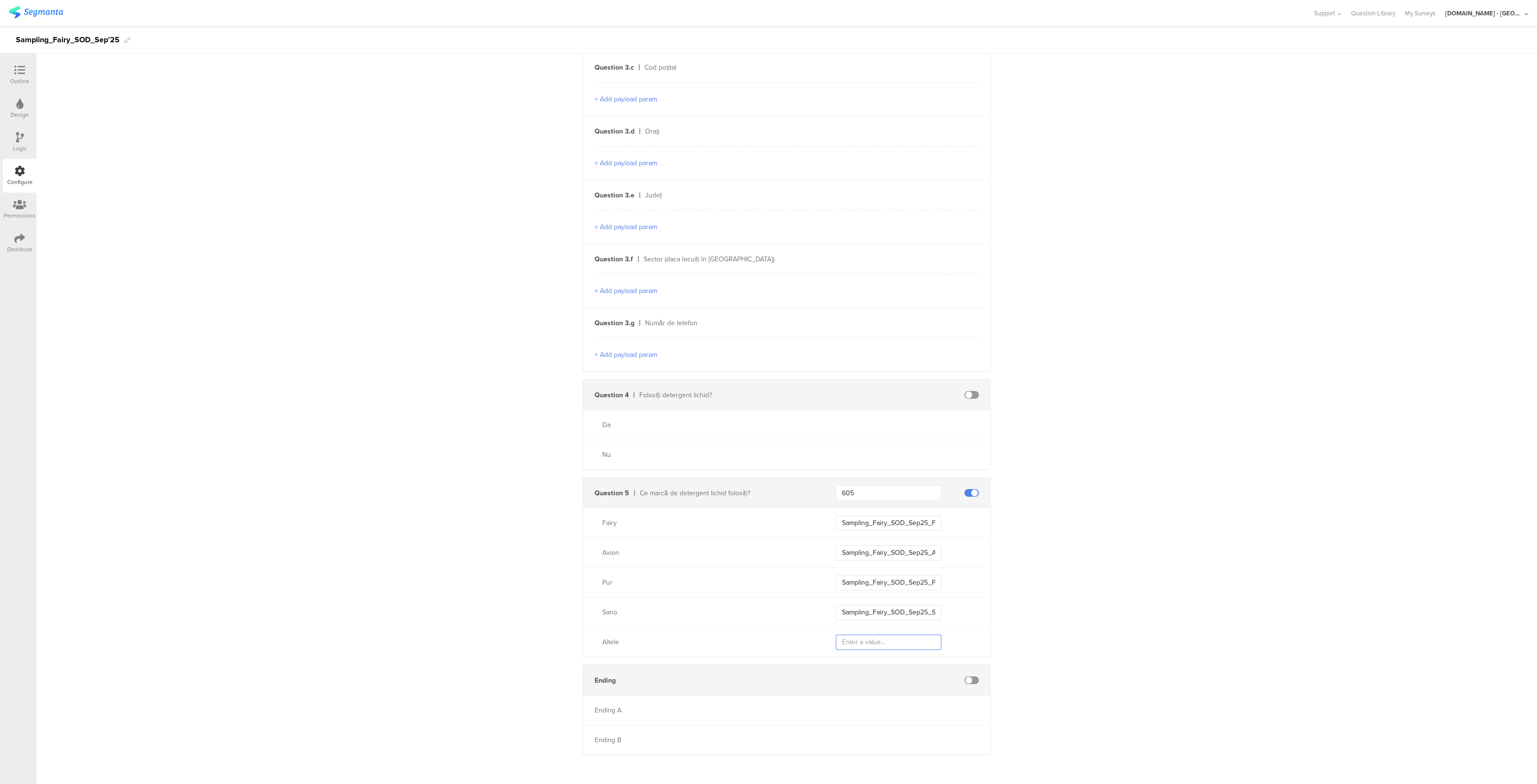
paste input "Sampling_Fairy_SOD_Sep25_Fairy"
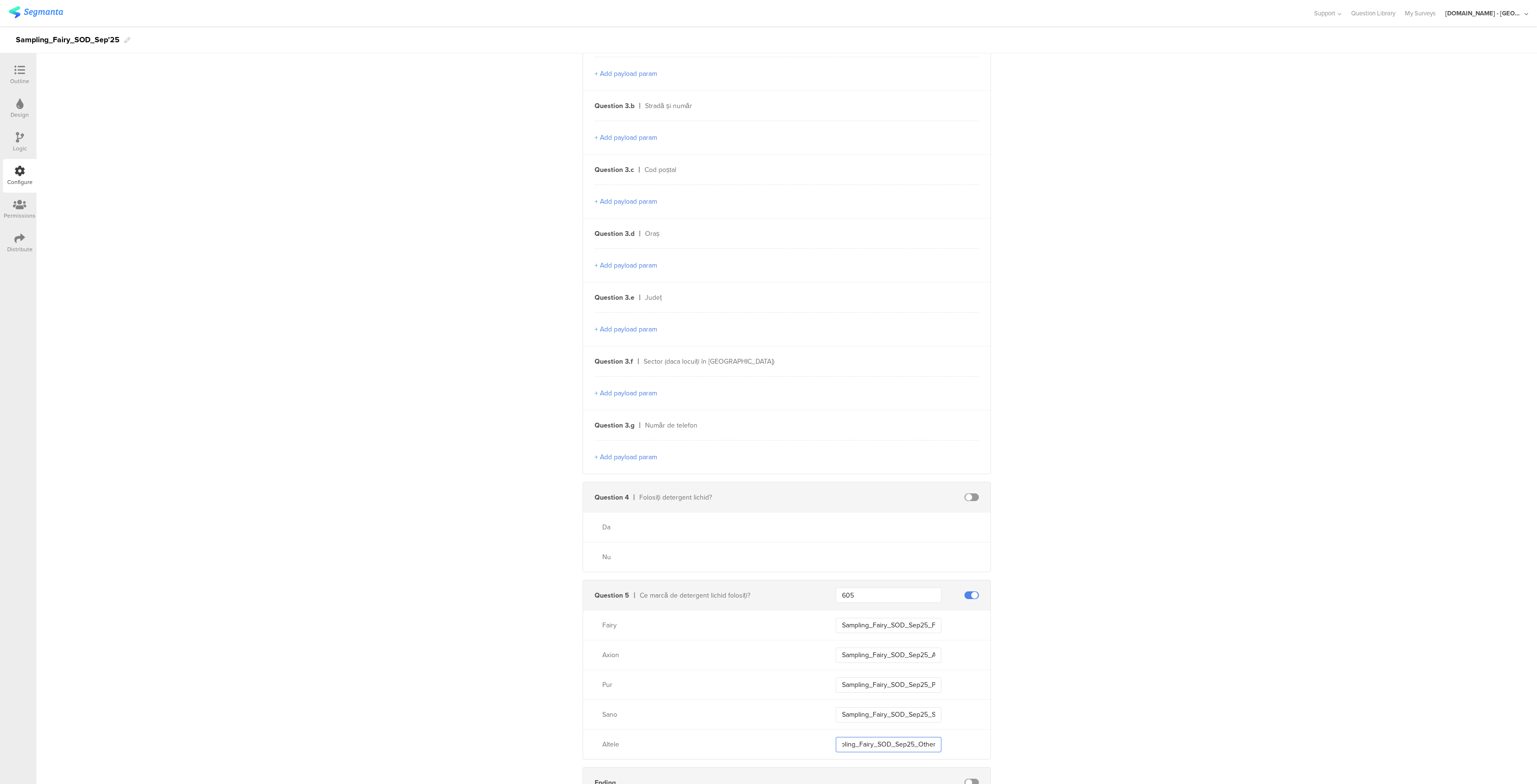
scroll to position [657, 0]
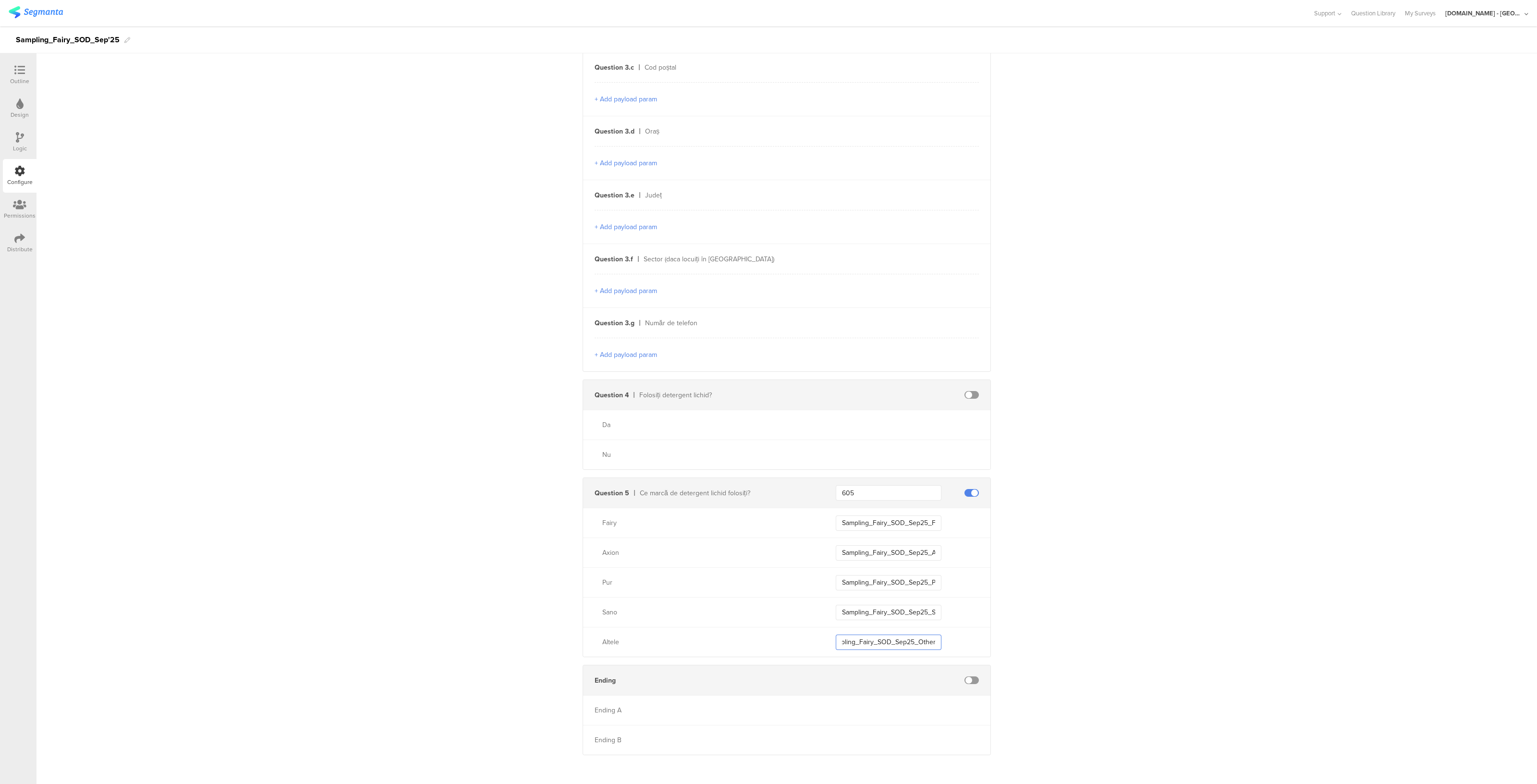
type input "Sampling_Fairy_SOD_Sep25_Other"
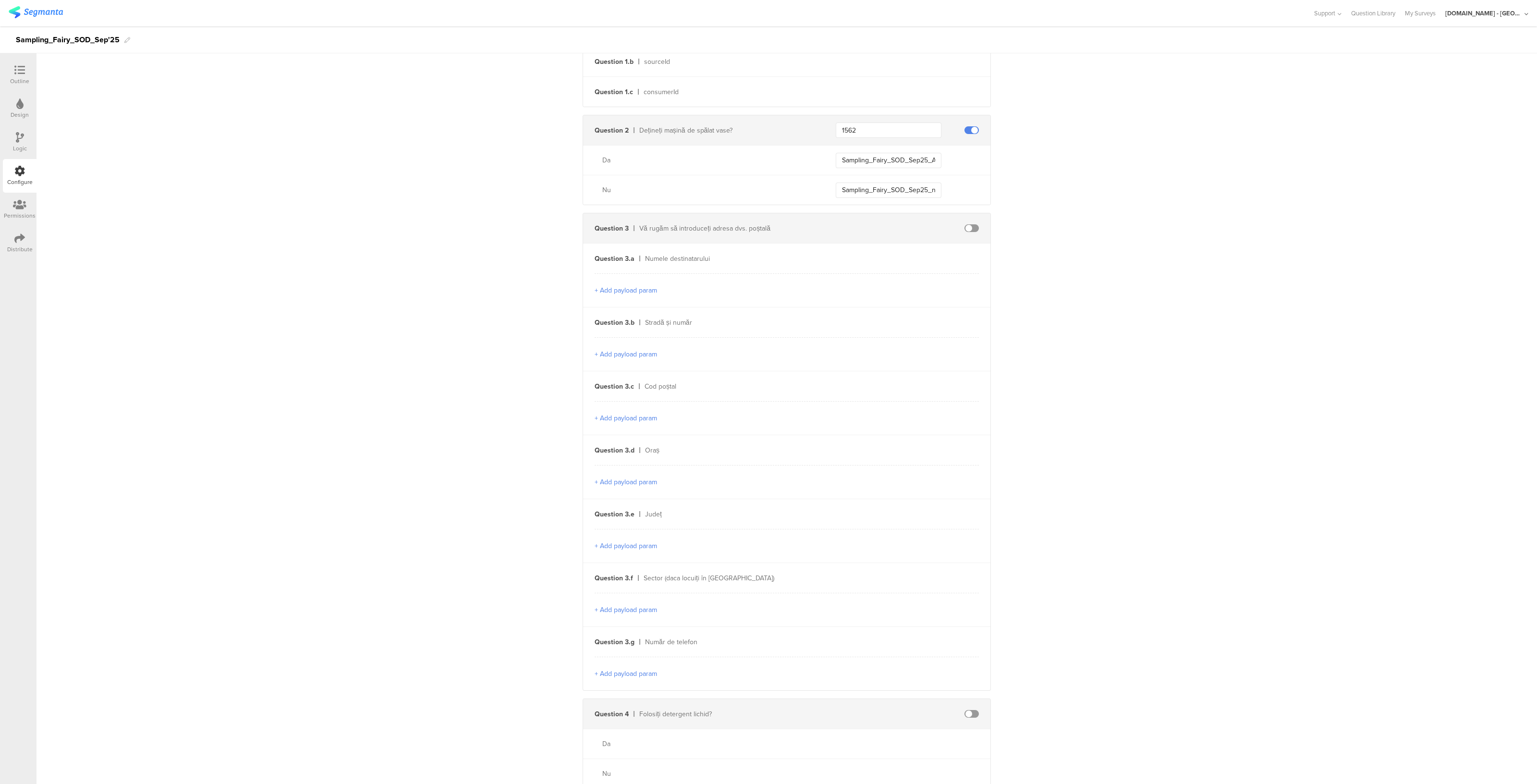
scroll to position [300, 0]
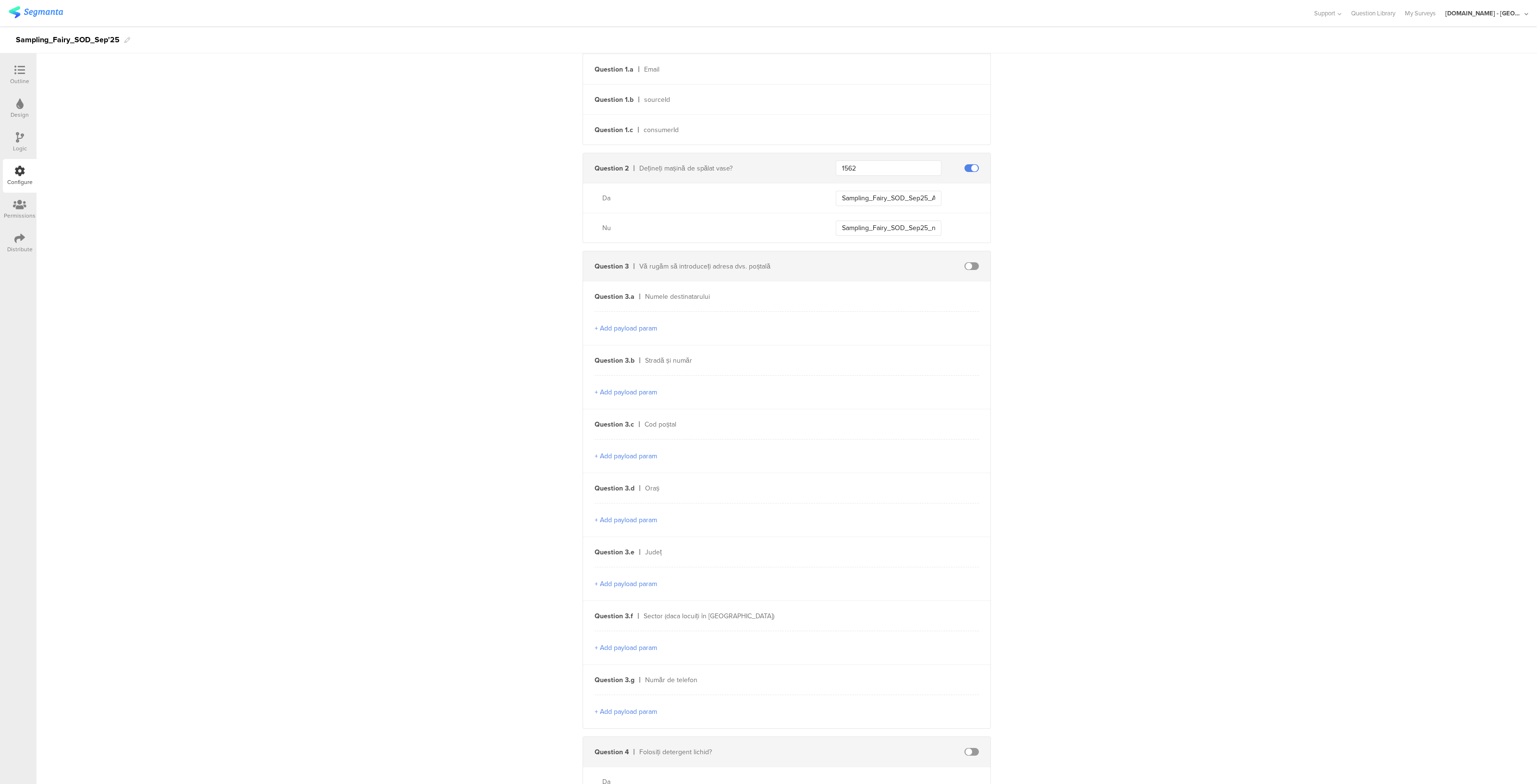
click at [965, 263] on span at bounding box center [972, 266] width 15 height 8
click at [967, 167] on span at bounding box center [972, 168] width 15 height 8
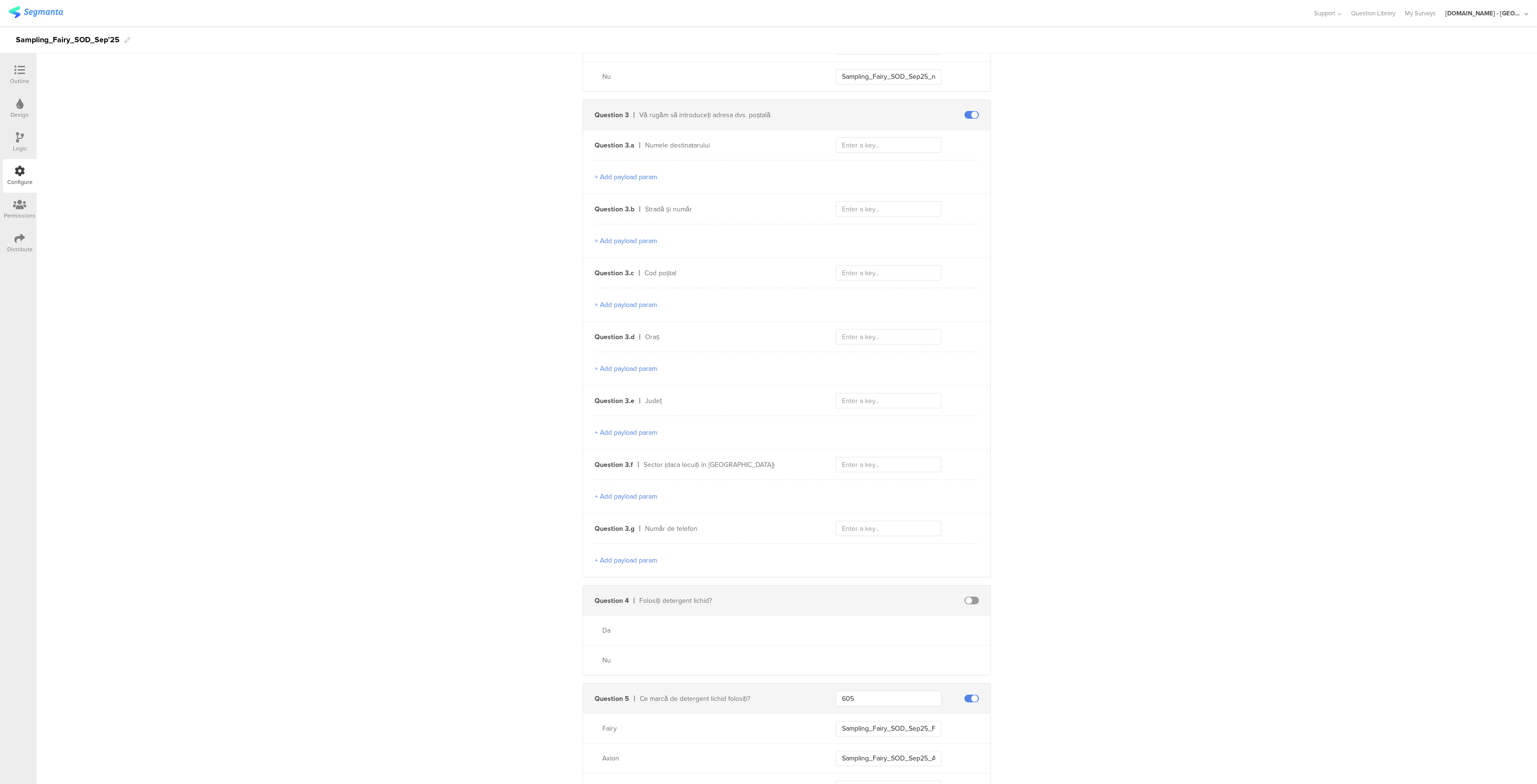
scroll to position [453, 0]
click at [972, 595] on div at bounding box center [972, 598] width 15 height 8
click at [969, 596] on span at bounding box center [972, 598] width 15 height 8
click at [872, 459] on input "text" at bounding box center [888, 463] width 106 height 16
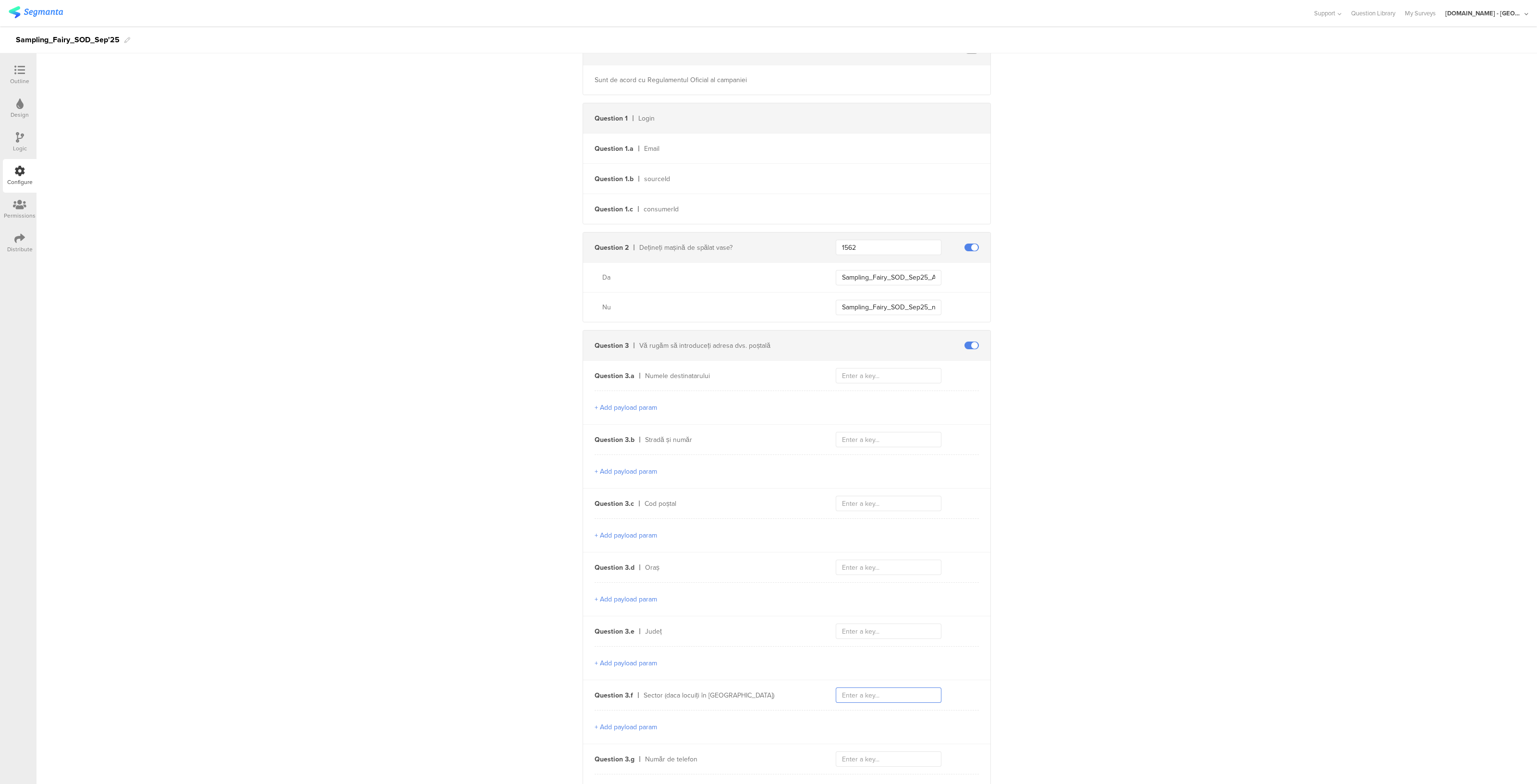
scroll to position [221, 0]
click at [866, 368] on input "text" at bounding box center [888, 376] width 106 height 16
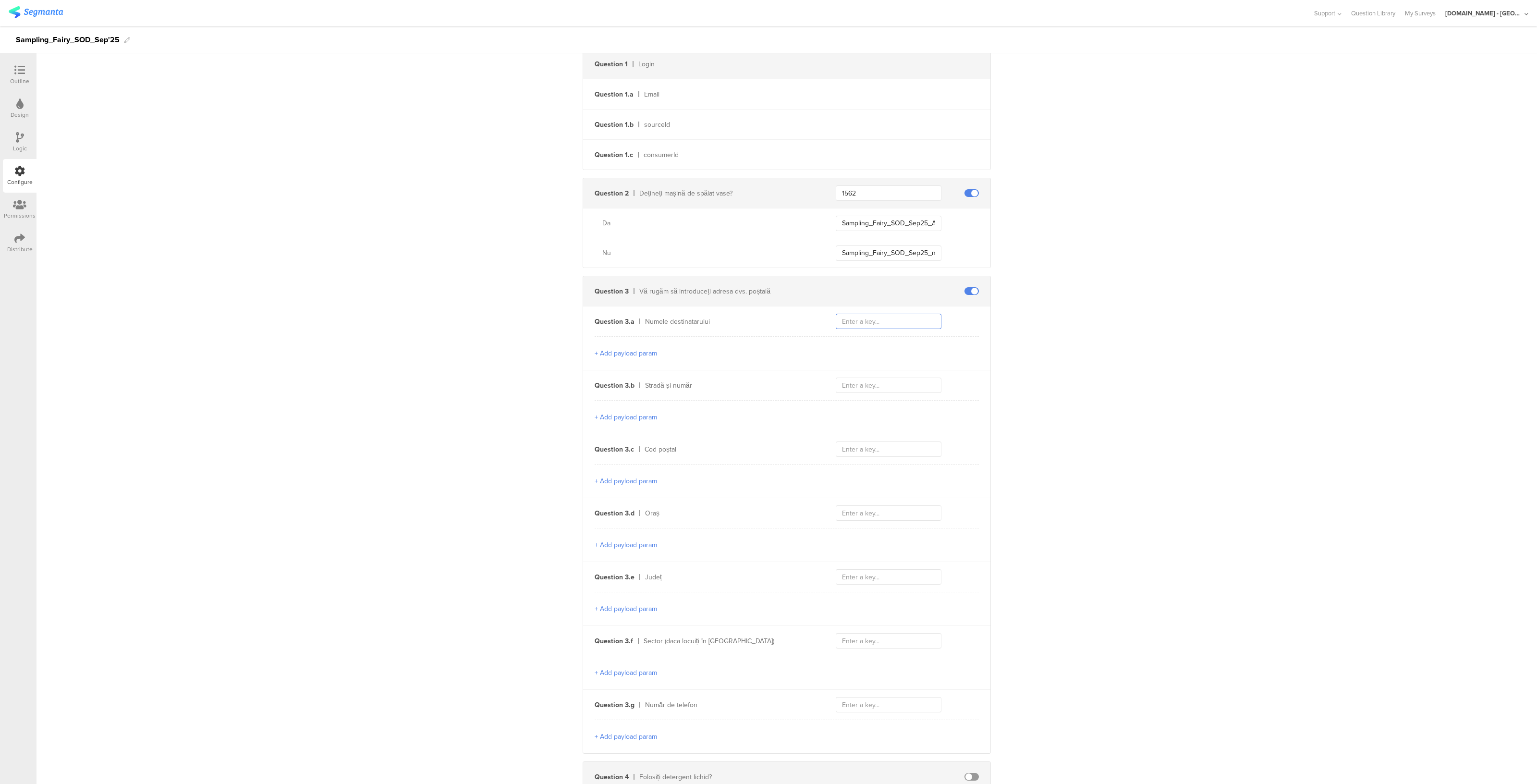
click at [859, 323] on input "text" at bounding box center [888, 321] width 106 height 16
drag, startPoint x: 637, startPoint y: 319, endPoint x: 709, endPoint y: 323, distance: 72.1
click at [709, 323] on div "Numele destinatarului" at bounding box center [723, 321] width 178 height 10
click at [656, 318] on div "Numele destinatarului" at bounding box center [729, 321] width 168 height 10
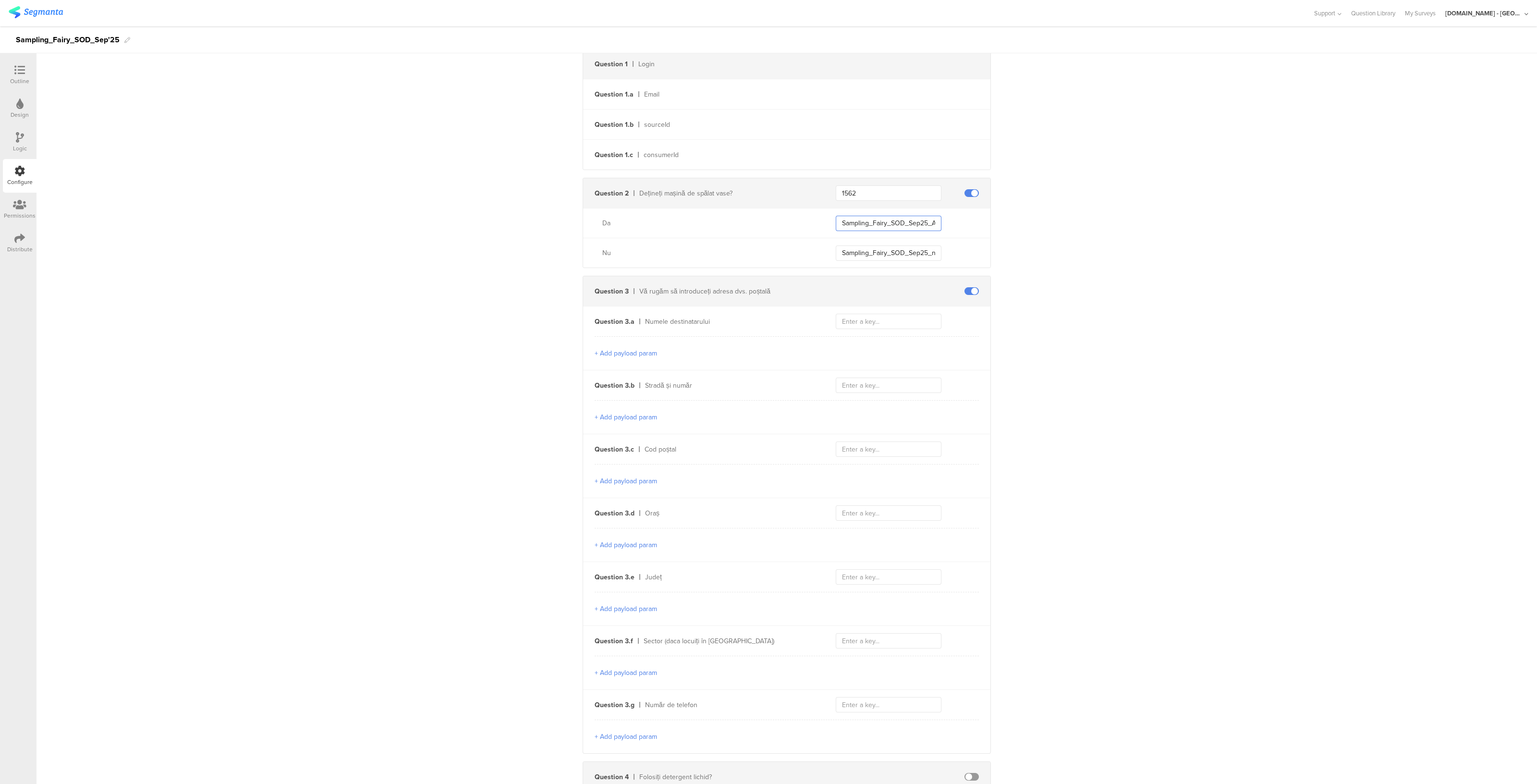
drag, startPoint x: 835, startPoint y: 220, endPoint x: 921, endPoint y: 221, distance: 86.0
click at [921, 221] on input "Sampling_Fairy_SOD_Sep25_ADW_owner" at bounding box center [888, 223] width 106 height 16
click at [668, 321] on div "Numele destinatarului" at bounding box center [729, 321] width 168 height 10
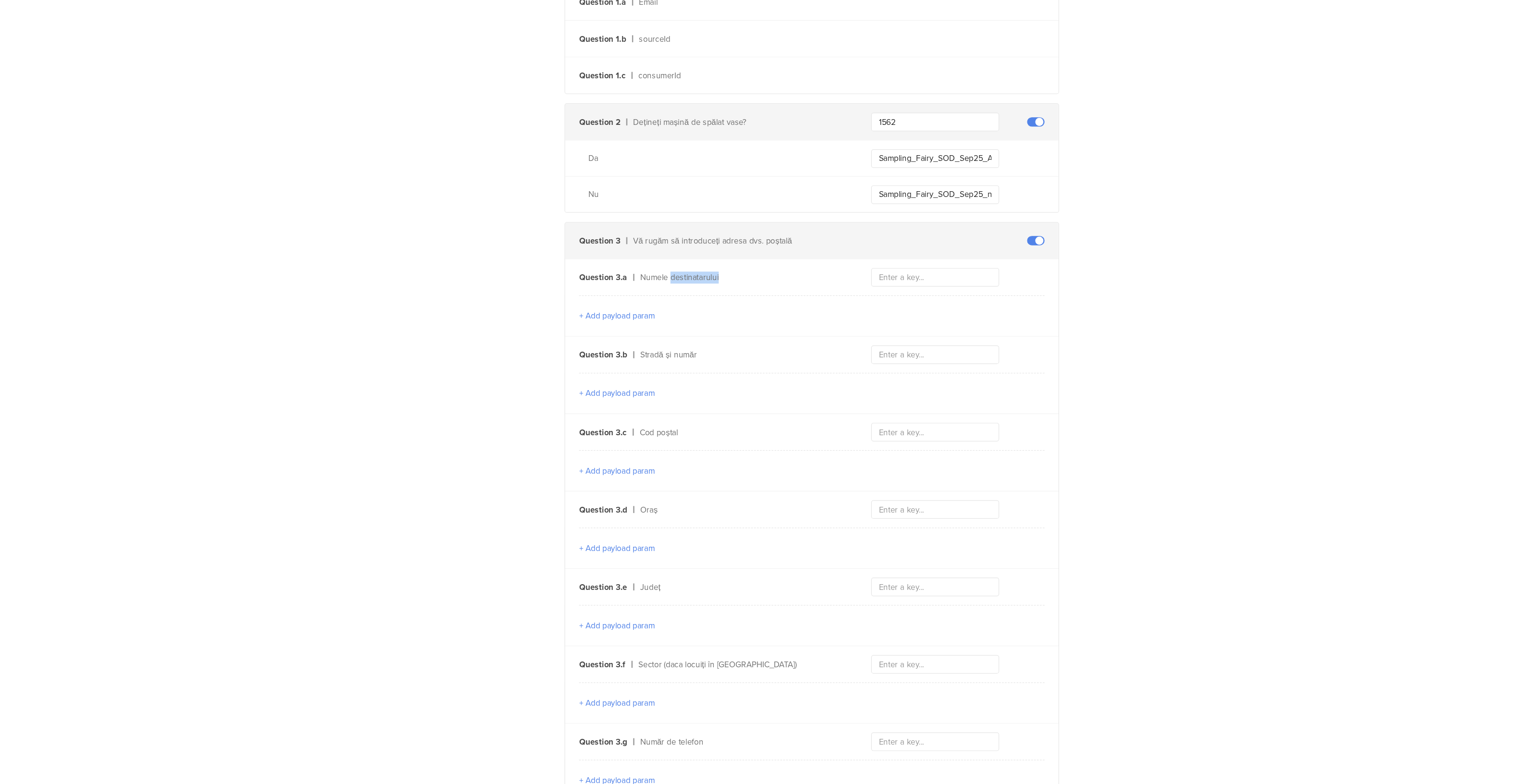
scroll to position [313, 0]
click at [852, 285] on input "text" at bounding box center [888, 284] width 106 height 16
drag, startPoint x: 642, startPoint y: 283, endPoint x: 712, endPoint y: 285, distance: 70.0
click at [712, 285] on div "Numele destinatarului" at bounding box center [729, 284] width 168 height 10
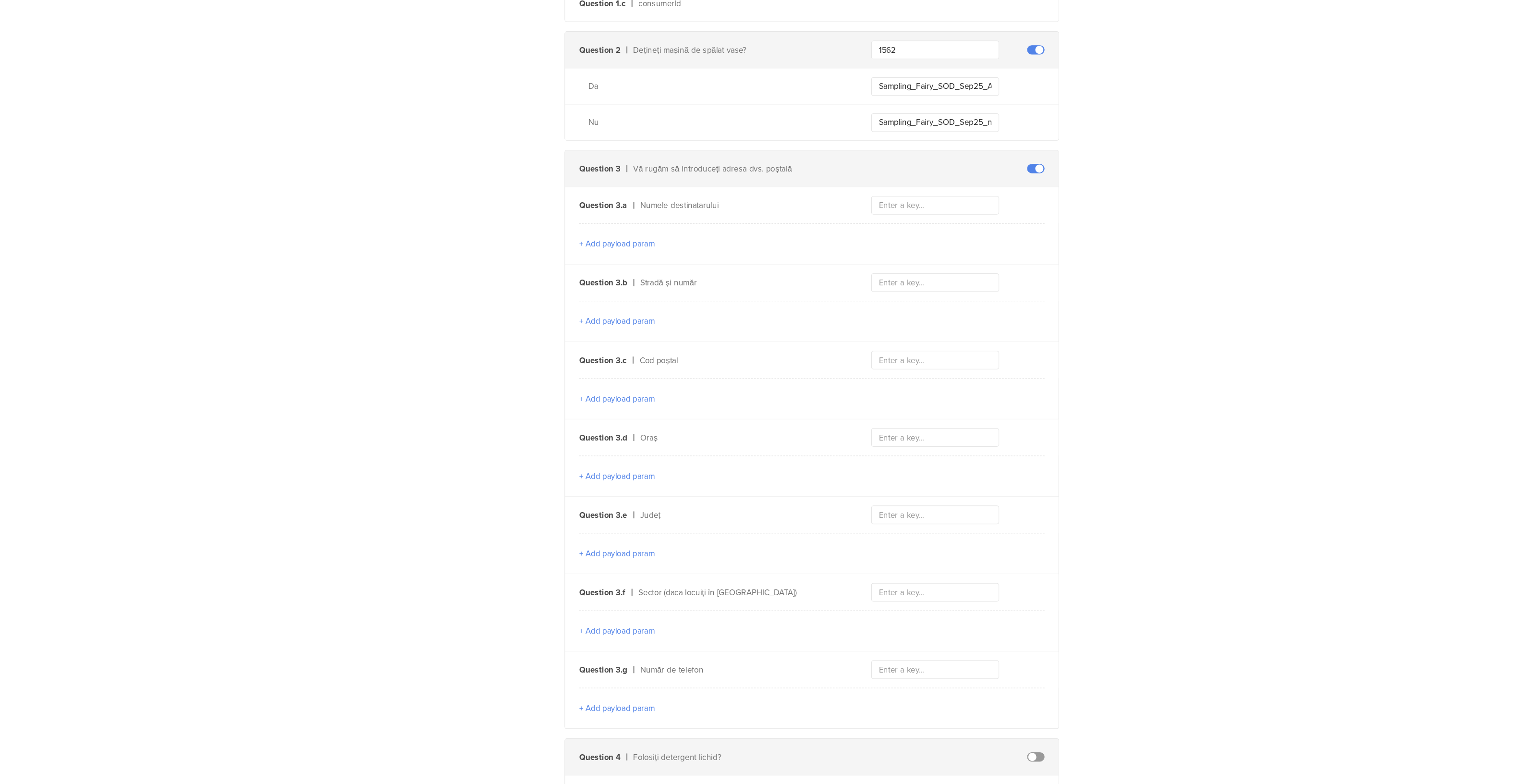
scroll to position [372, 0]
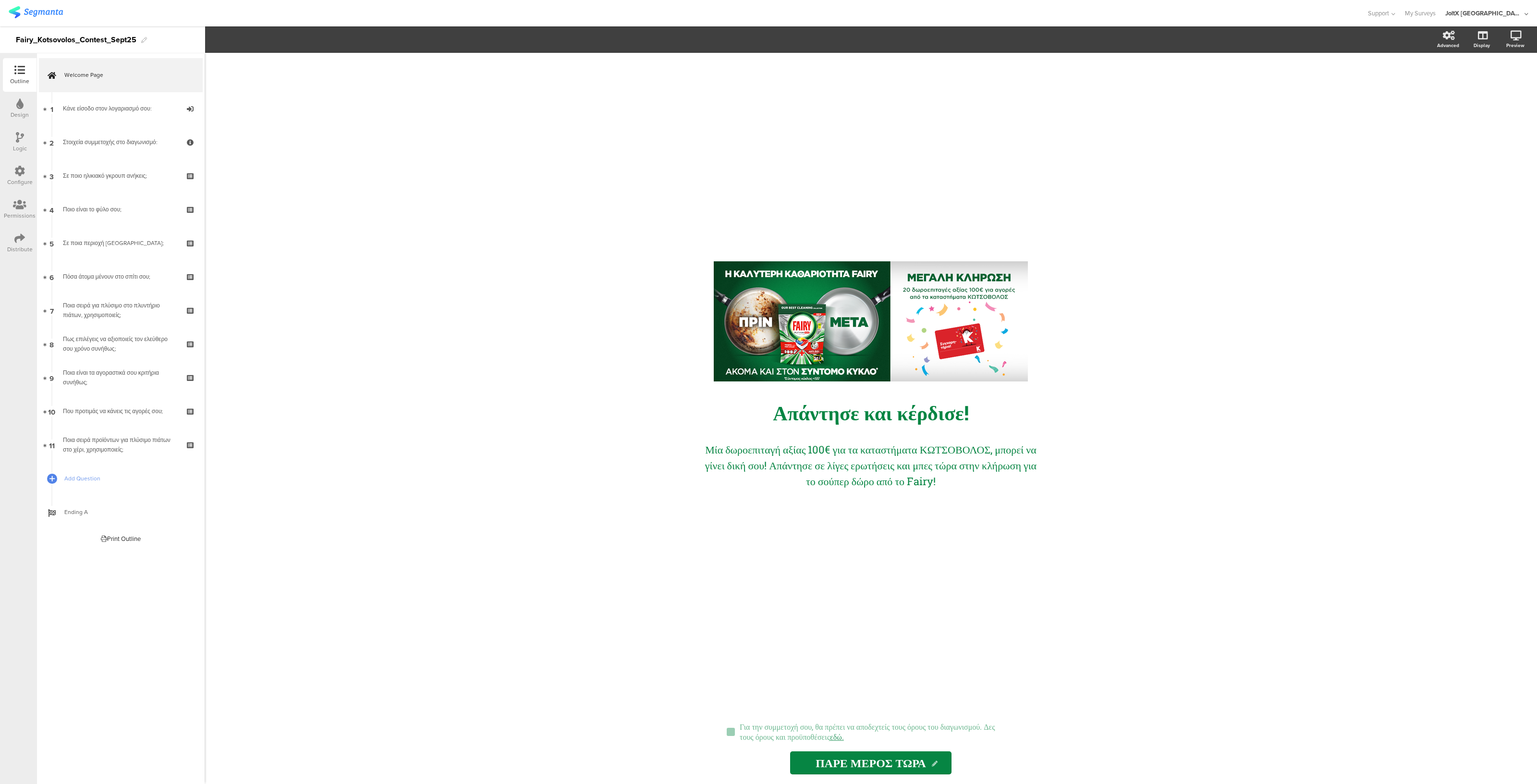
click at [17, 175] on icon at bounding box center [20, 171] width 10 height 10
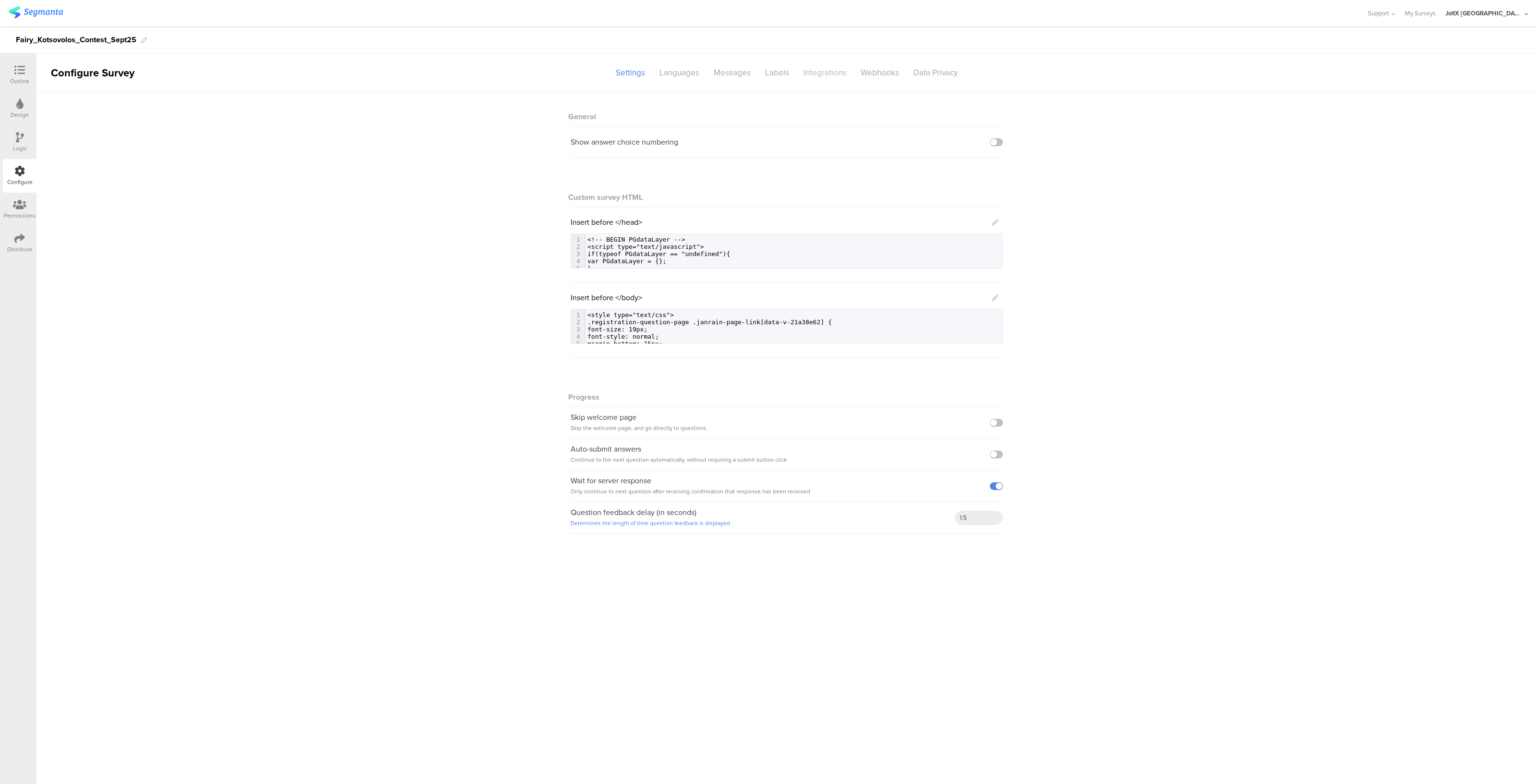
click at [809, 65] on div "Integrations" at bounding box center [825, 72] width 57 height 16
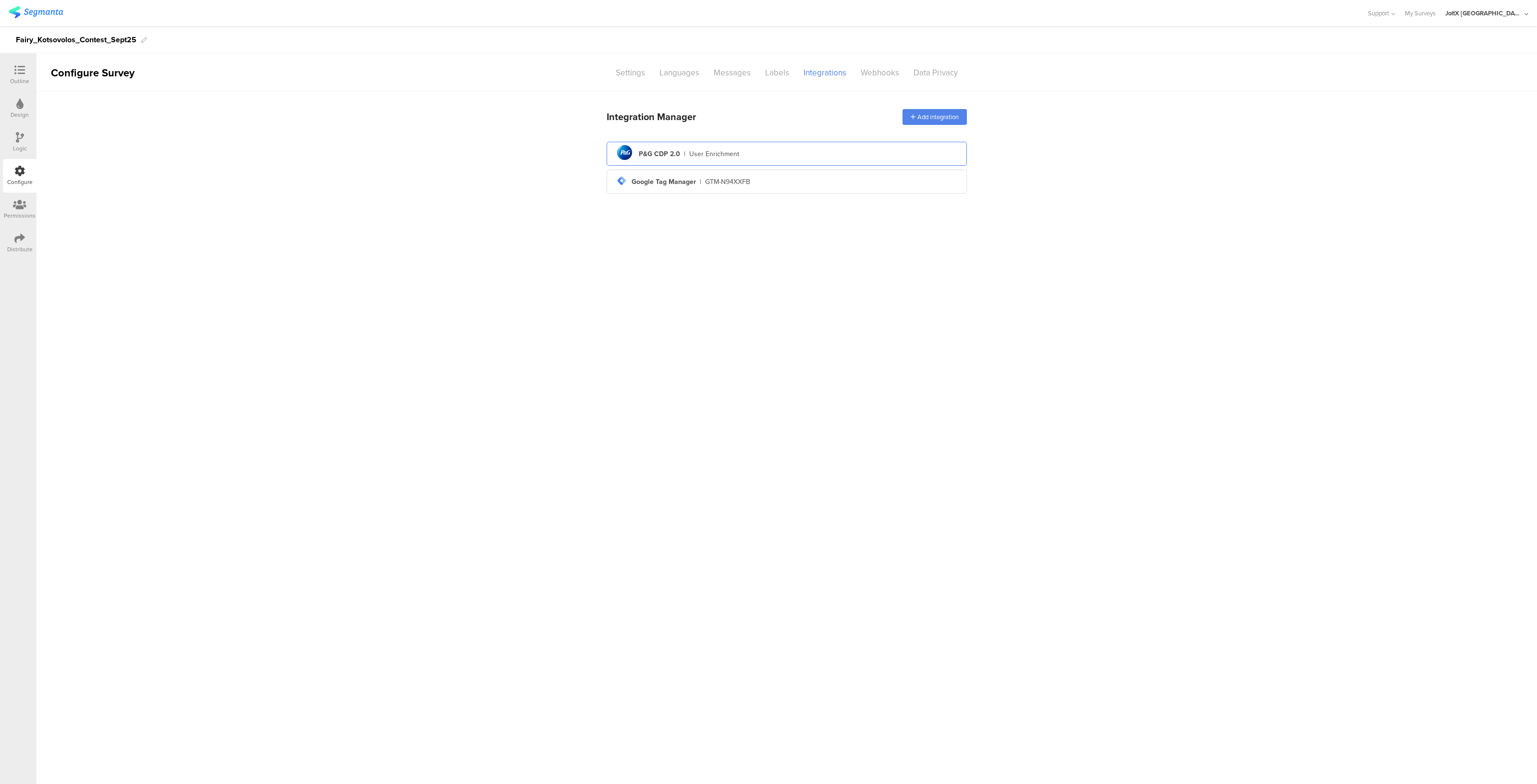
click at [740, 148] on div "pg logo P&G CDP 2.0 | User Enrichment" at bounding box center [786, 154] width 345 height 23
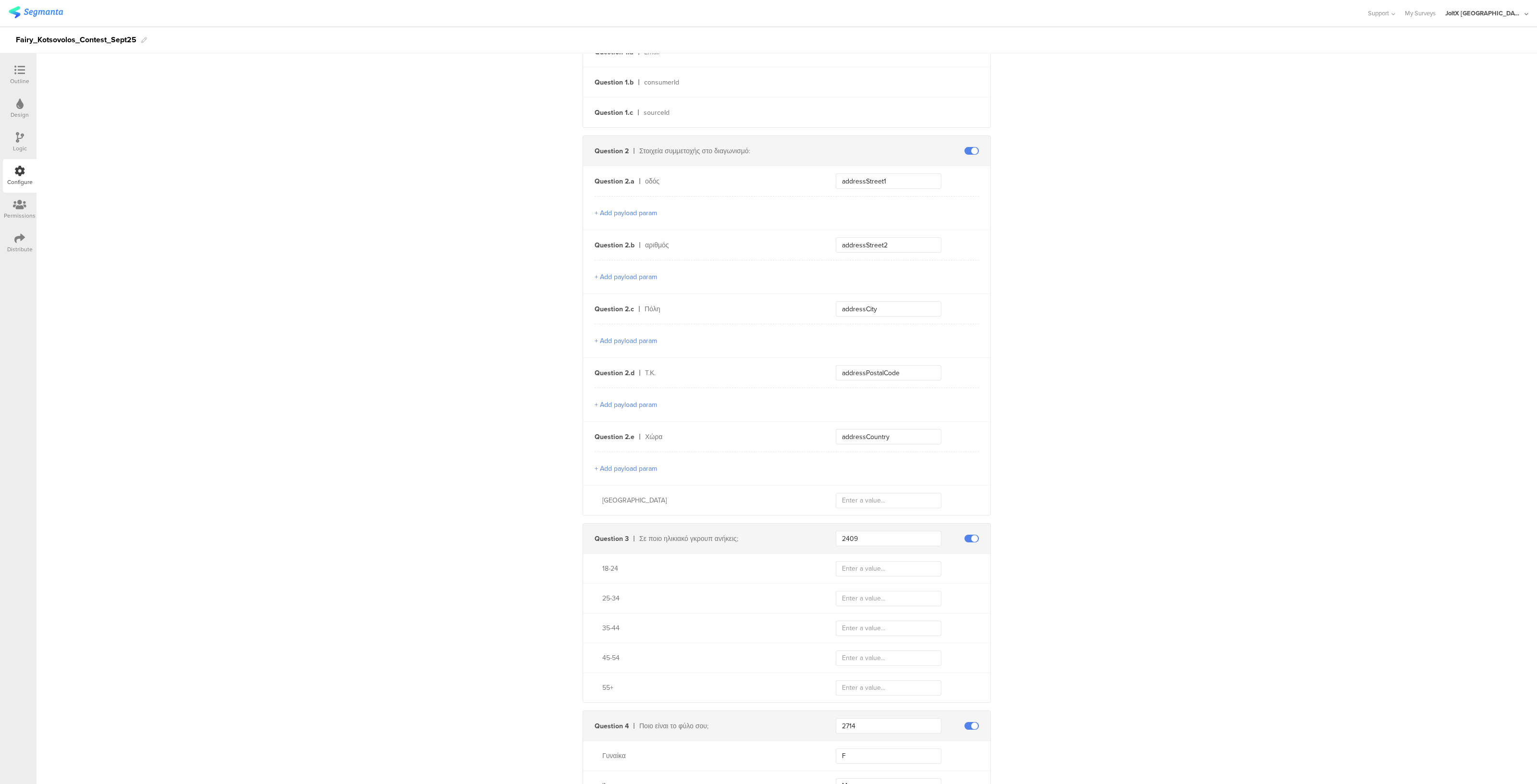
scroll to position [312, 0]
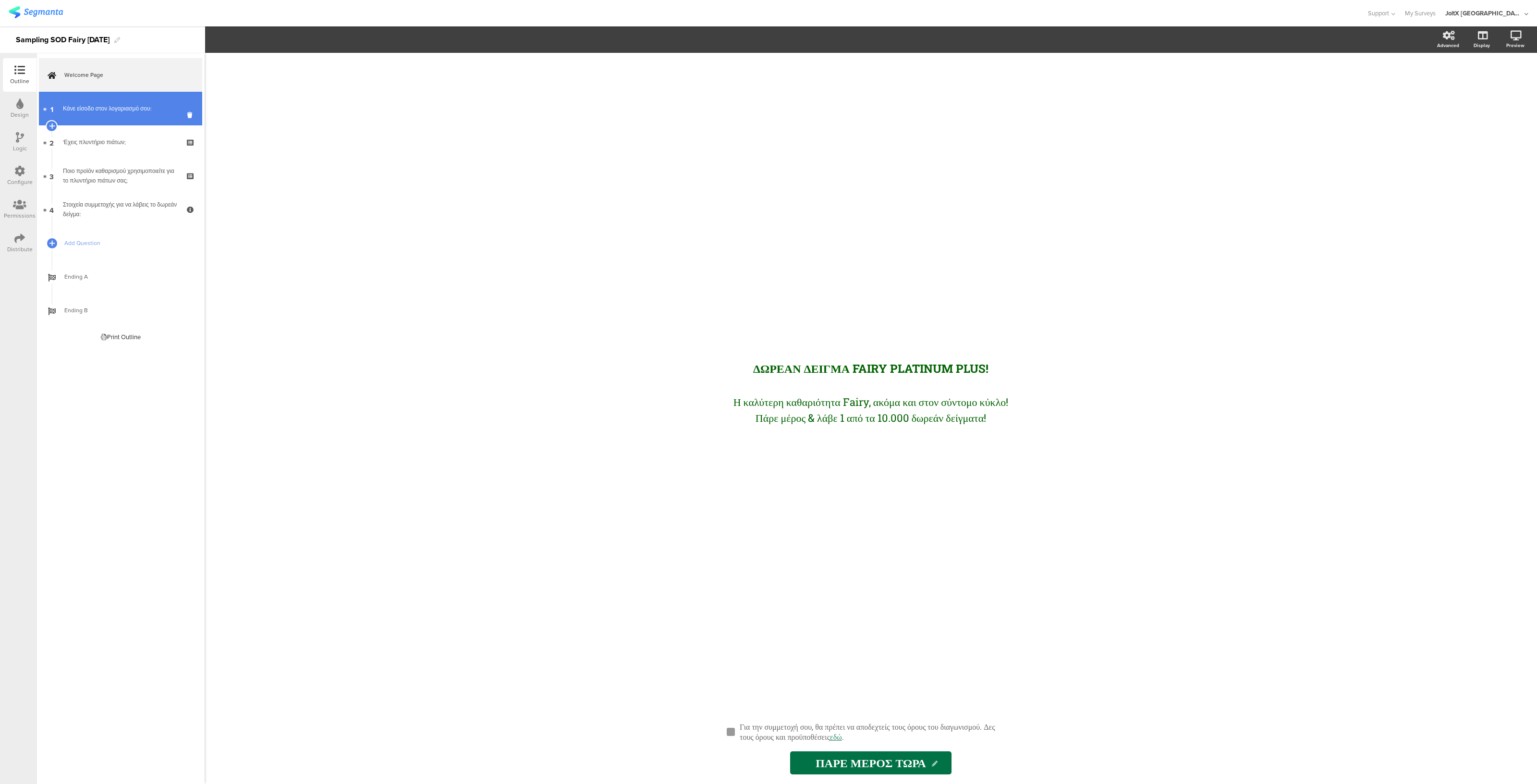
click at [160, 122] on link "1 Κάνε είσοδο στον λογαριασμό σου:" at bounding box center [121, 109] width 163 height 34
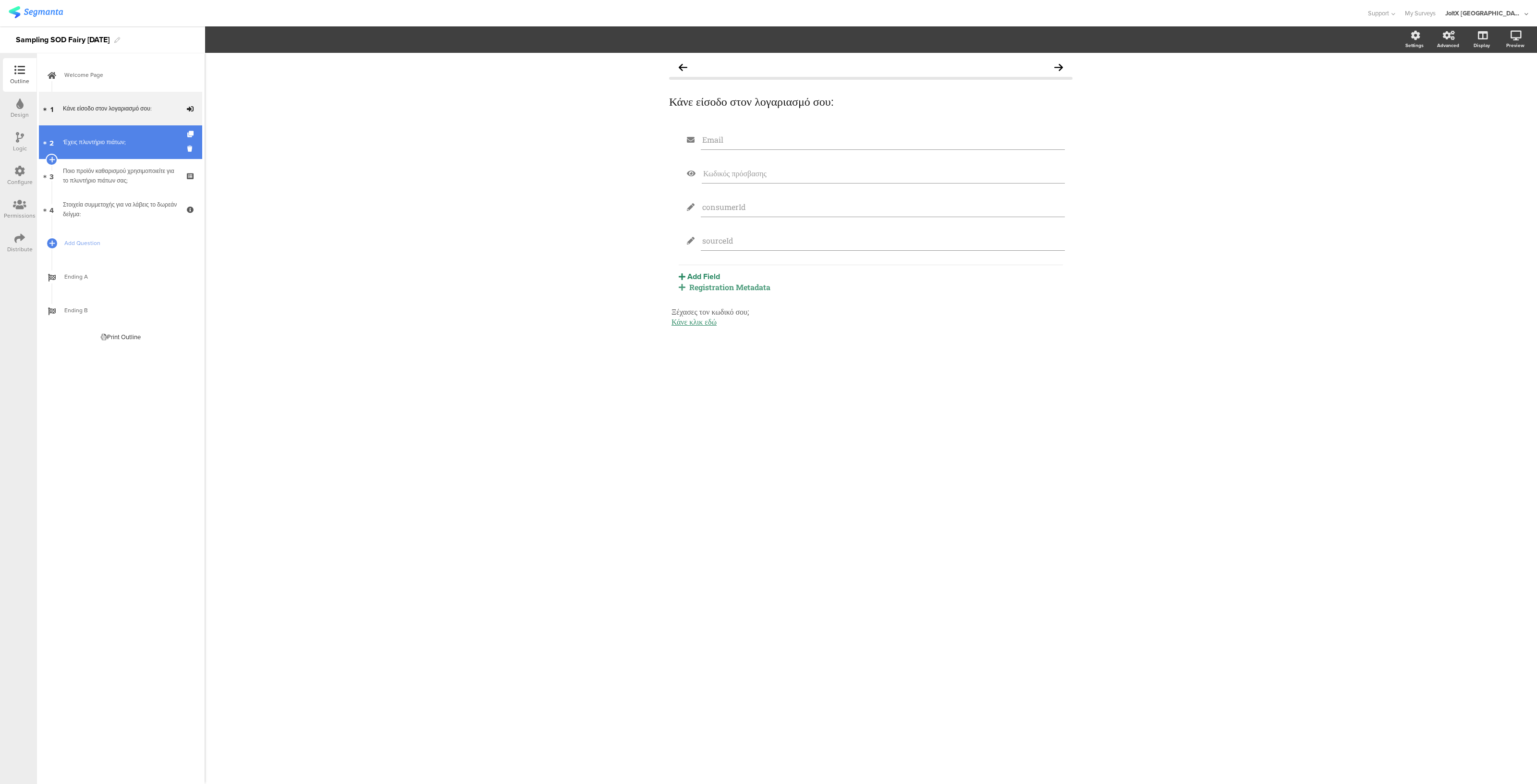
click at [71, 135] on link "2 'Εχεις πλυντήριο πιάτων;" at bounding box center [121, 142] width 163 height 34
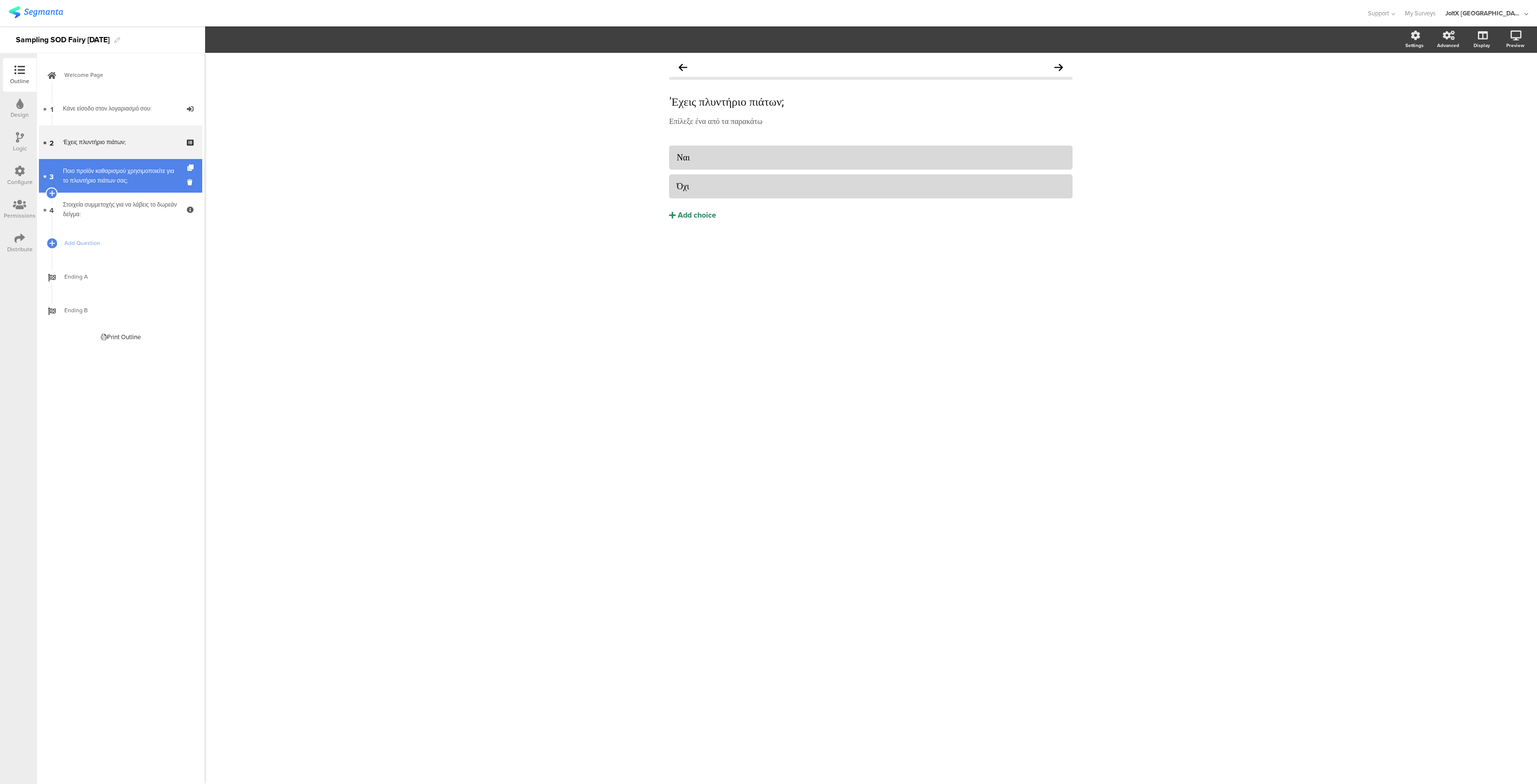
click at [79, 186] on link "3 Ποιο προϊόν καθαρισμού χρησιμοποιείτε για το πλυντήριο πιάτων σας;" at bounding box center [121, 175] width 163 height 34
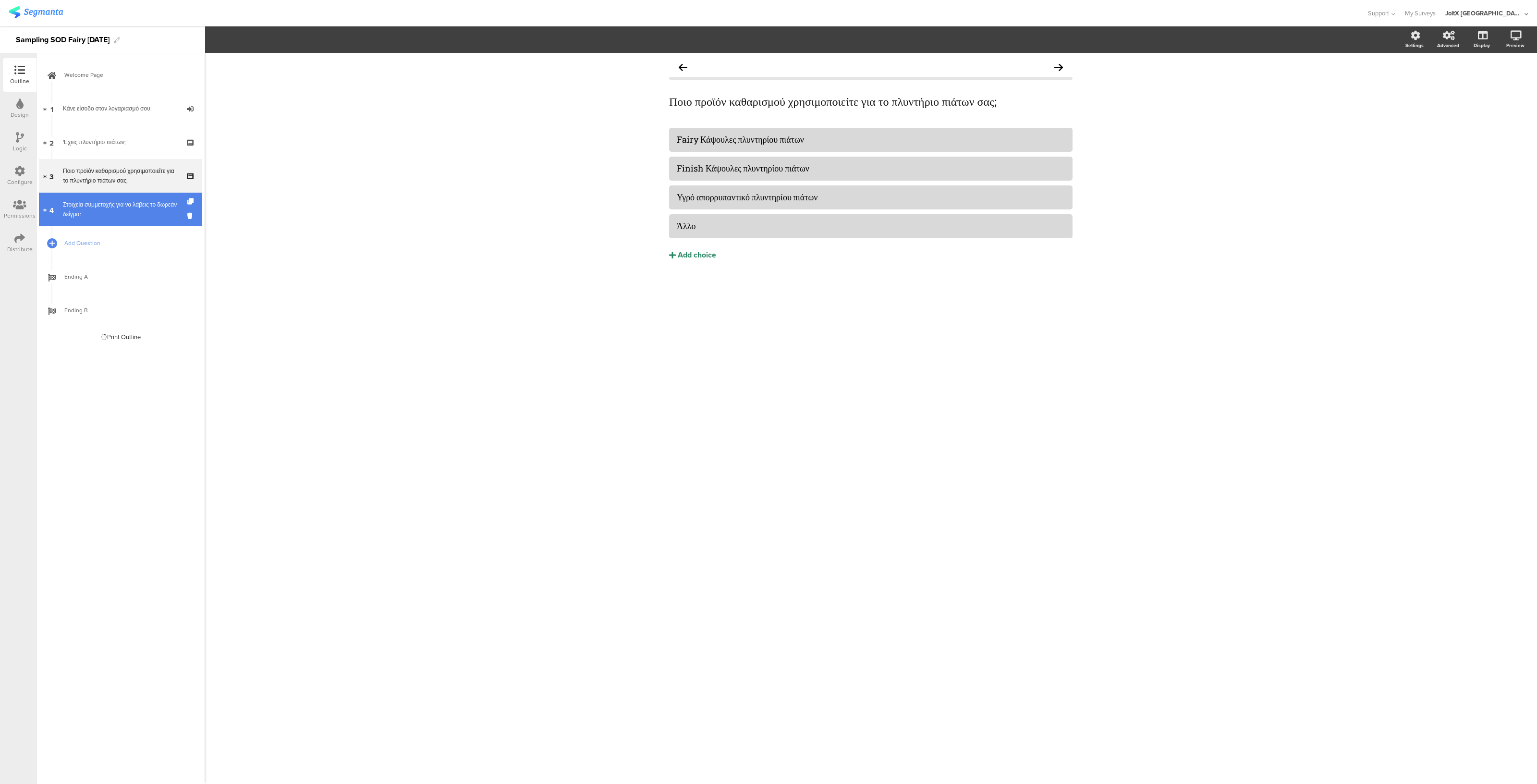
click at [92, 219] on div "Στοιχεία συμμετοχής για να λάβεις το δωρεάν δείγμα:" at bounding box center [120, 209] width 115 height 19
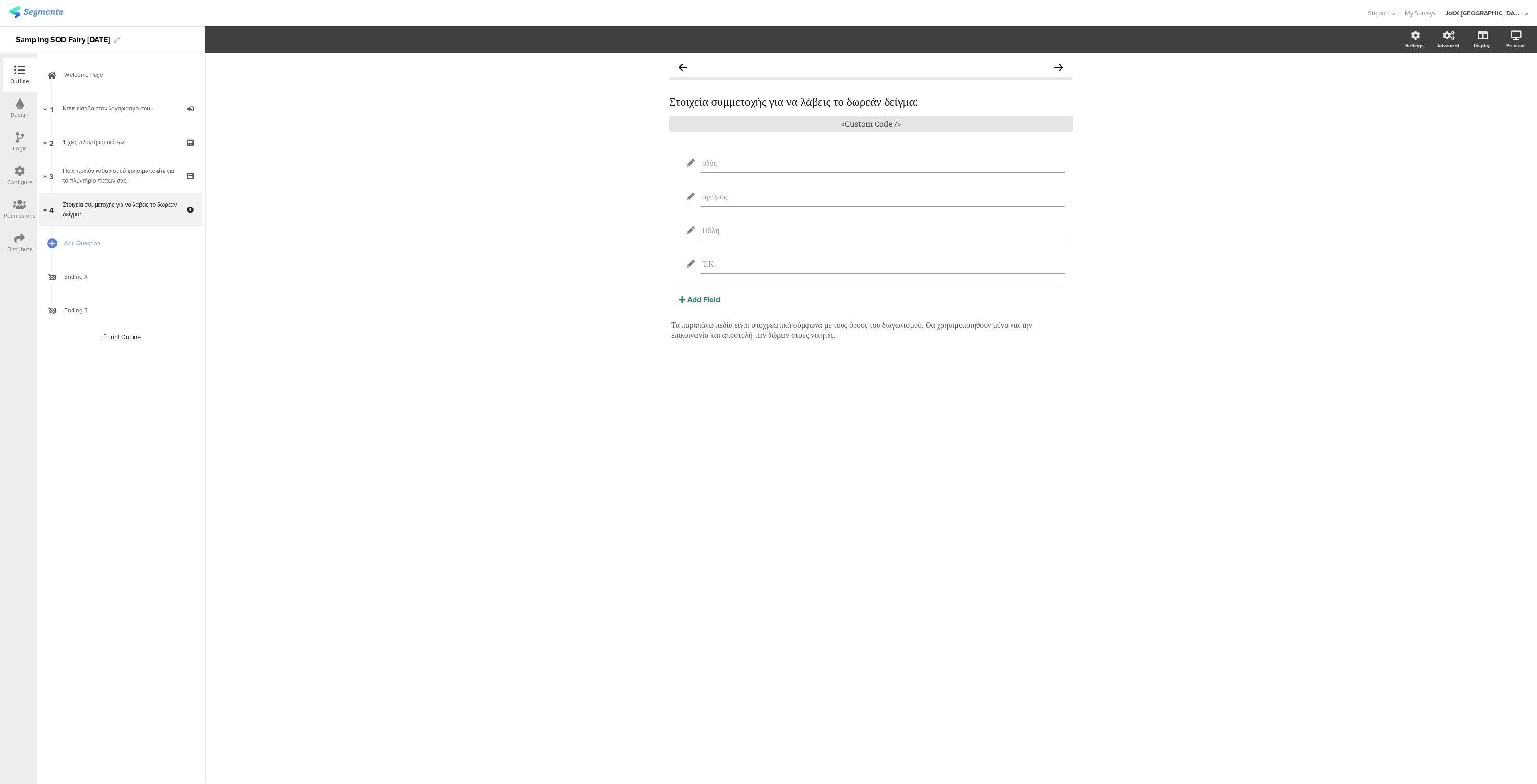
click at [19, 180] on div "Configure" at bounding box center [19, 182] width 25 height 9
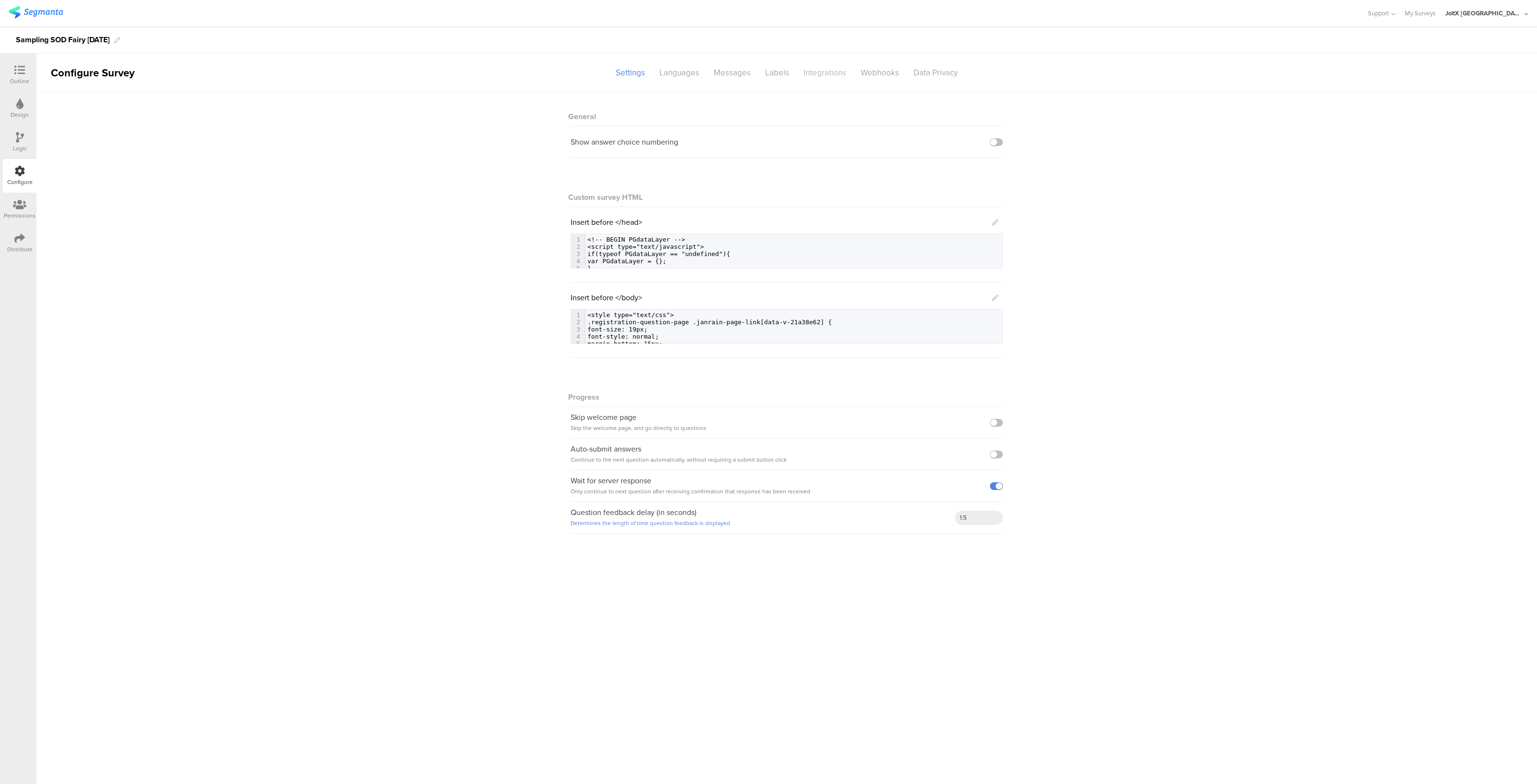
click at [830, 72] on div "Integrations" at bounding box center [825, 72] width 57 height 16
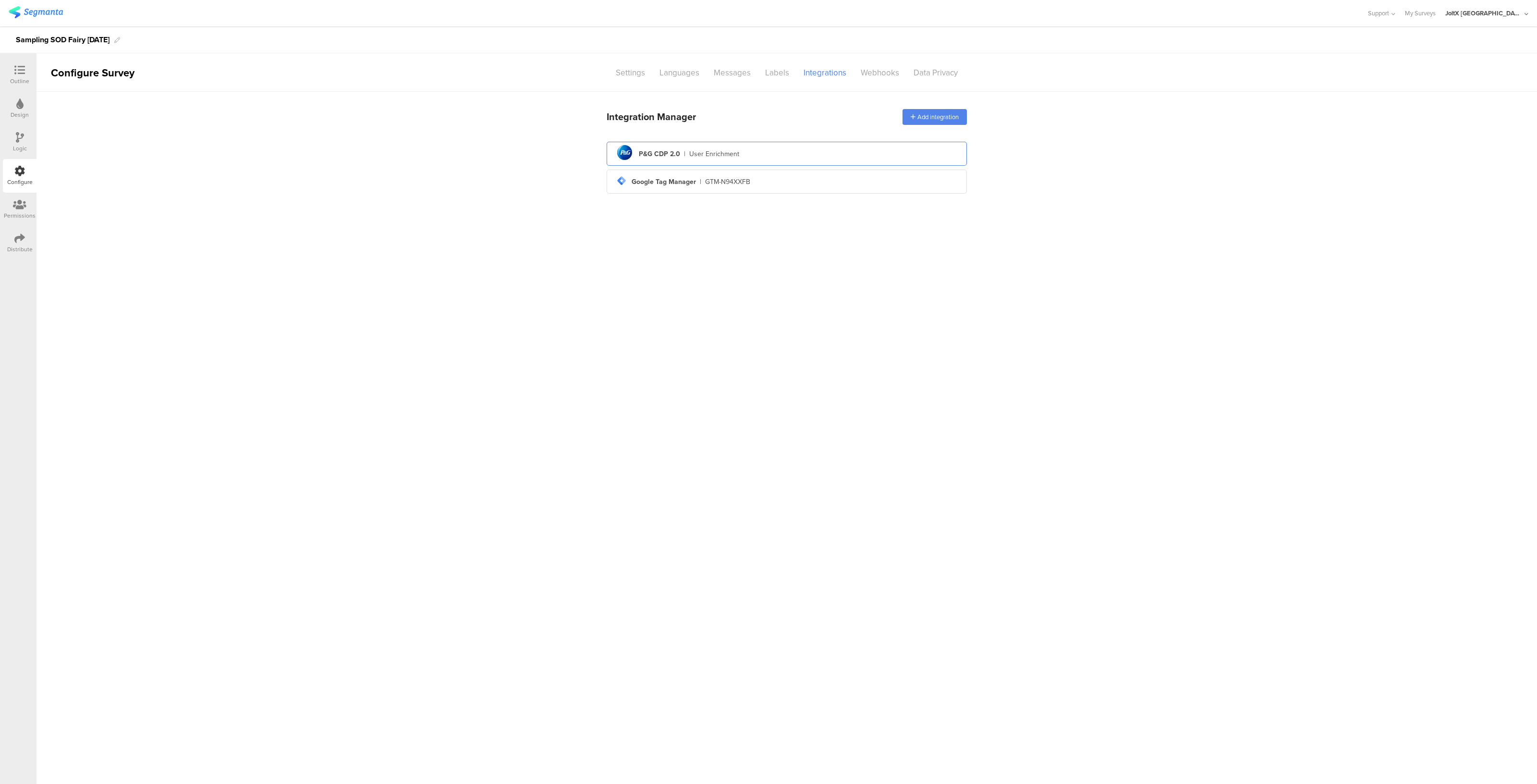
click at [721, 147] on div "pg logo P&G CDP 2.0 | User Enrichment" at bounding box center [786, 154] width 345 height 23
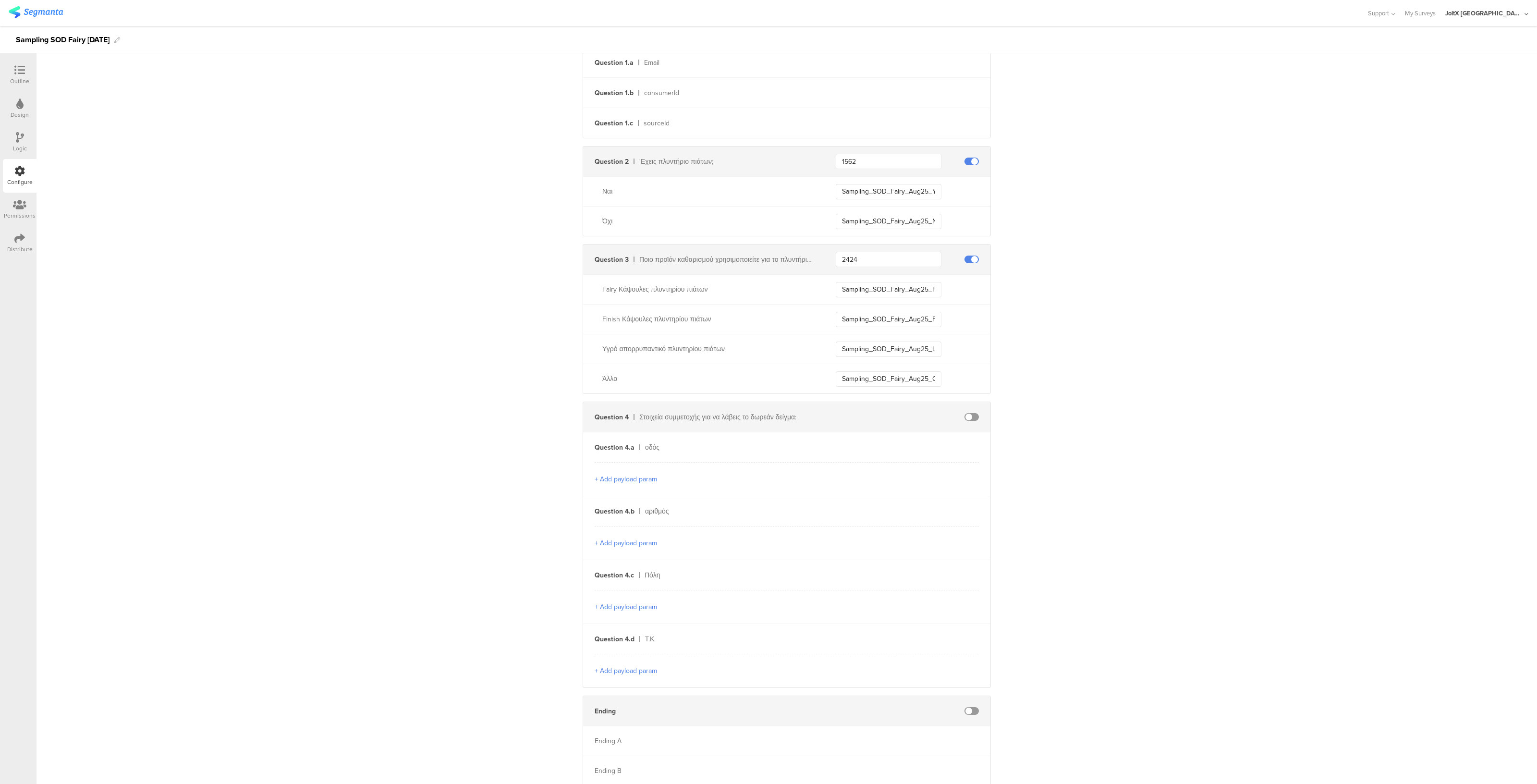
scroll to position [339, 0]
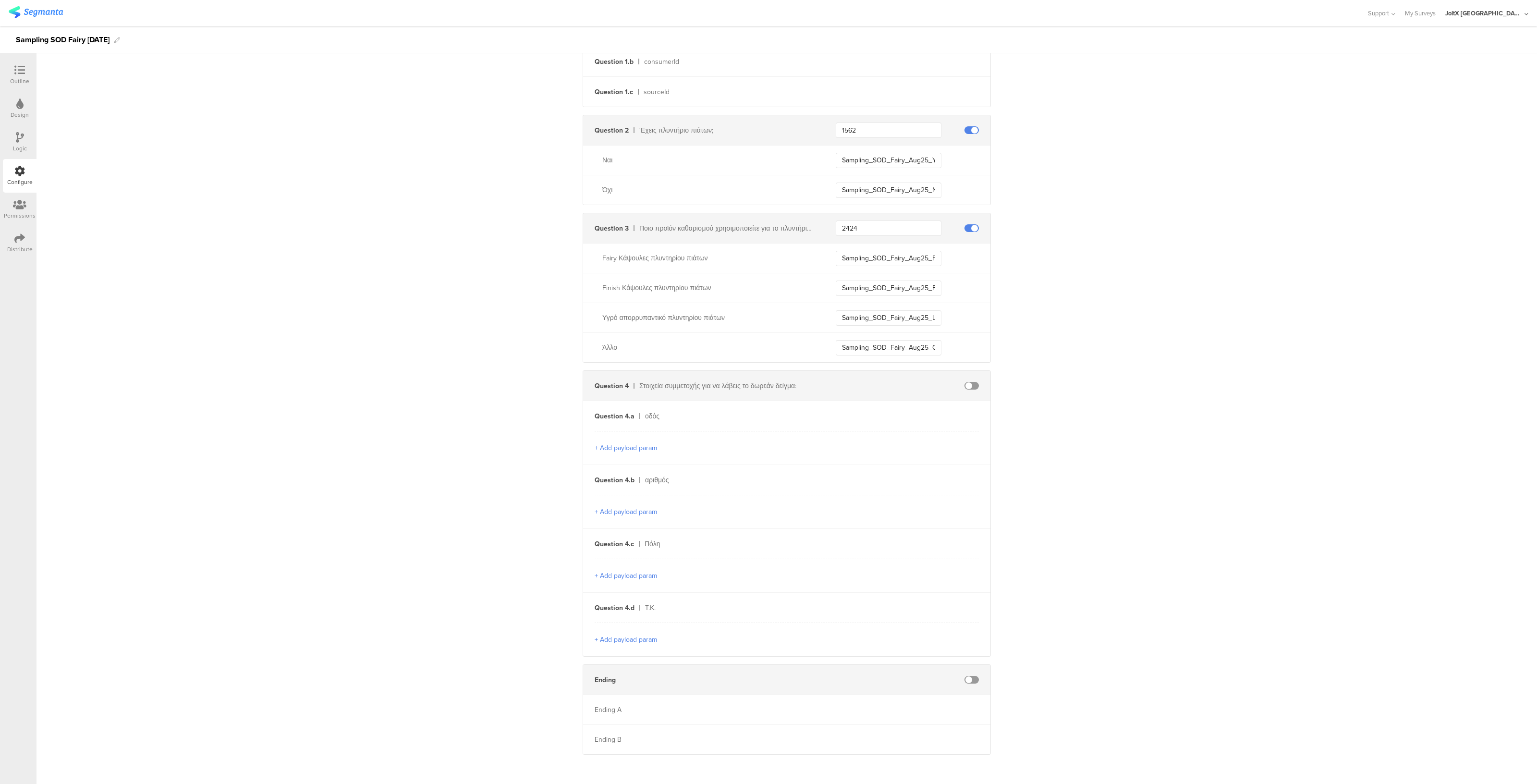
click at [965, 382] on span at bounding box center [972, 385] width 15 height 8
click at [884, 414] on input "text" at bounding box center [888, 416] width 106 height 16
click at [970, 382] on span at bounding box center [972, 385] width 15 height 8
click at [964, 379] on div "Question 4 Στοιχεία συμμετοχής για να λάβεις το δωρεάν δείγμα:" at bounding box center [786, 385] width 407 height 30
click at [965, 385] on span at bounding box center [972, 385] width 15 height 8
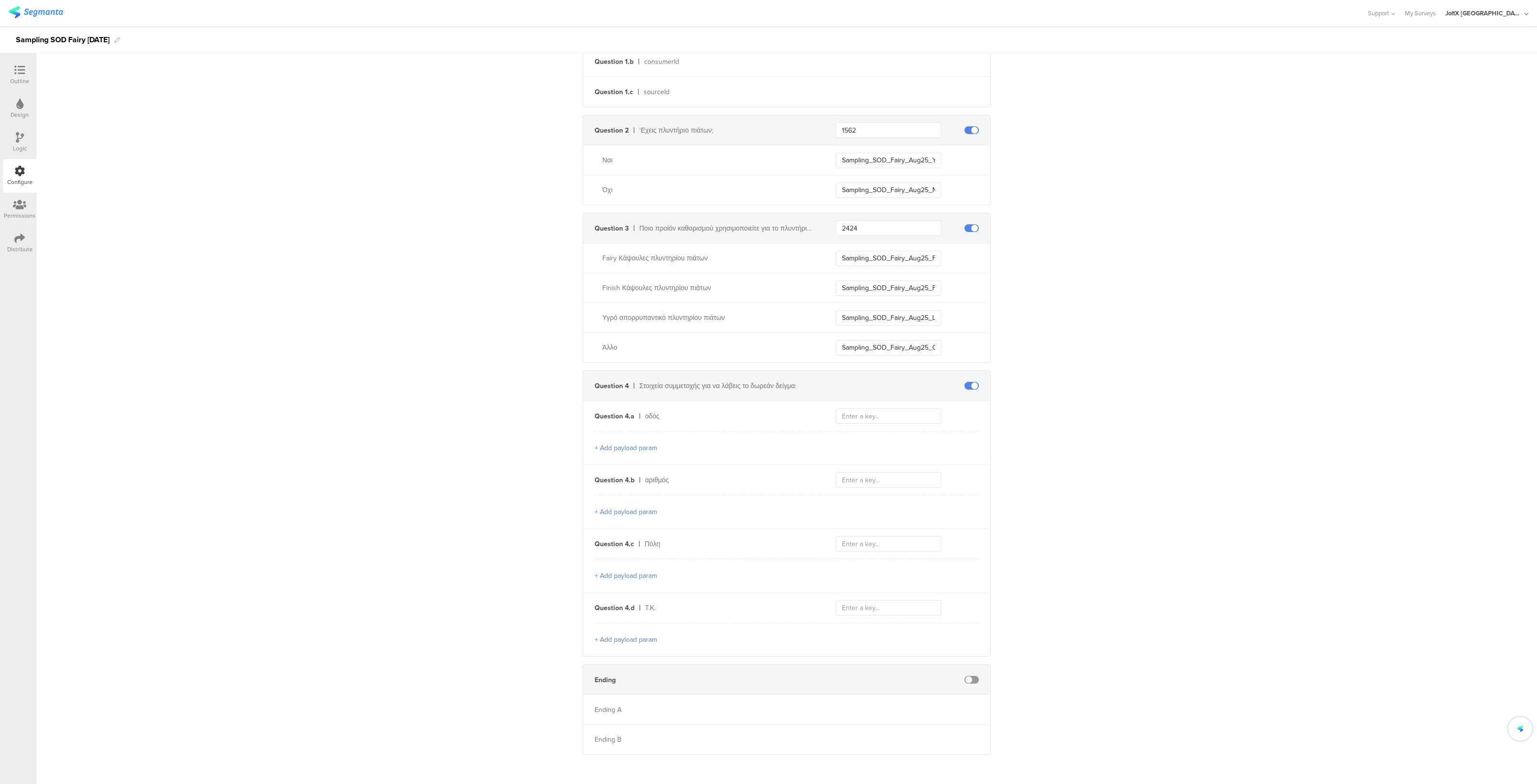
click at [965, 385] on span at bounding box center [972, 385] width 15 height 8
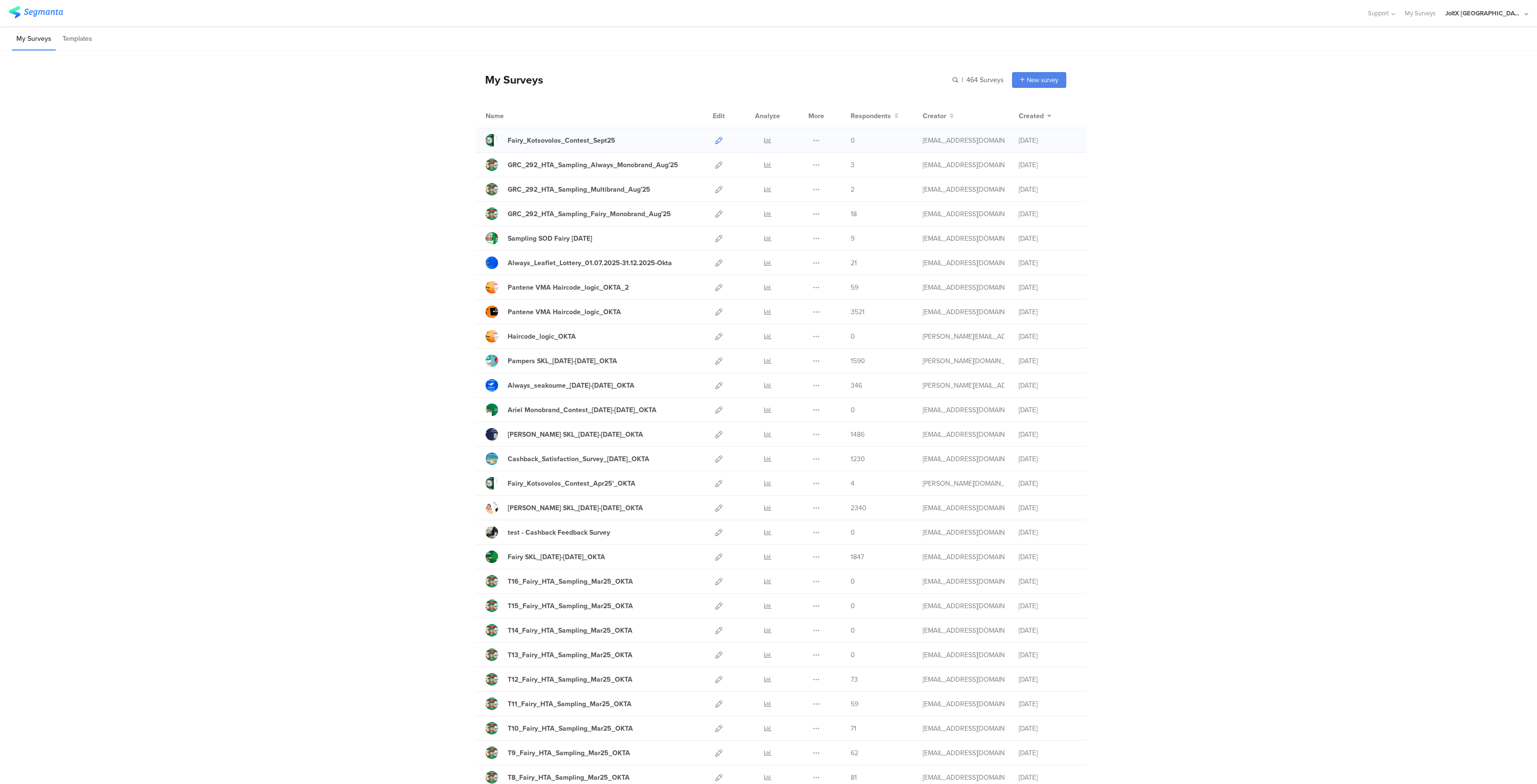
click at [716, 141] on icon at bounding box center [719, 141] width 7 height 7
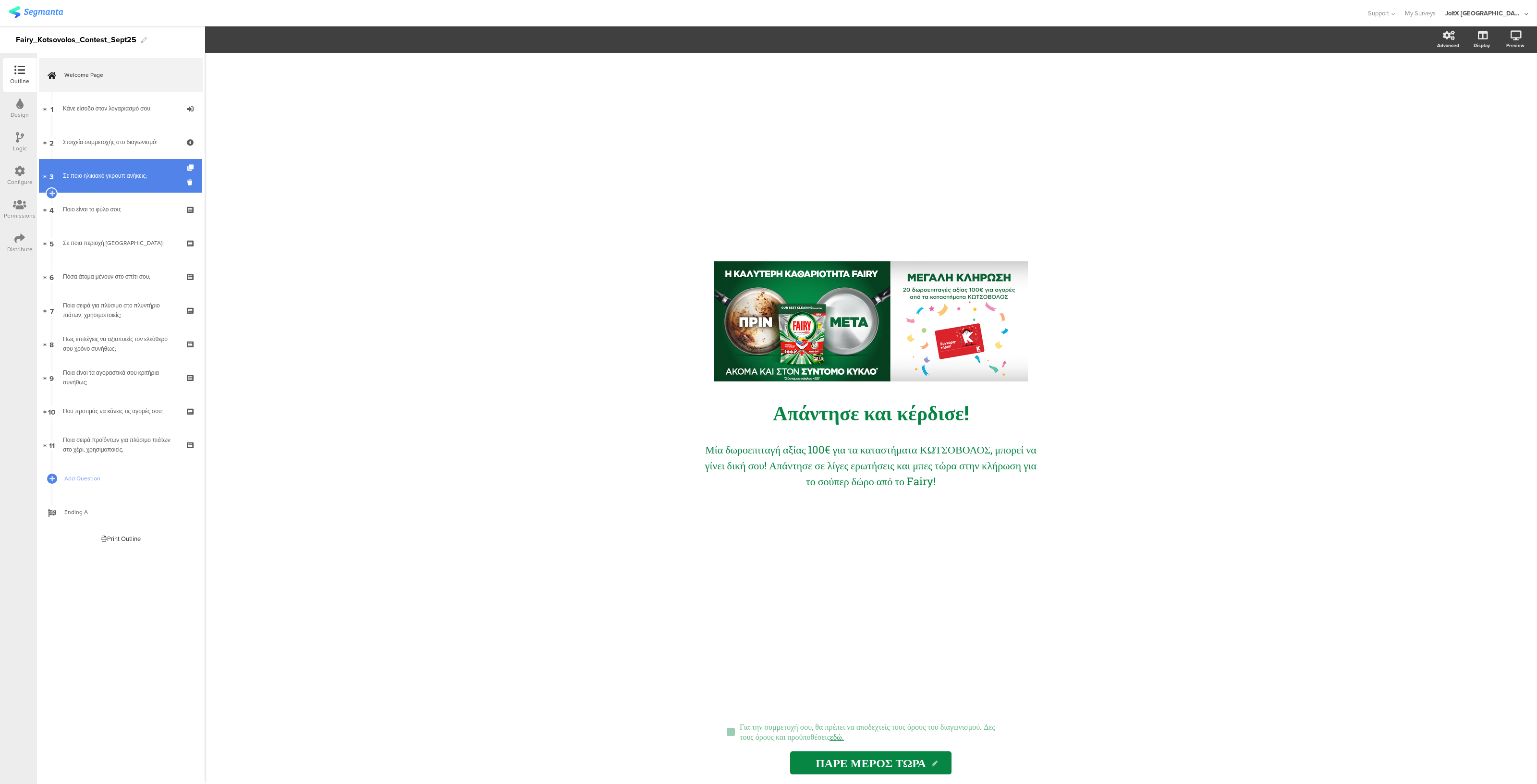
click at [118, 181] on link "3 Σε ποιο ηλικιακό γκρουπ ανήκεις;" at bounding box center [121, 175] width 163 height 34
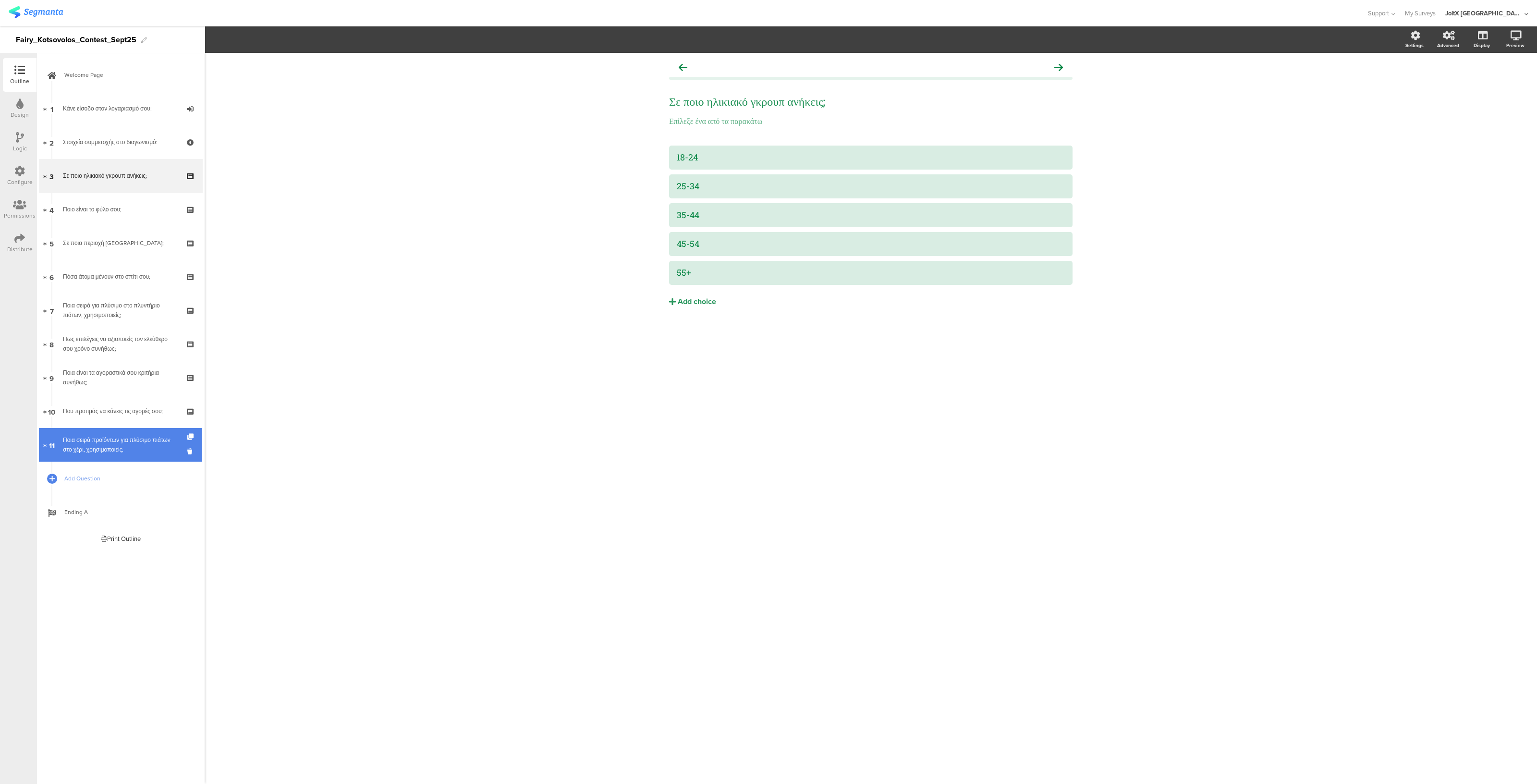
click at [83, 442] on div "Ποια σειρά προϊόντων για πλύσιμο πιάτων στο χέρι, χρησιμοποιείς;" at bounding box center [120, 445] width 115 height 19
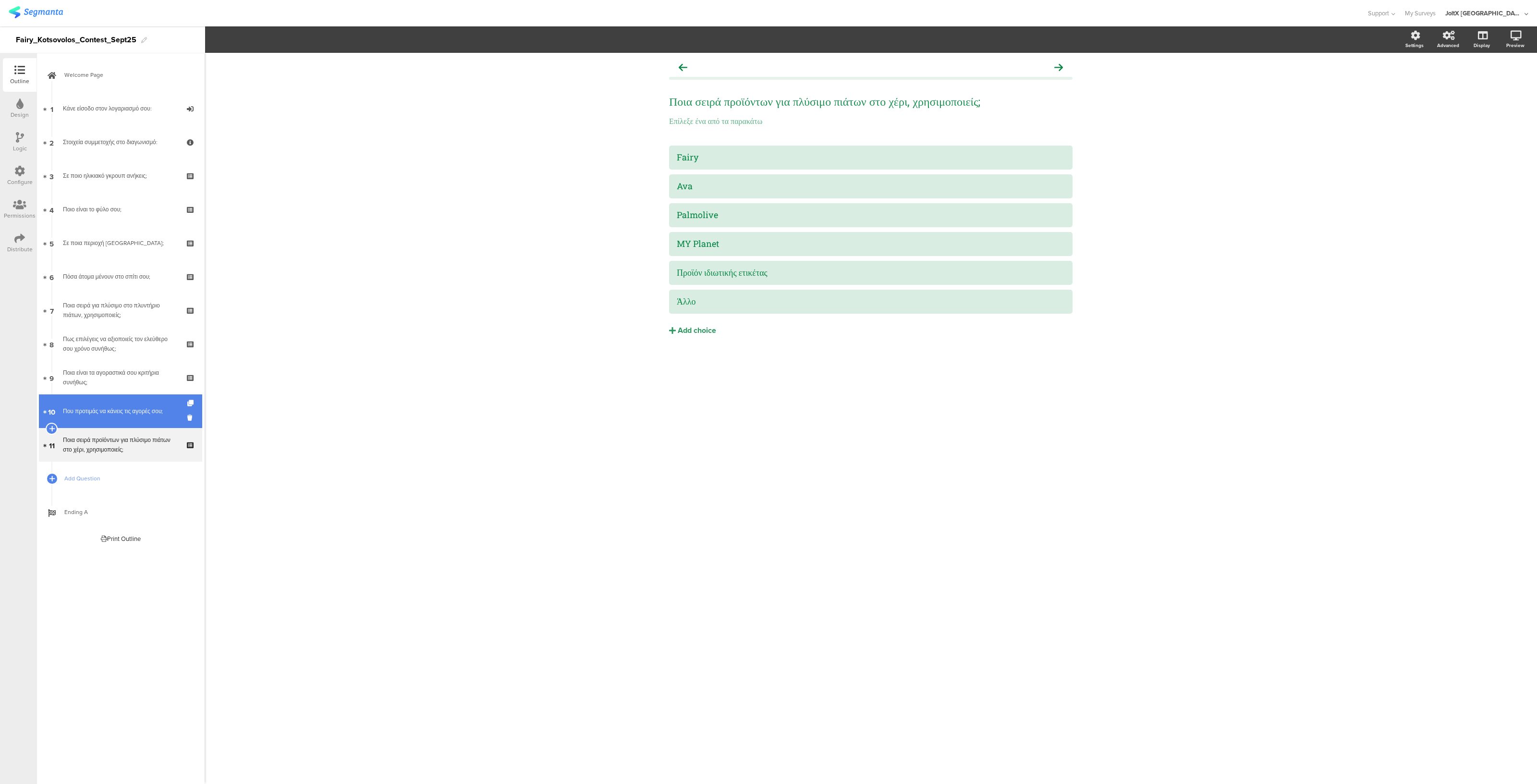
click at [90, 403] on link "10 Που προτιμάς να κάνεις τις αγορές σου;" at bounding box center [121, 411] width 163 height 34
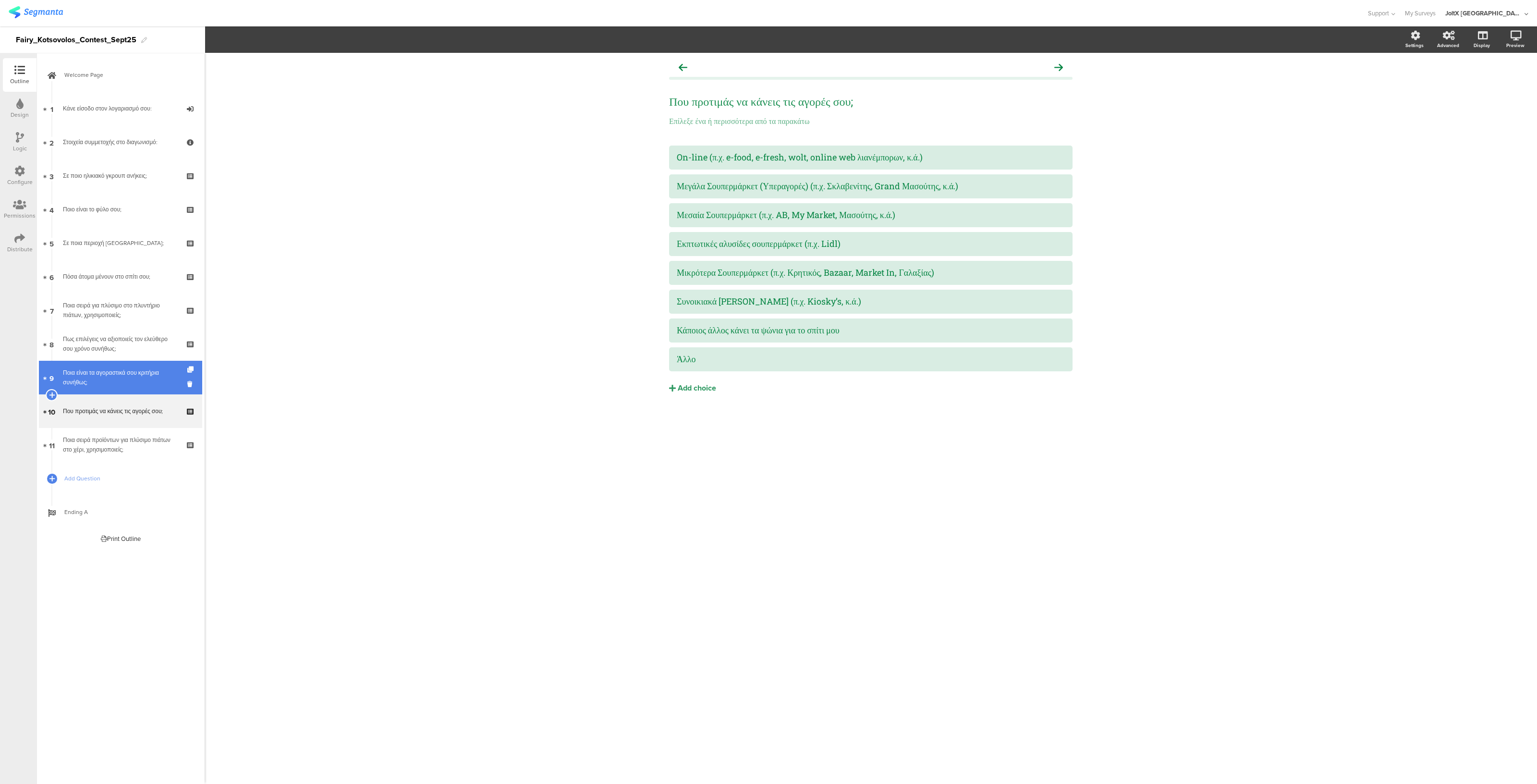
click at [92, 382] on div "Ποια είναι τα αγοραστικά σου κριτήρια συνήθως;" at bounding box center [120, 378] width 115 height 19
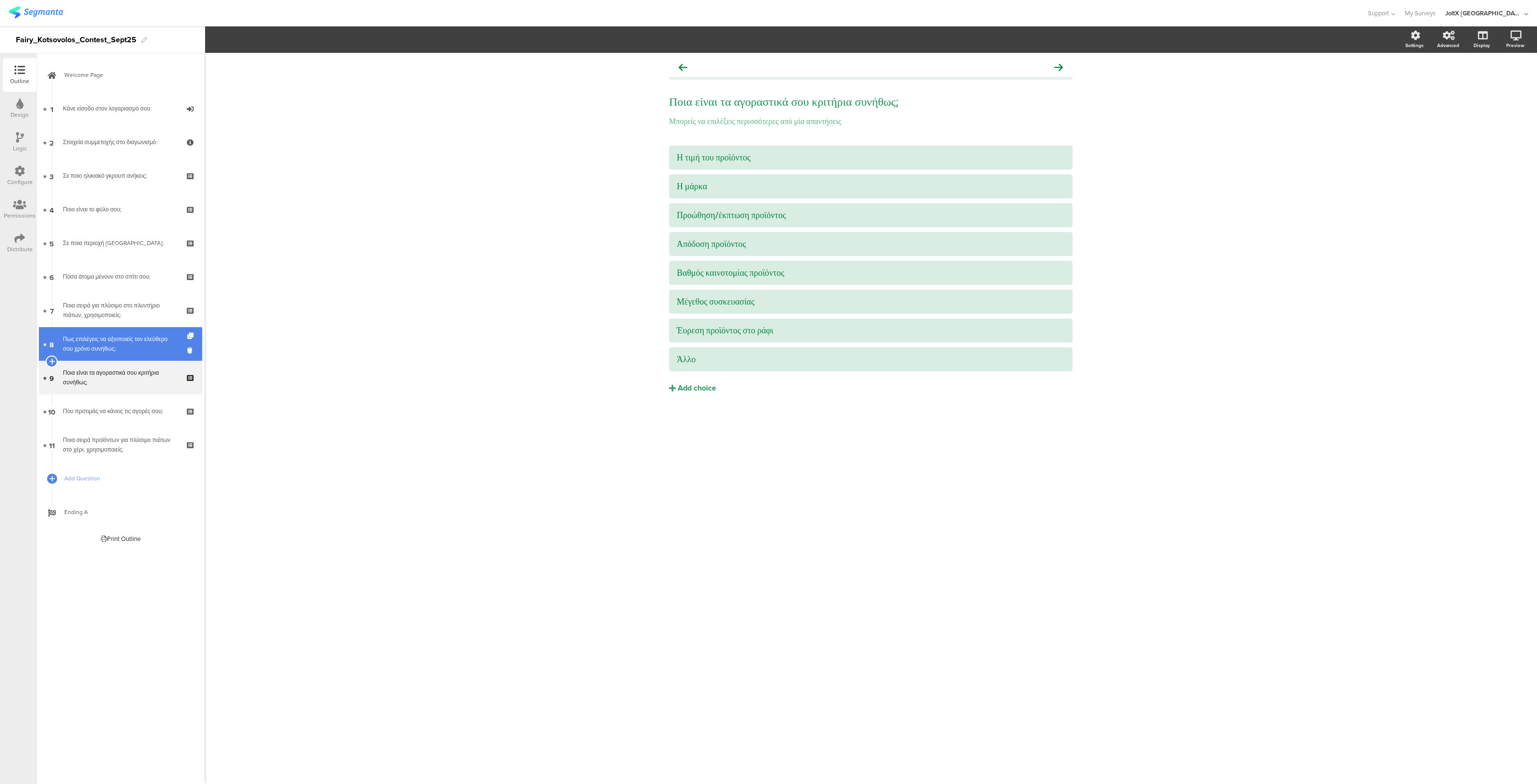
click at [93, 356] on link "8 Πως επιλέγεις να αξιοποιείς τον ελεύθερο σου χρόνο συνήθως;" at bounding box center [121, 344] width 163 height 34
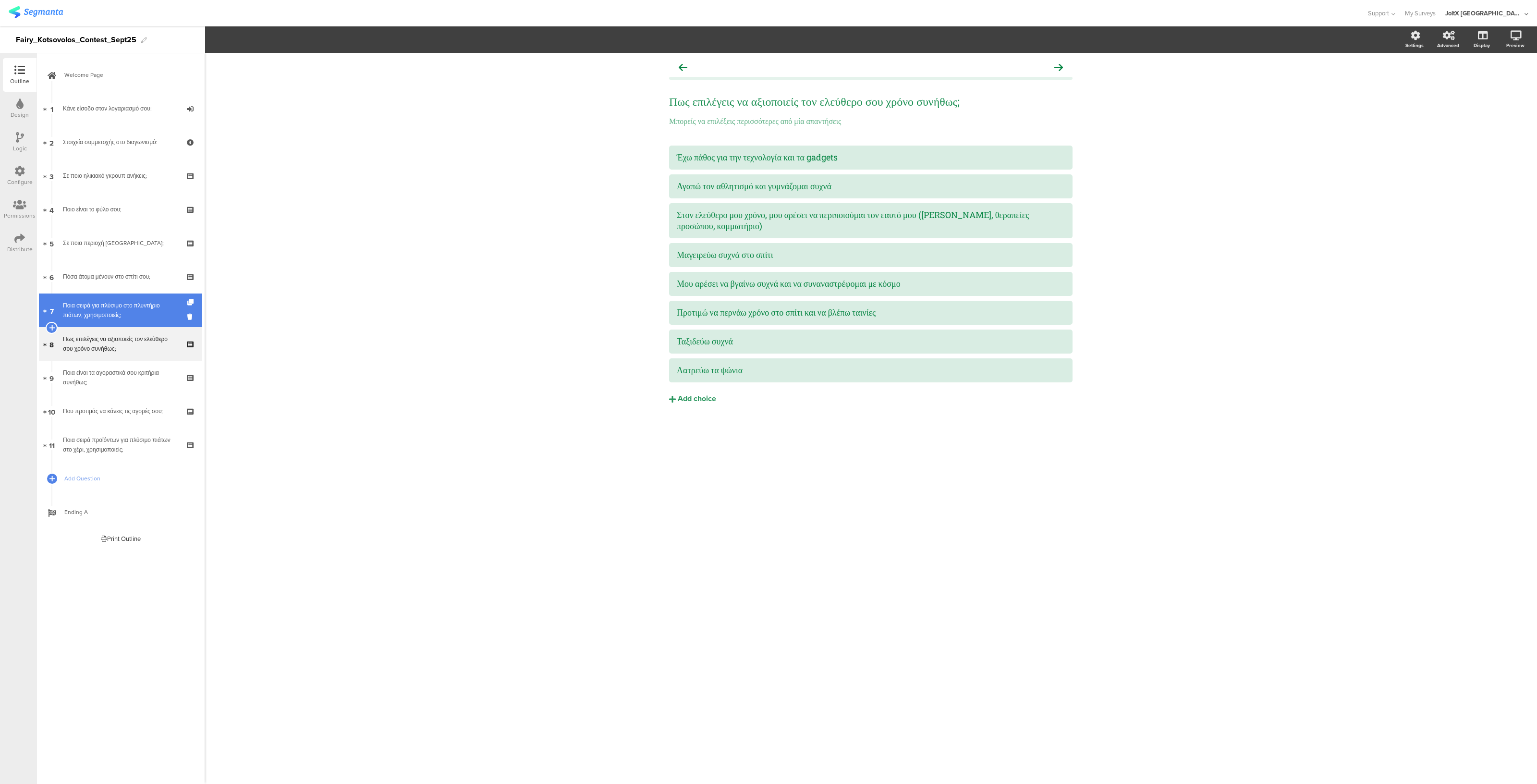
click at [95, 315] on div "Ποια σειρά για πλύσιμο στο πλυντήριο πιάτων, χρησιμοποιείς;" at bounding box center [120, 310] width 115 height 19
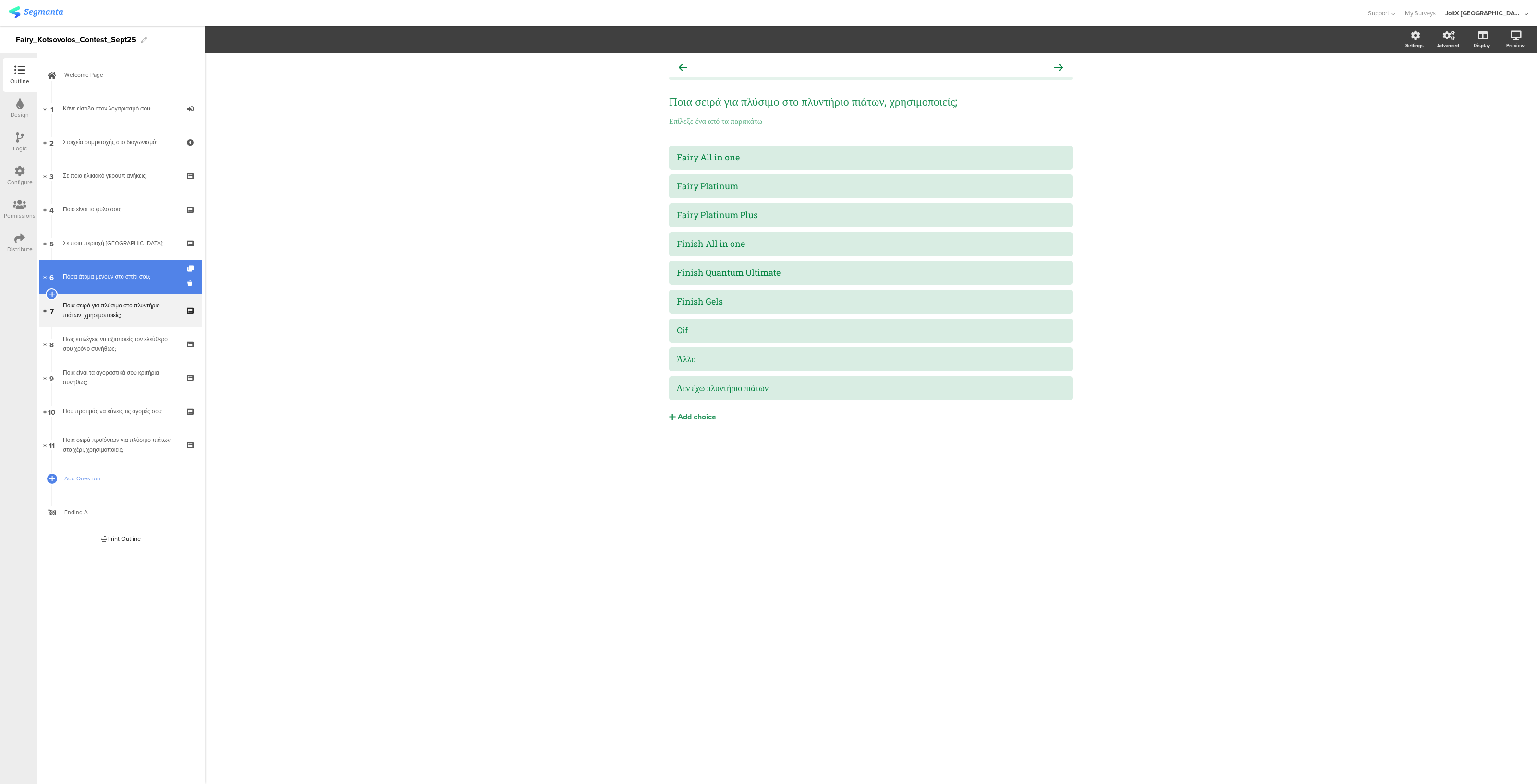
click at [99, 280] on div "Πόσα άτομα μένουν στο σπίτι σου;" at bounding box center [120, 276] width 115 height 10
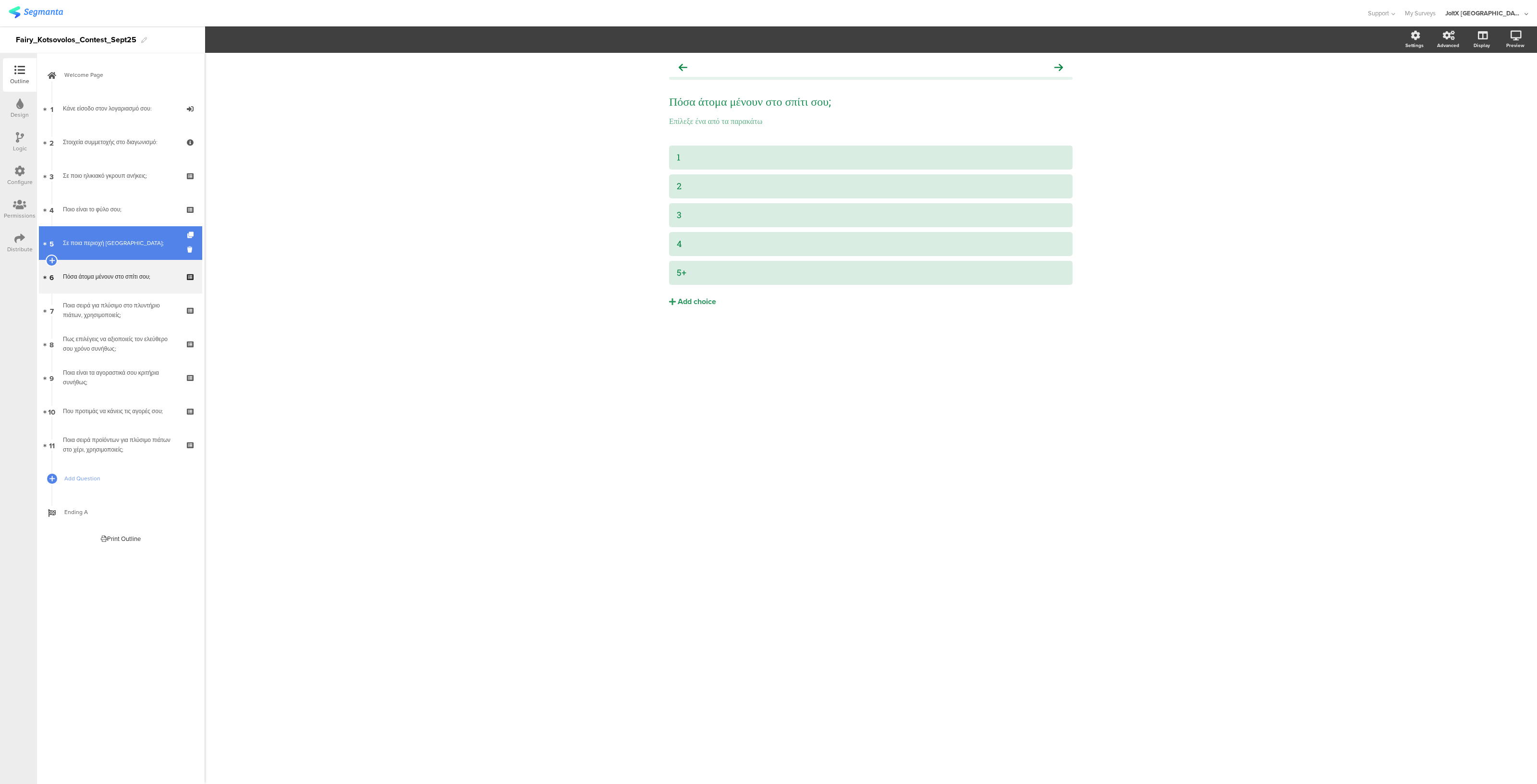
click at [102, 237] on link "5 Σε ποια περιοχή [GEOGRAPHIC_DATA];" at bounding box center [121, 242] width 163 height 34
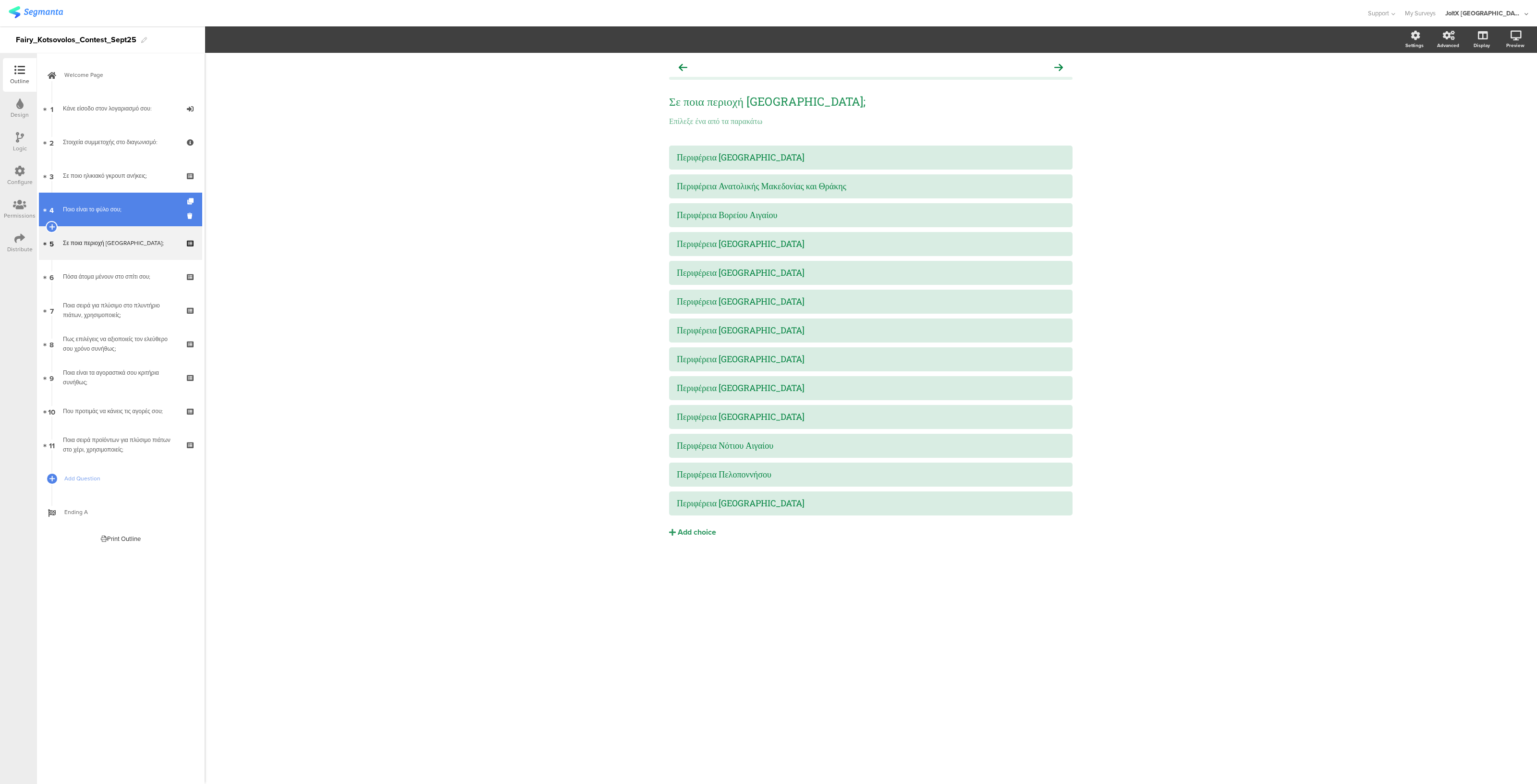
click at [107, 201] on link "4 Ποιο είναι το φύλο σου;" at bounding box center [121, 209] width 163 height 34
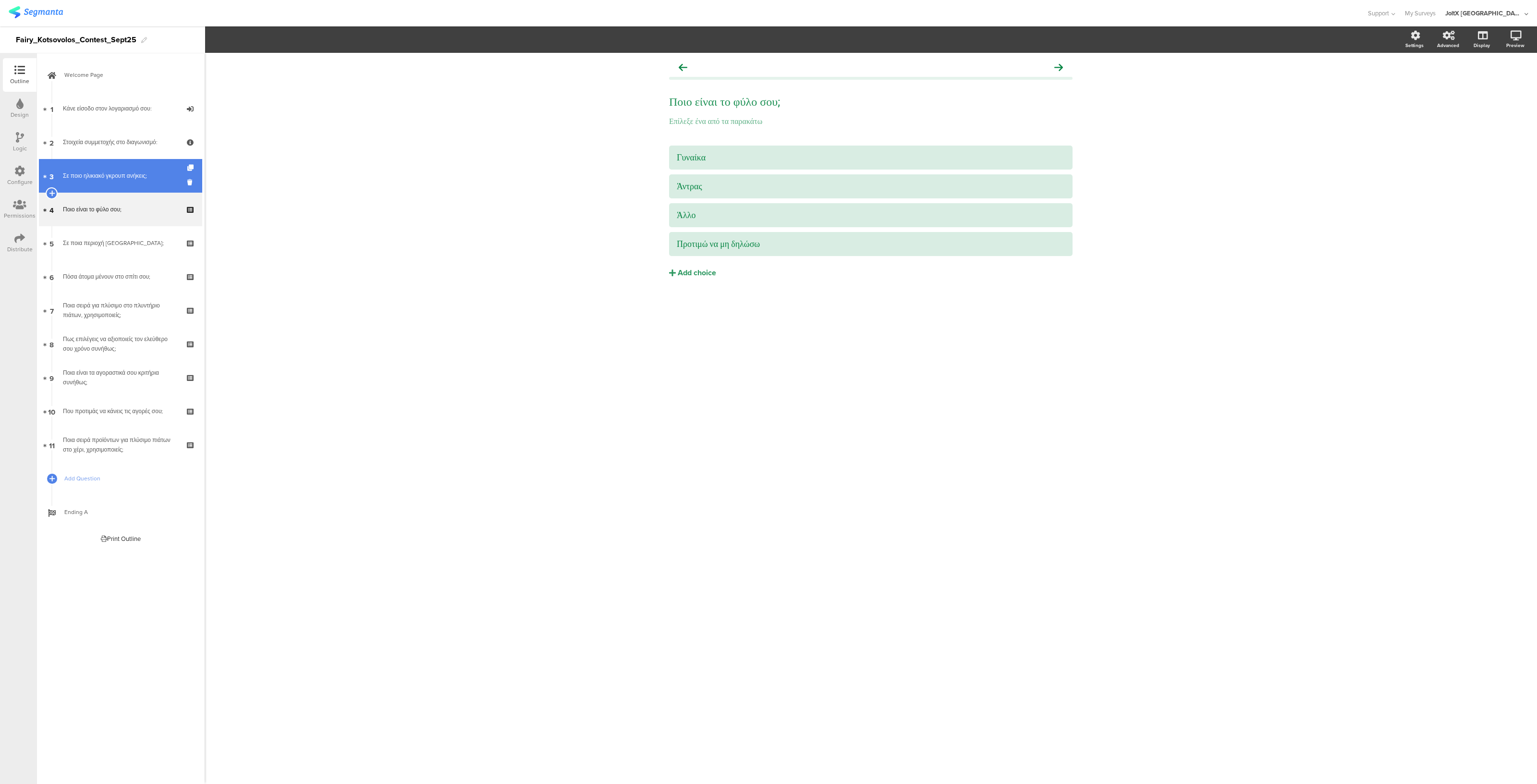
click at [110, 168] on link "3 Σε ποιο ηλικιακό γκρουπ ανήκεις;" at bounding box center [121, 175] width 163 height 34
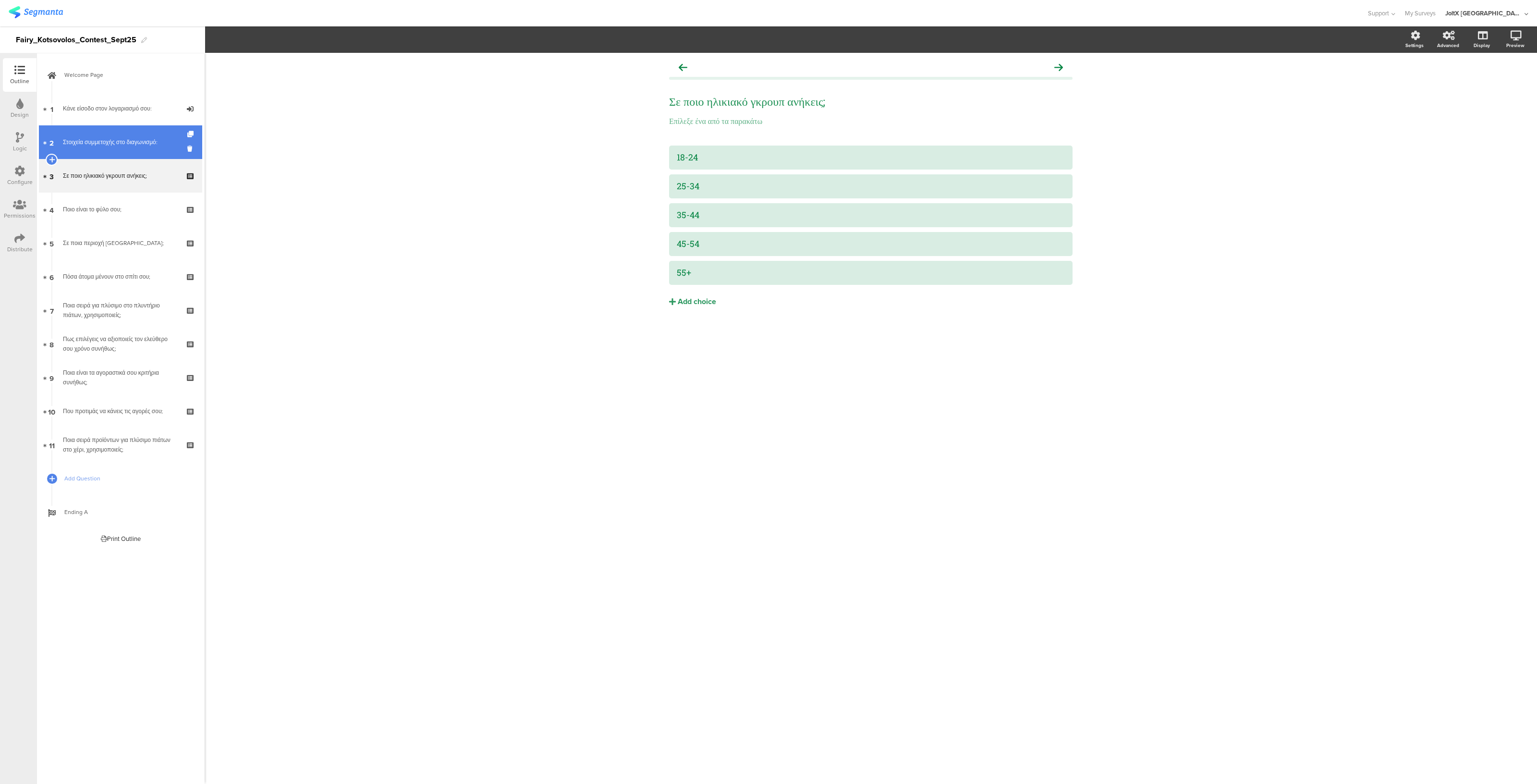
click at [115, 138] on div "Στοιχεία συμμετοχής στο διαγωνισμό:" at bounding box center [120, 142] width 115 height 10
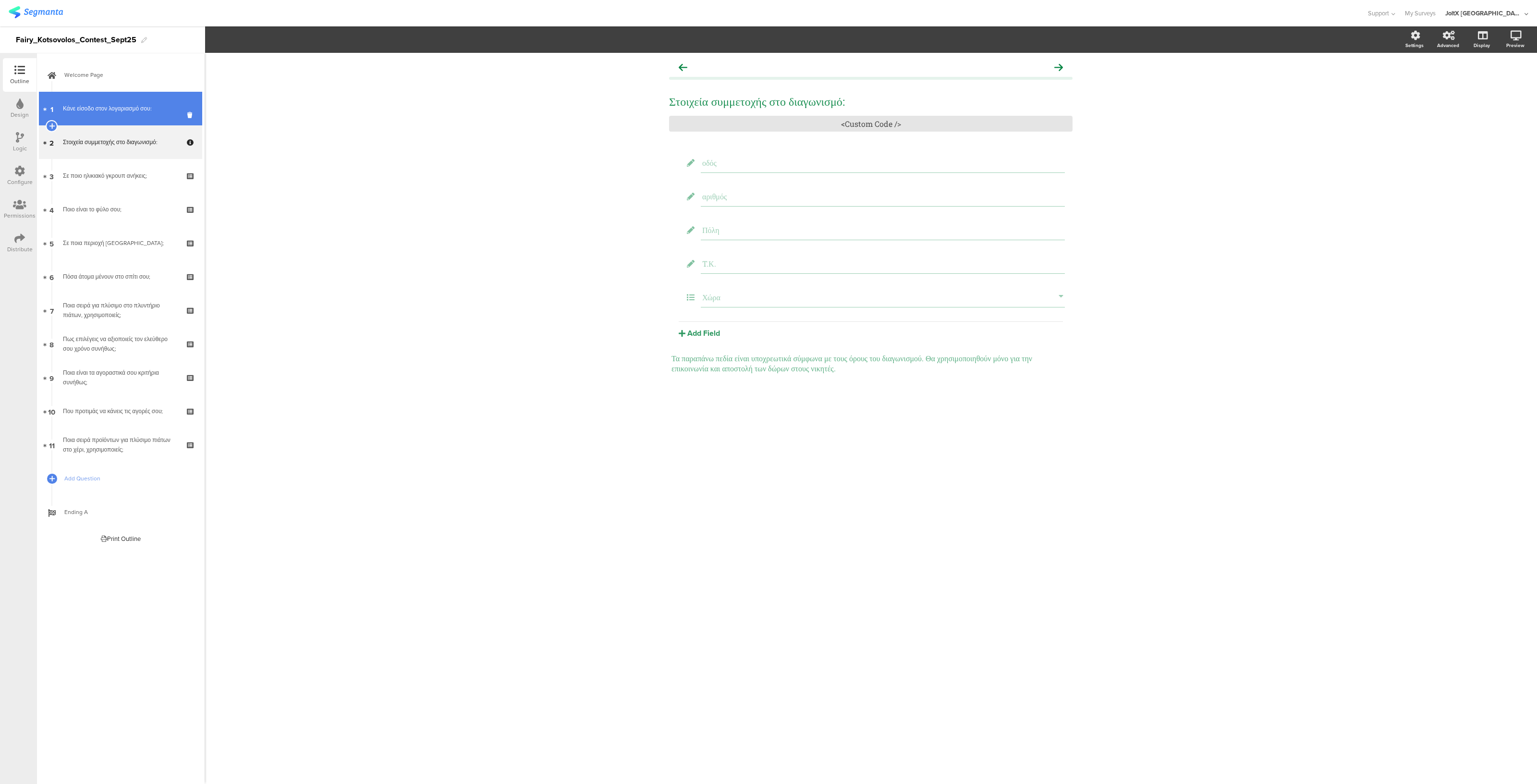
click at [122, 109] on div "Κάνε είσοδο στον λογαριασμό σου:" at bounding box center [120, 108] width 115 height 10
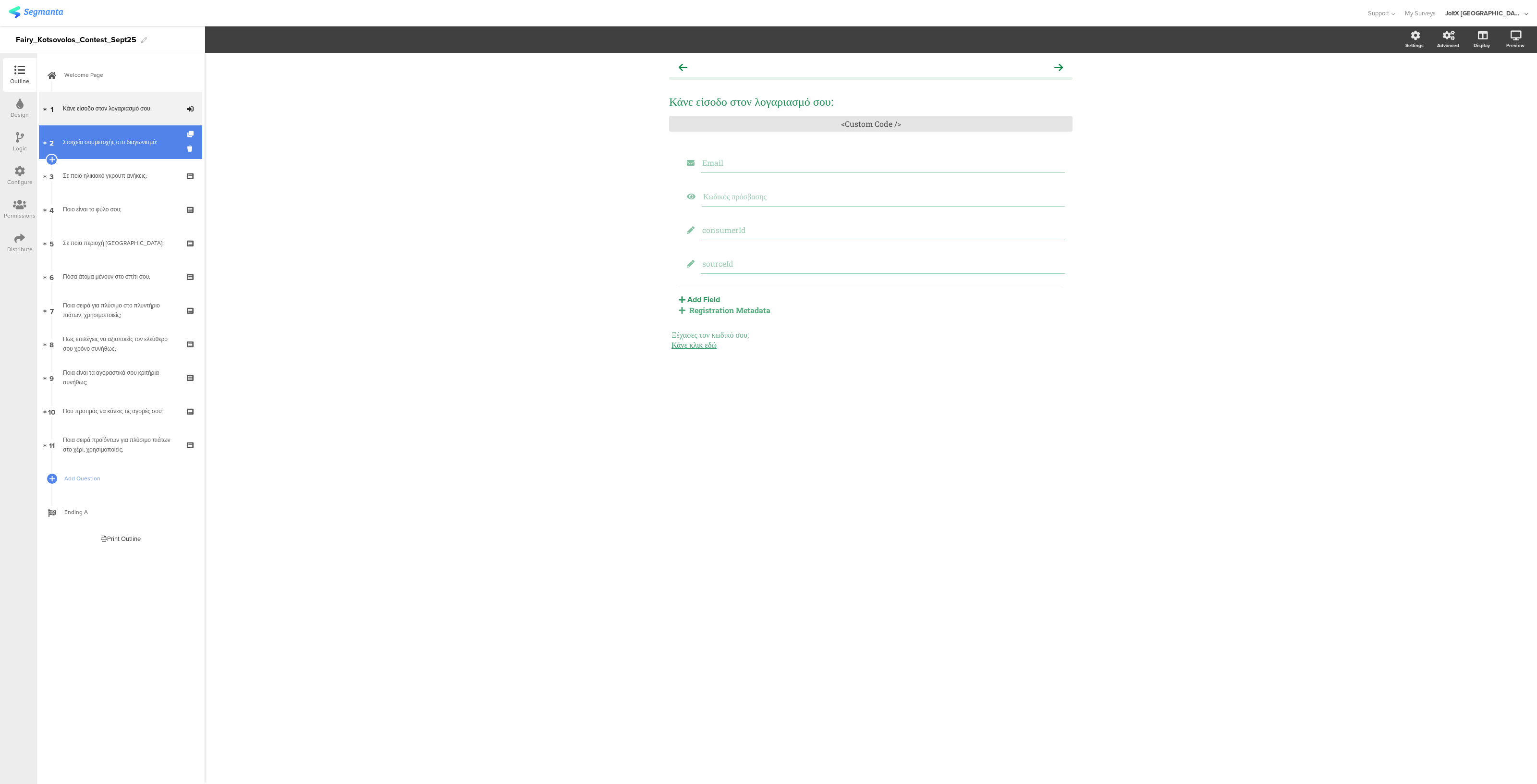
click at [118, 141] on div "Στοιχεία συμμετοχής στο διαγωνισμό:" at bounding box center [120, 142] width 115 height 10
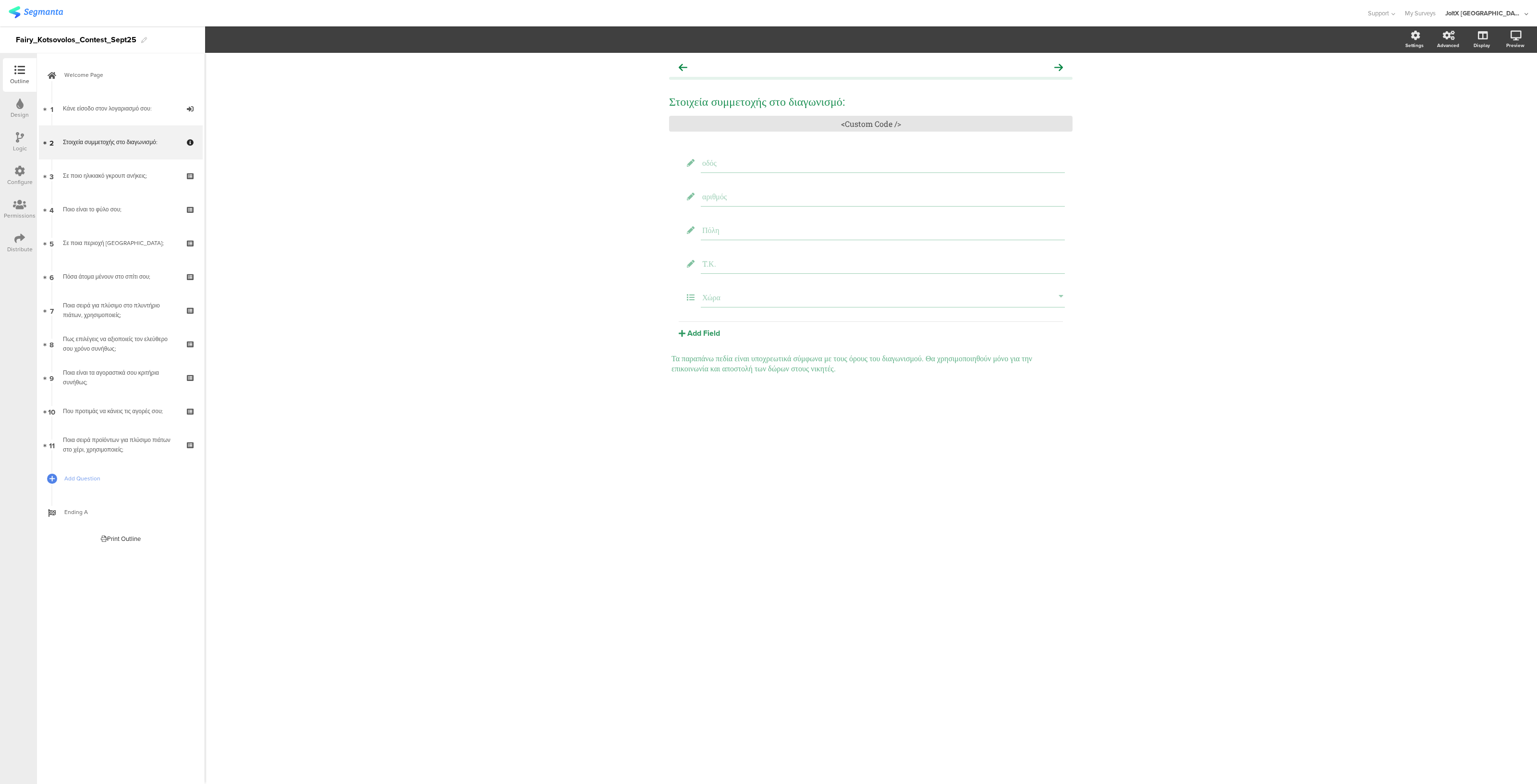
drag, startPoint x: 483, startPoint y: 222, endPoint x: 22, endPoint y: 165, distance: 464.5
click at [22, 166] on icon at bounding box center [20, 171] width 10 height 10
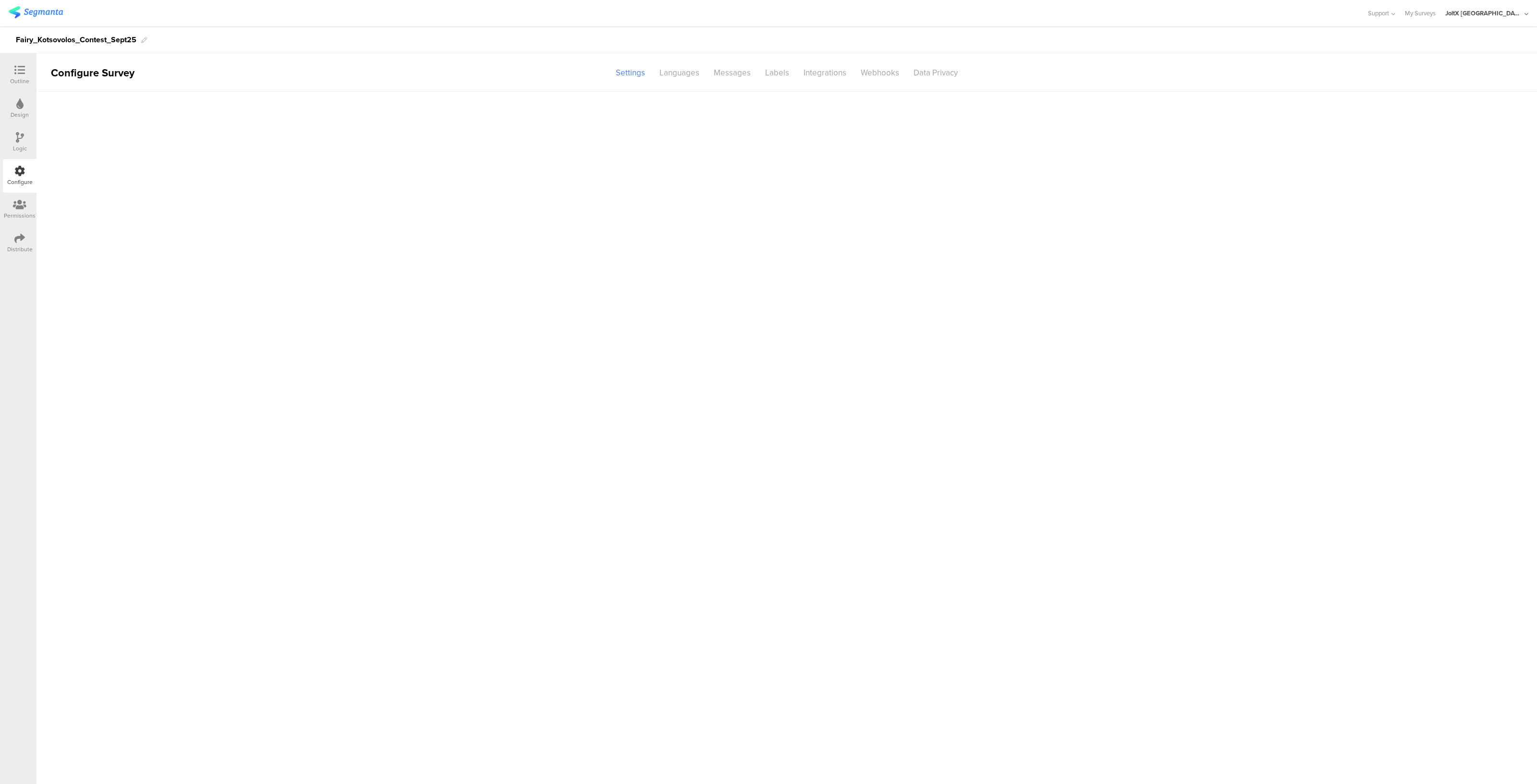
click at [22, 166] on icon at bounding box center [20, 171] width 10 height 10
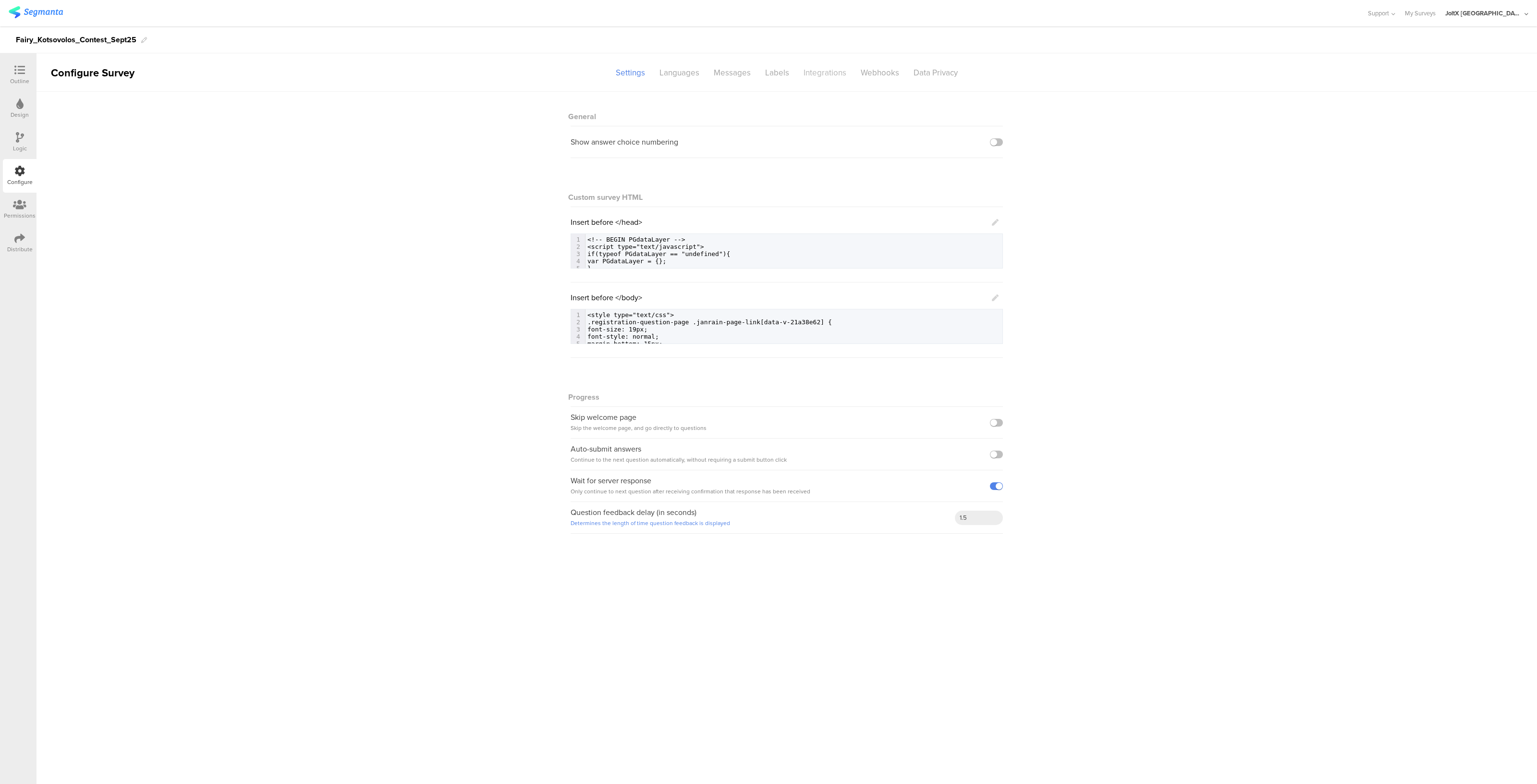
click at [832, 75] on div "Integrations" at bounding box center [825, 72] width 57 height 16
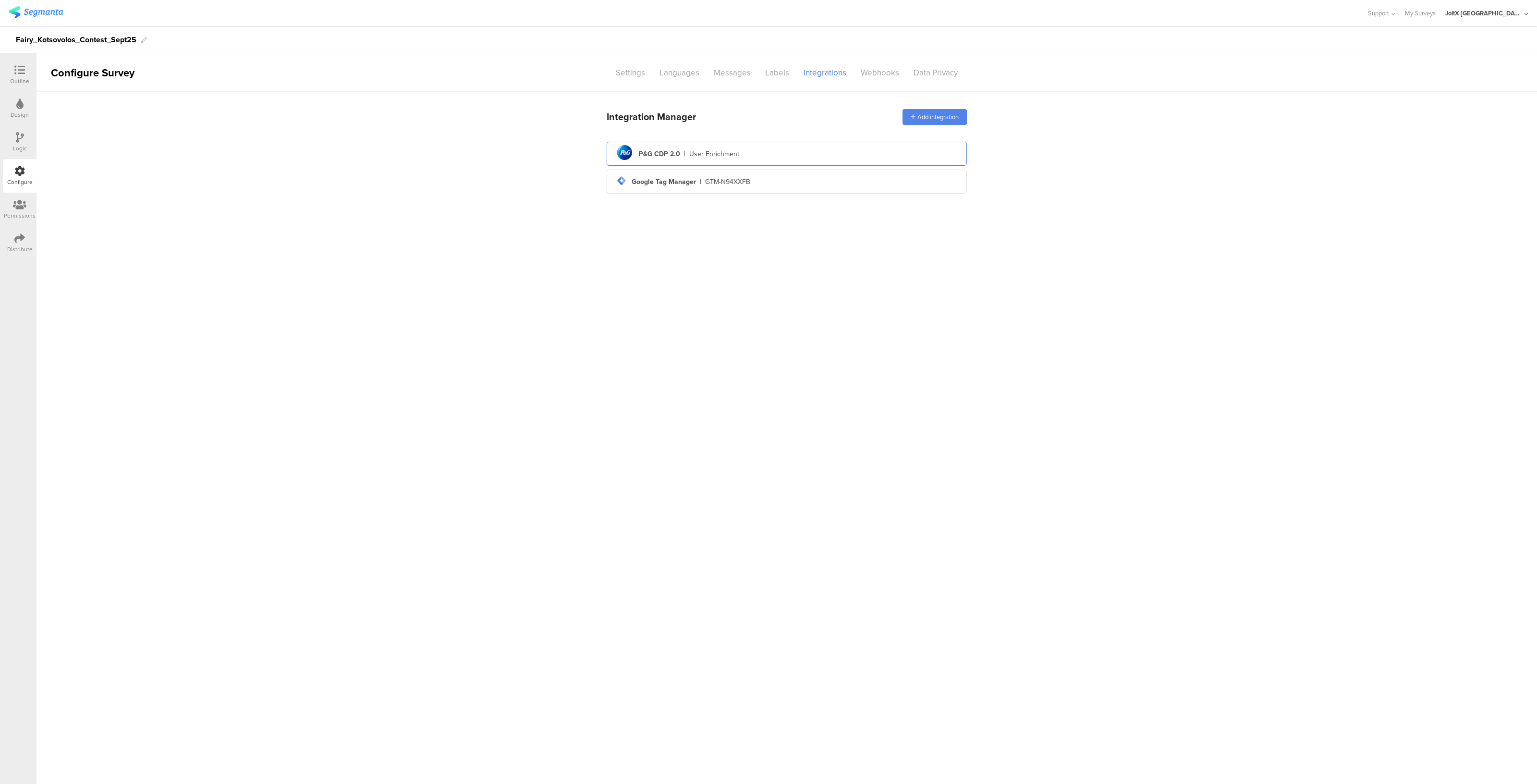
click at [723, 148] on div "User Enrichment" at bounding box center [715, 154] width 50 height 10
